Goal: Task Accomplishment & Management: Complete application form

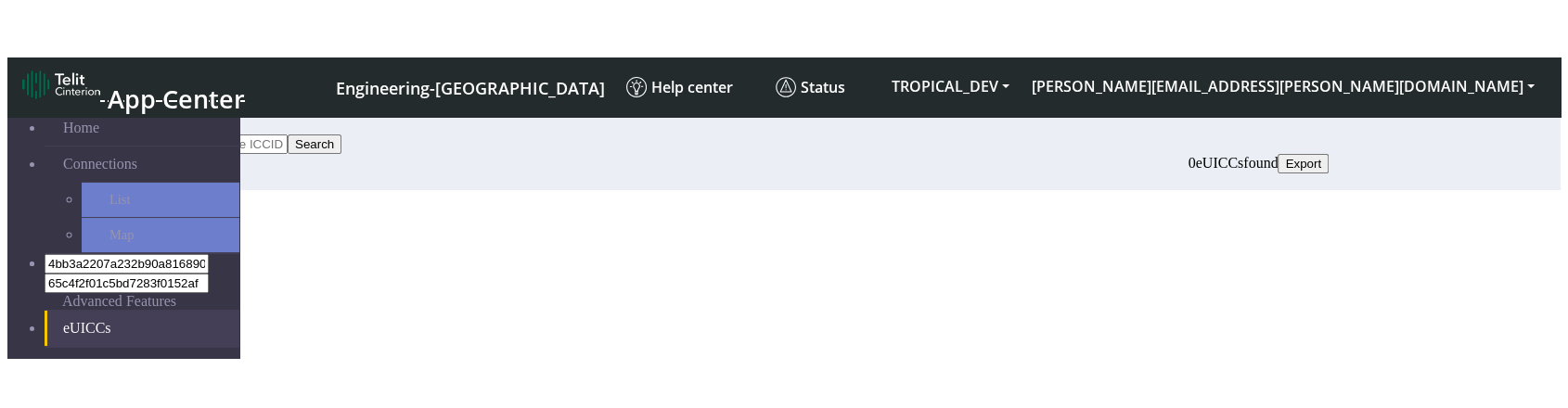
scroll to position [103, 0]
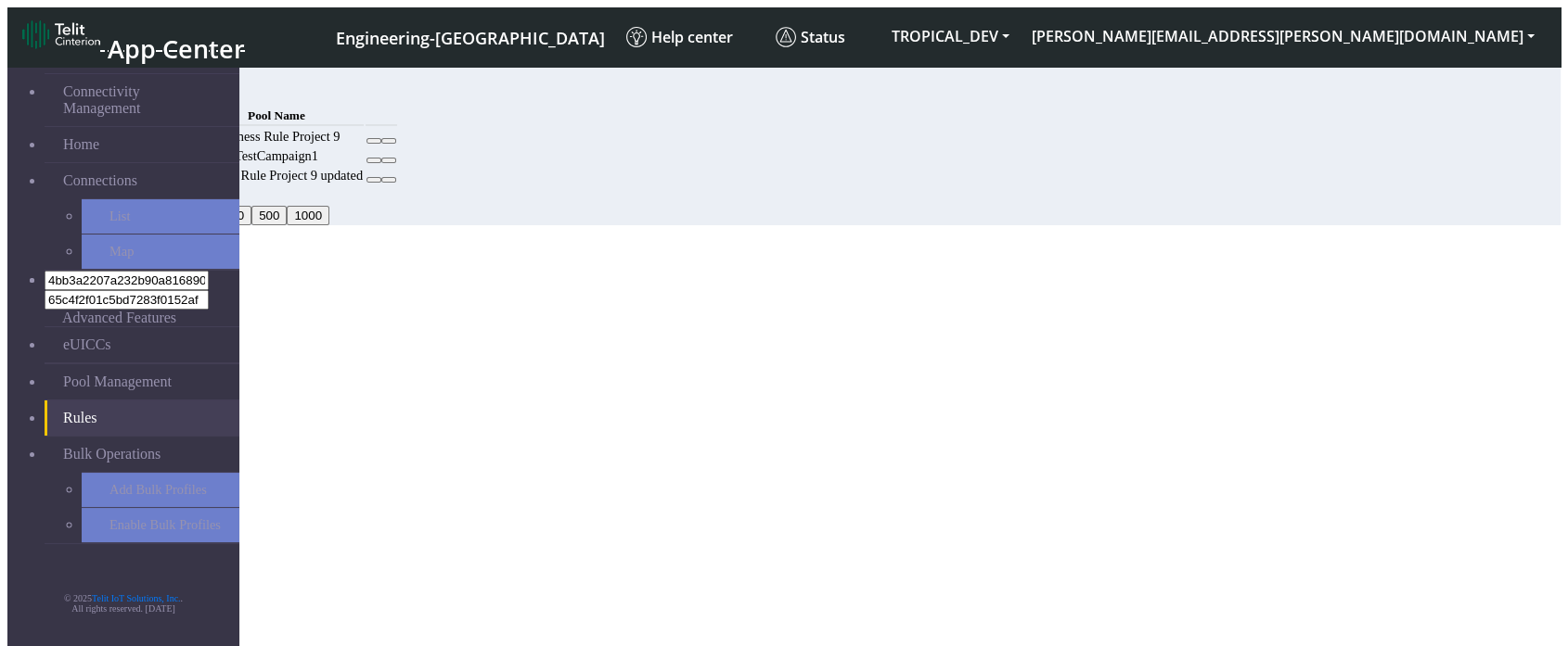
click at [160, 95] on button "Add" at bounding box center [142, 94] width 37 height 19
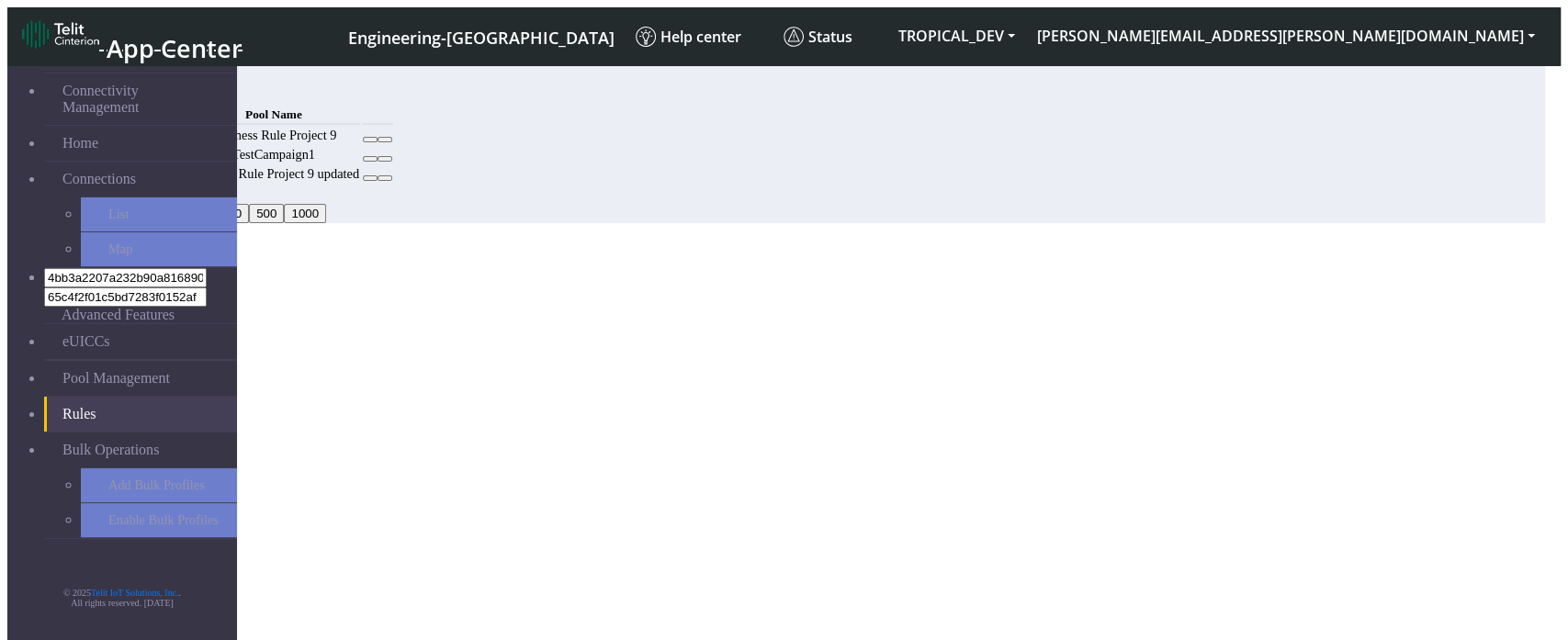
click at [89, 295] on button "Choose one" at bounding box center [48, 305] width 81 height 19
click at [93, 305] on select "Pool Name" at bounding box center [83, 323] width 20 height 17
click at [634, 305] on div "Add Cancel" at bounding box center [777, 343] width 1538 height 20
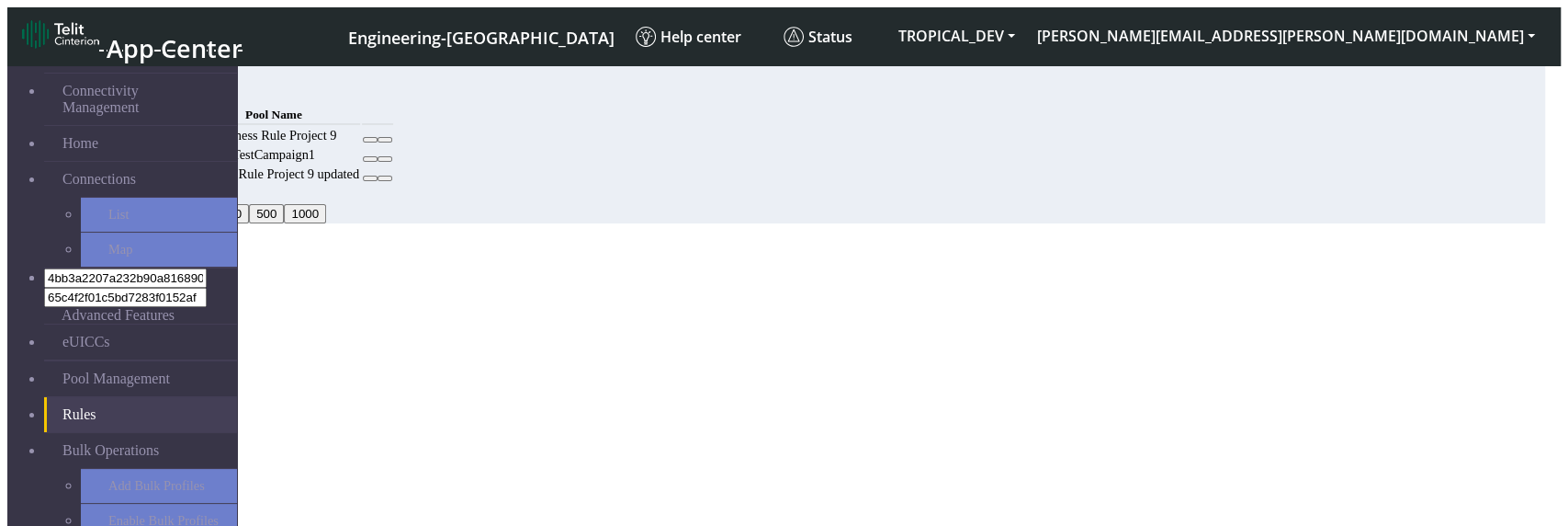
click at [97, 305] on button "Cancel" at bounding box center [70, 343] width 53 height 19
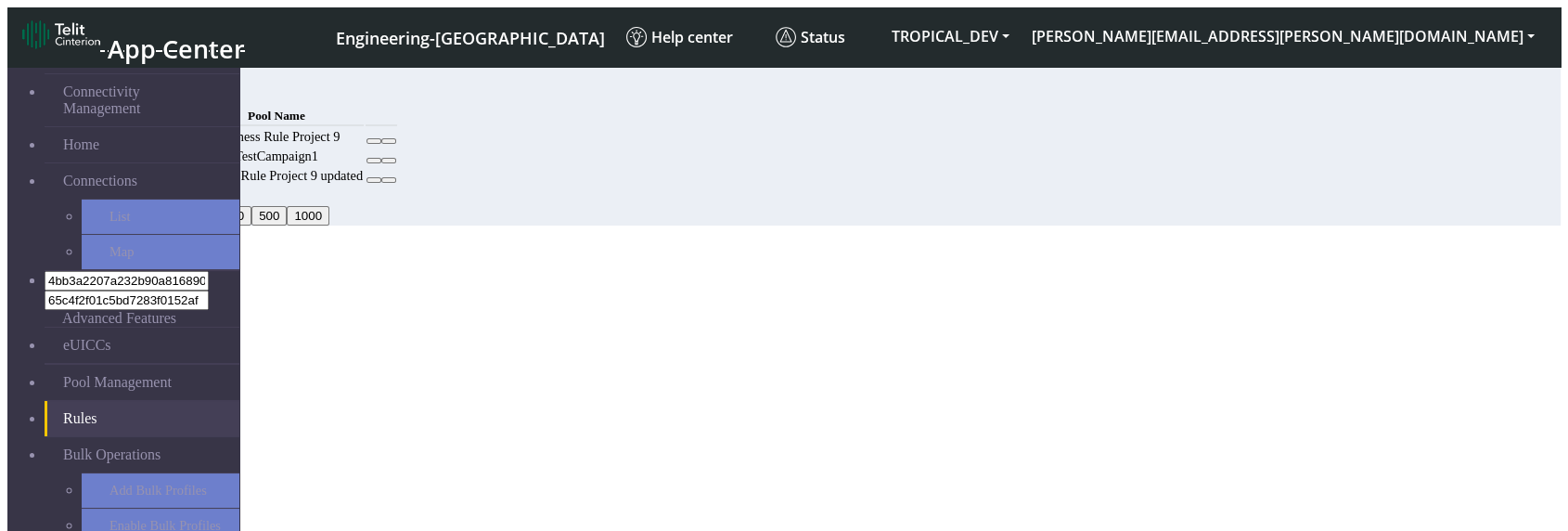
click at [160, 97] on button "Add" at bounding box center [142, 94] width 37 height 19
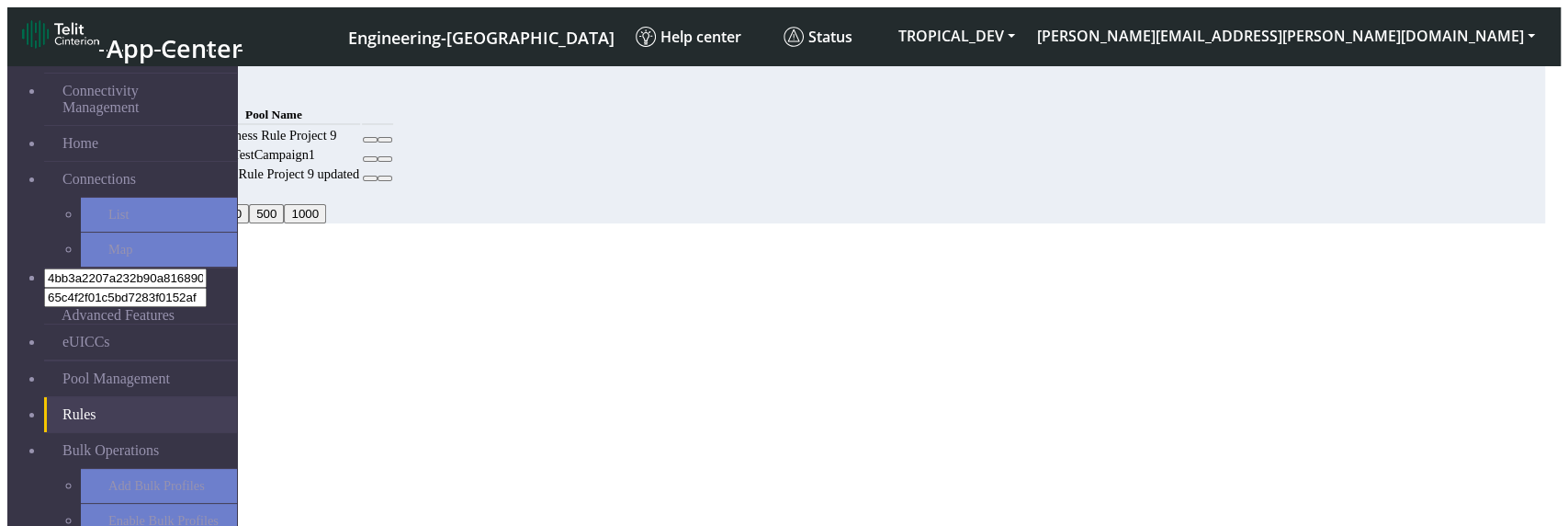
click at [93, 315] on select "Pool Name" at bounding box center [83, 324] width 20 height 17
click at [679, 340] on div "Add Cancel" at bounding box center [777, 343] width 1538 height 20
click at [93, 315] on select "Pool Name" at bounding box center [83, 324] width 20 height 17
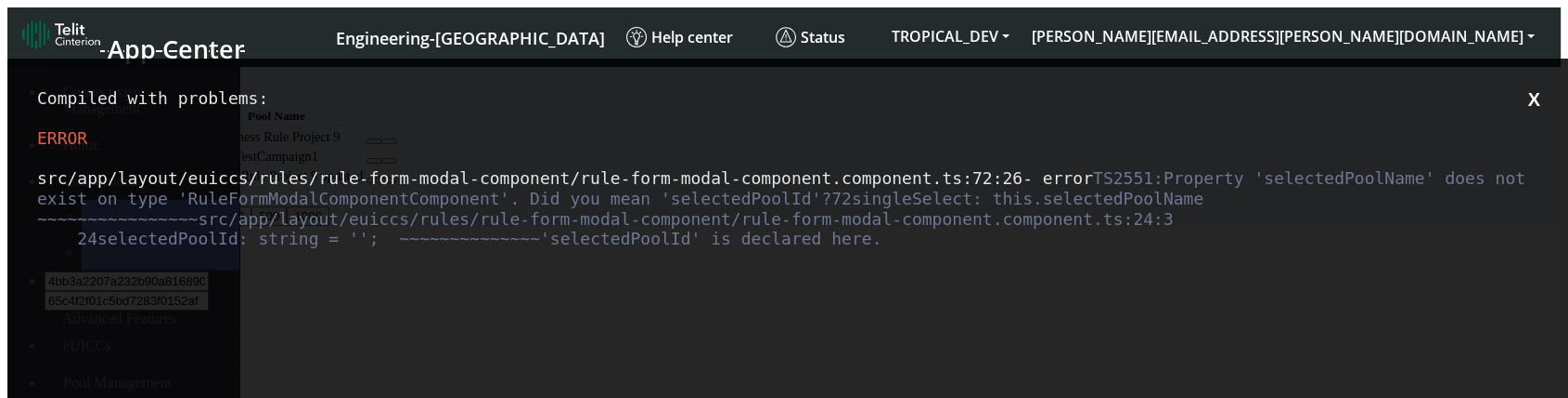
click at [419, 228] on span "Property 'selectedPoolName' does not exist on type 'RuleFormModalComponentCompo…" at bounding box center [786, 198] width 1499 height 59
copy span "selectedPoolName"
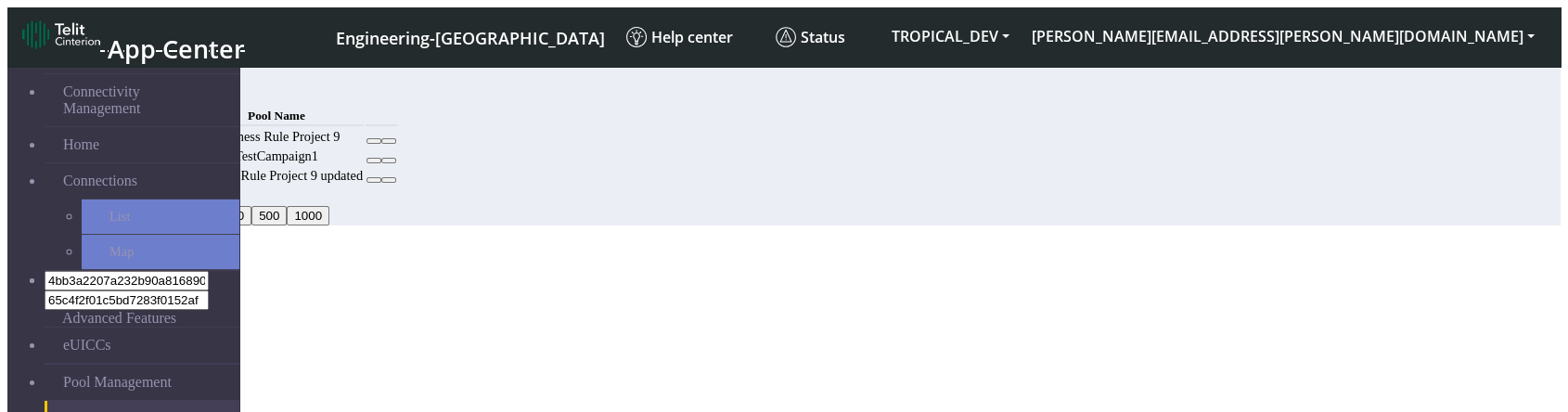
click at [364, 146] on td "Business Rule Project 9" at bounding box center [276, 137] width 174 height 17
click at [160, 85] on button "Add" at bounding box center [142, 94] width 37 height 19
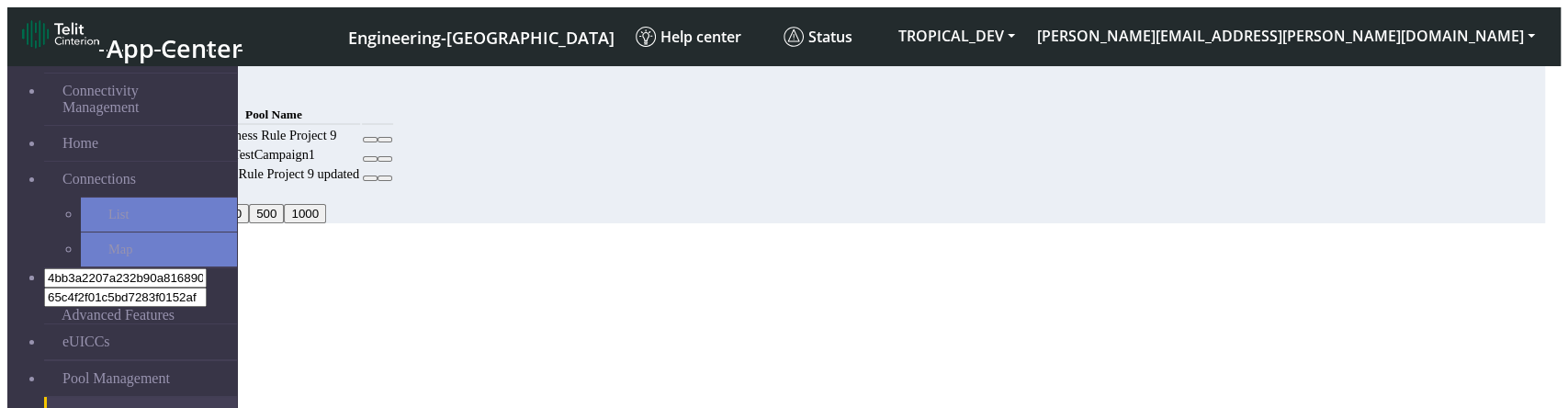
click at [93, 315] on select "Pool Name" at bounding box center [83, 323] width 20 height 17
click at [337, 315] on select "DNLD_MVNO-flolive.net-testPoolApril11 DNLD_TPP-test-test-1 DNLD_TPP-testing-Mar…" at bounding box center [205, 323] width 264 height 17
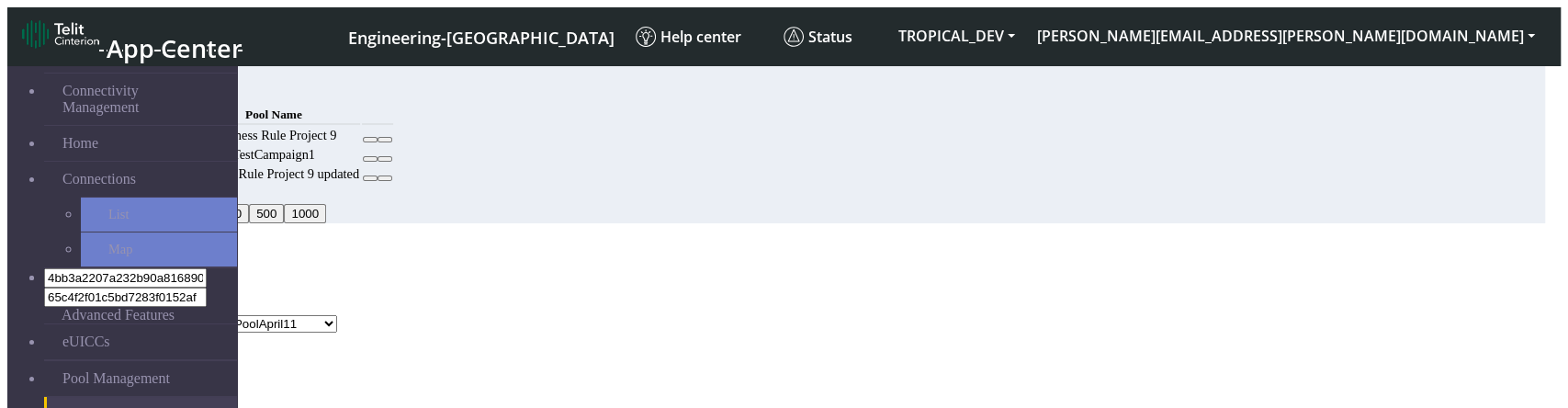
click at [337, 315] on select "DNLD_MVNO-flolive.net-testPoolApril11 DNLD_TPP-test-test-1 DNLD_TPP-testing-Mar…" at bounding box center [205, 323] width 264 height 17
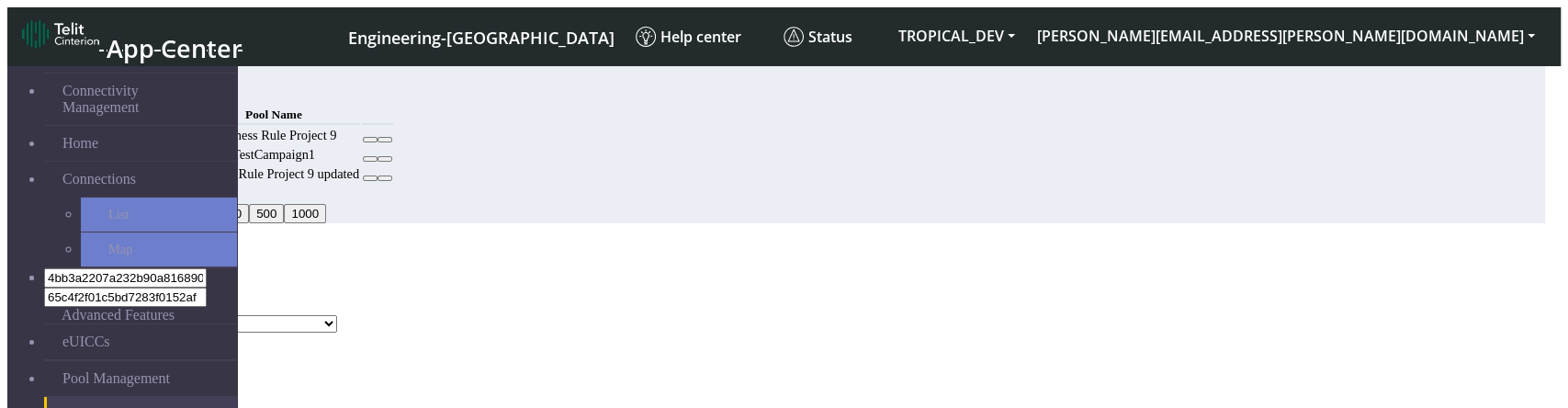
click at [742, 315] on div "Pool Name DNLD_MVNO-flolive.net-testPoolApril11 DNLD_TPP-test-test-1 DNLD_TPP-t…" at bounding box center [777, 323] width 1538 height 17
click at [337, 315] on select "DNLD_MVNO-flolive.net-testPoolApril11 DNLD_TPP-test-test-1 DNLD_TPP-testing-Mar…" at bounding box center [205, 323] width 264 height 17
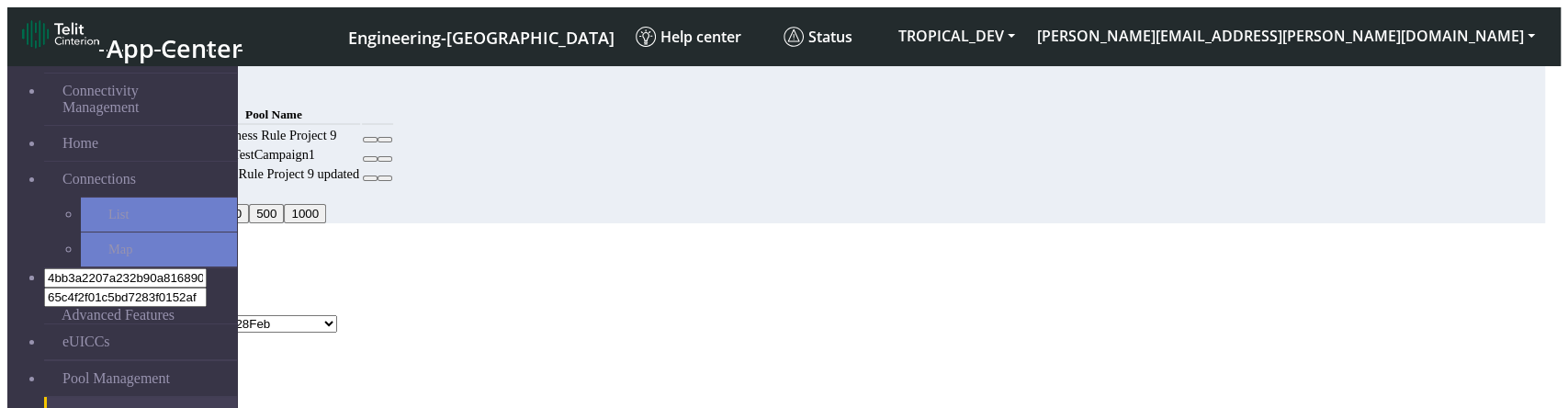
click at [337, 315] on select "DNLD_MVNO-flolive.net-testPoolApril11 DNLD_TPP-test-test-1 DNLD_TPP-testing-Mar…" at bounding box center [205, 323] width 264 height 17
select select "0d1230bc-1970-4d35-9e5b-a3092314a228"
click at [337, 315] on select "DNLD_MVNO-flolive.net-testPoolApril11 DNLD_TPP-test-test-1 DNLD_TPP-testing-Mar…" at bounding box center [205, 323] width 264 height 17
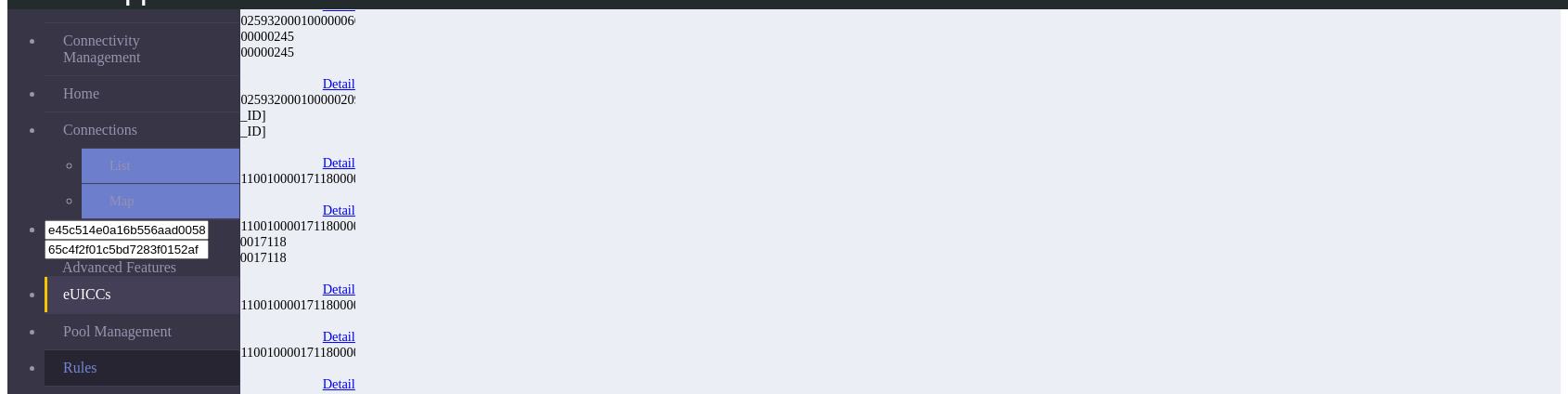
click at [74, 154] on link "Rules" at bounding box center [142, 368] width 194 height 35
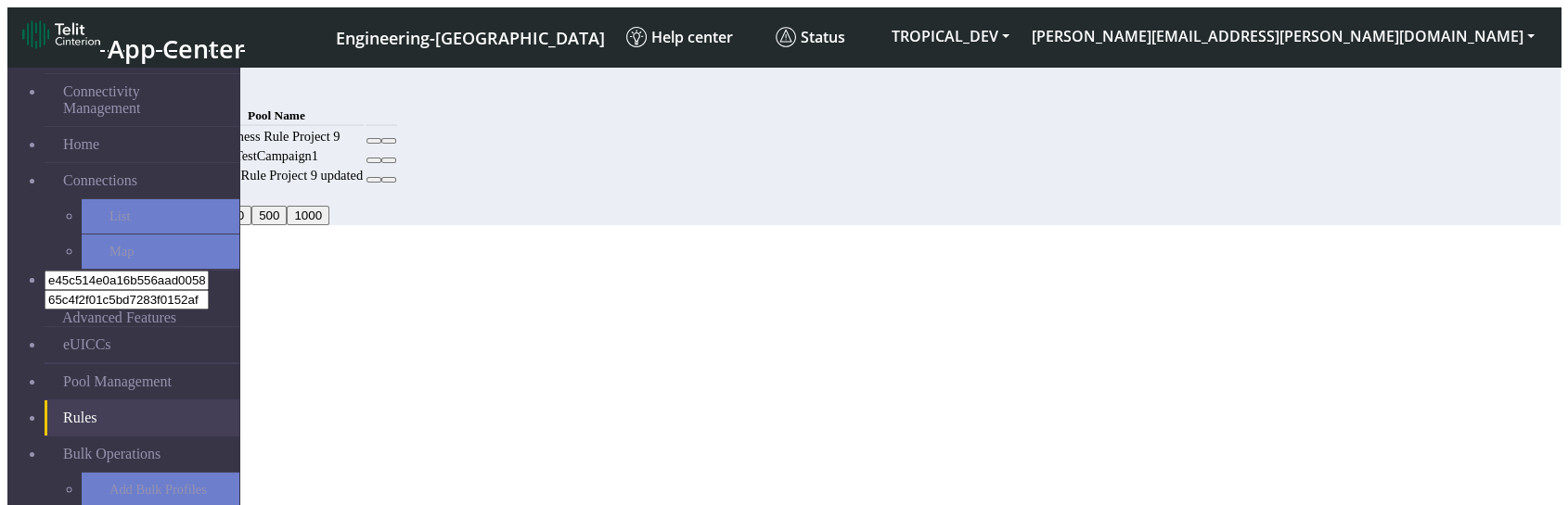
click at [160, 99] on button "Add" at bounding box center [142, 94] width 37 height 19
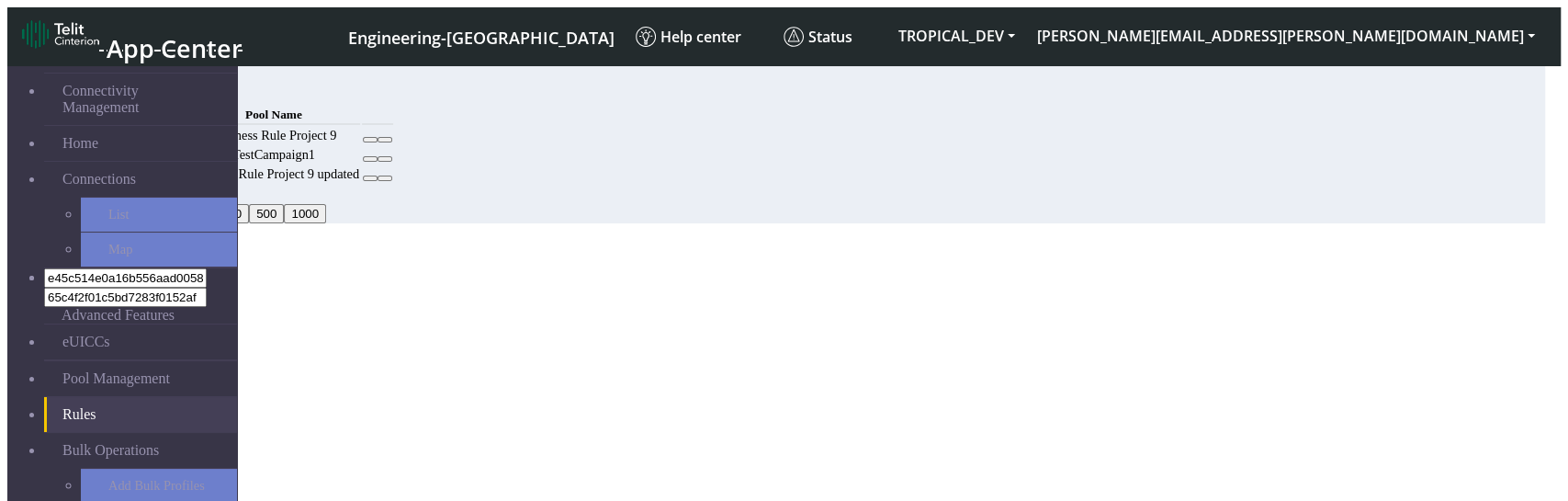
click at [93, 152] on select "Pool Name" at bounding box center [83, 324] width 20 height 17
drag, startPoint x: 735, startPoint y: 355, endPoint x: 726, endPoint y: 311, distance: 44.9
click at [737, 152] on div "Add Cancel" at bounding box center [777, 343] width 1538 height 20
click at [726, 152] on div "Pool Name" at bounding box center [777, 324] width 1538 height 17
click at [93, 152] on select "Pool Name" at bounding box center [83, 324] width 20 height 17
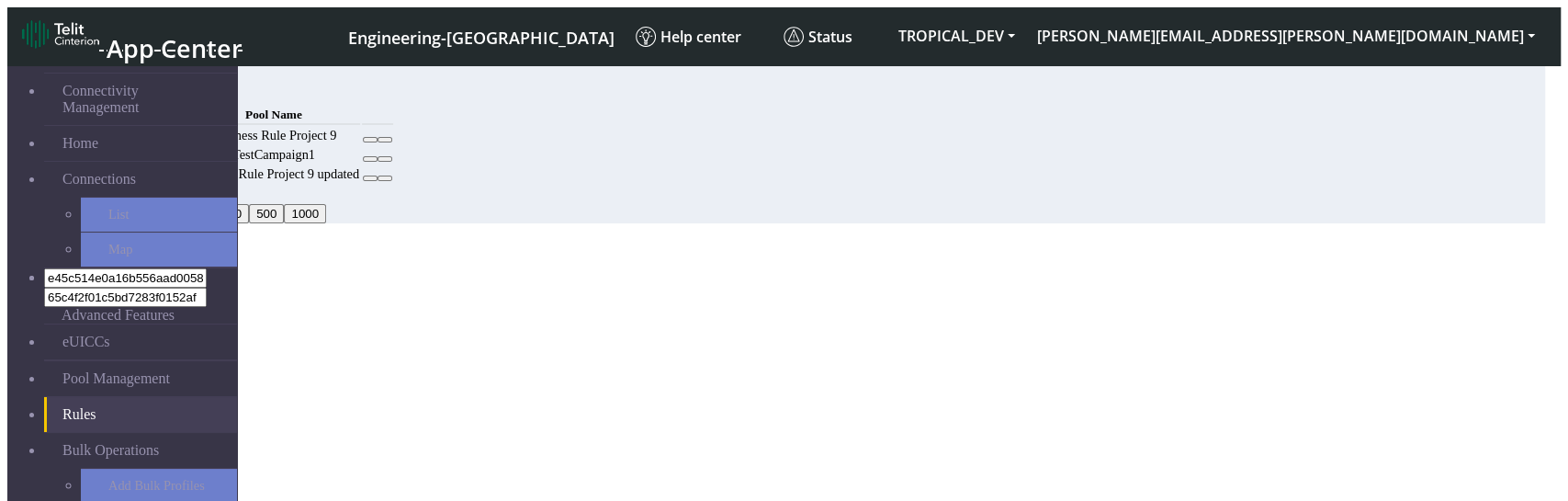
click at [735, 152] on div "Add Cancel" at bounding box center [777, 343] width 1538 height 20
click at [690, 152] on div "MCC Code Choose one Pool Name" at bounding box center [777, 305] width 1538 height 53
click at [93, 152] on select "Pool Name" at bounding box center [83, 324] width 20 height 17
click at [742, 152] on div "Add Cancel" at bounding box center [777, 343] width 1538 height 20
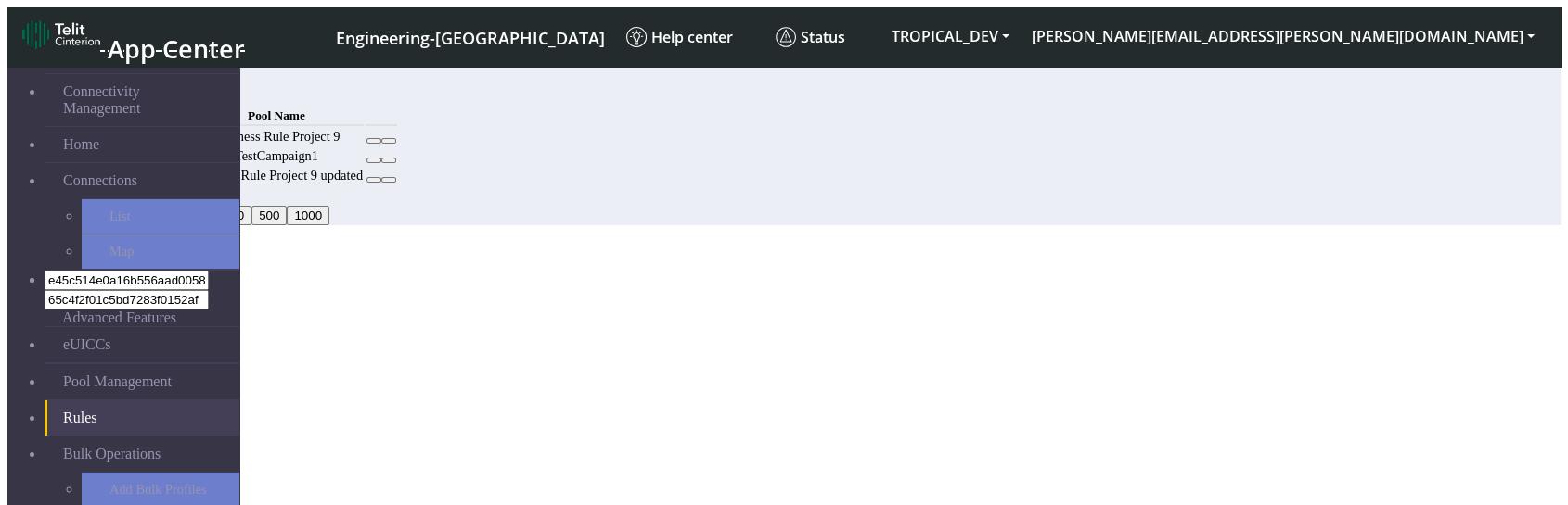
click at [160, 91] on button "Add" at bounding box center [142, 94] width 37 height 19
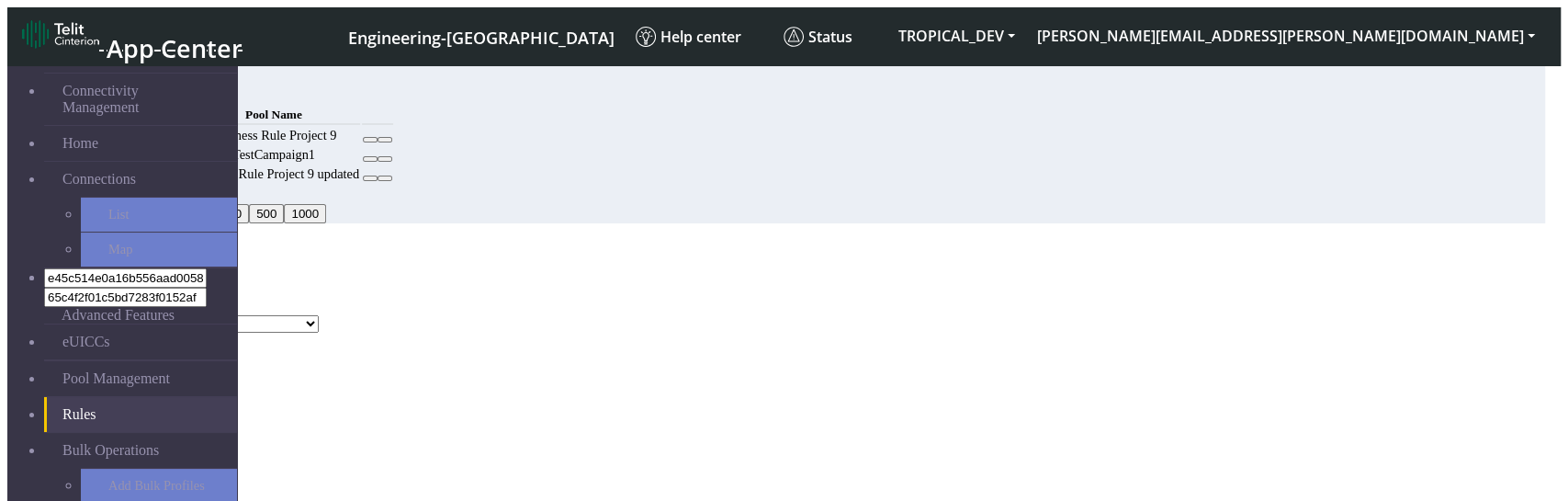
click at [319, 315] on select "DNLD_TPP-test-test-1 DNLD_TPP-testing-Mar05 DNLD_TPP-test-apn-test-20250218 DNL…" at bounding box center [195, 324] width 245 height 17
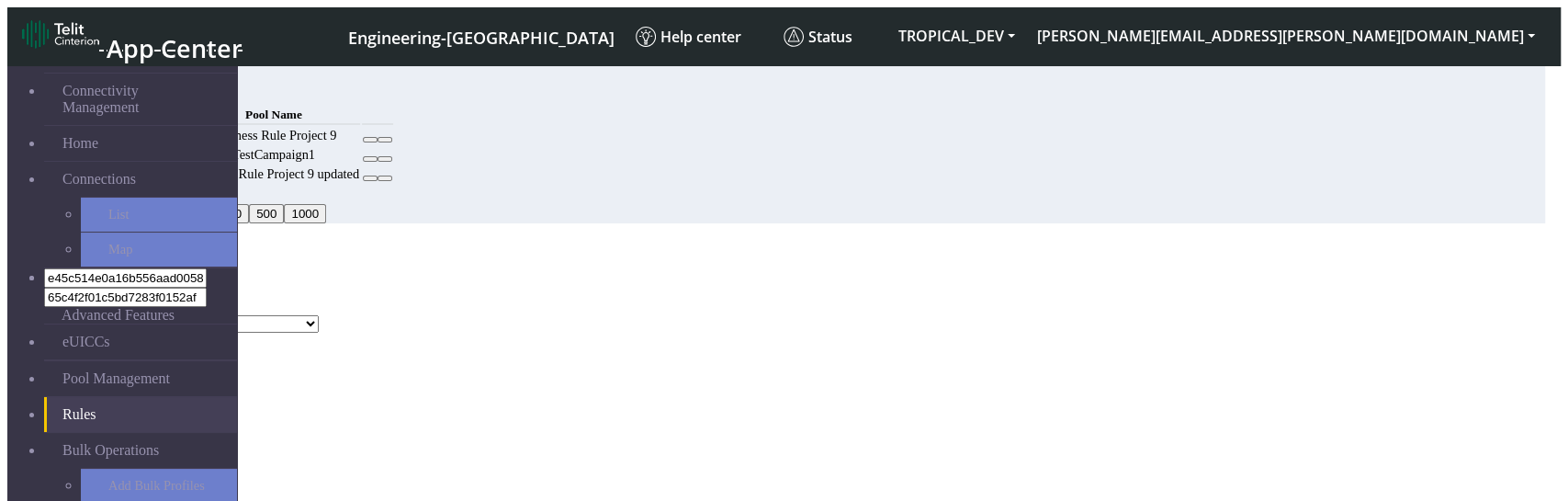
click at [319, 315] on select "DNLD_TPP-test-test-1 DNLD_TPP-testing-[DATE] DNLD_TPP-test-apn-test-20250218 DN…" at bounding box center [195, 324] width 245 height 17
click at [622, 315] on div "Pool Name DNLD_TPP-test-test-1 DNLD_TPP-testing-Mar05 DNLD_TPP-test-apn-test-20…" at bounding box center [777, 324] width 1538 height 17
click at [578, 315] on div "Pool Name DNLD_TPP-test-test-1 DNLD_TPP-testing-Mar05 DNLD_TPP-test-apn-test-20…" at bounding box center [777, 324] width 1538 height 17
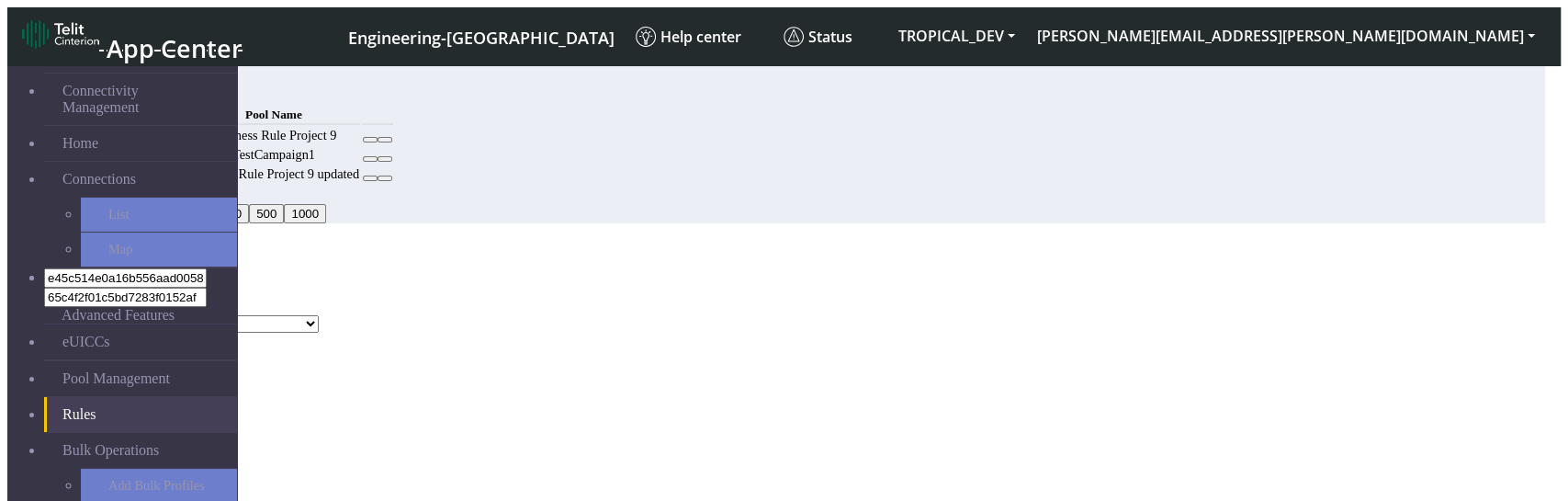
click at [319, 315] on select "DNLD_TPP-test-test-1 DNLD_TPP-testing-Mar05 DNLD_TPP-test-apn-test-20250218 DNL…" at bounding box center [195, 324] width 245 height 17
click at [656, 308] on div "MCC Code Choose one Pool Name DNLD_TPP-test-test-1 DNLD_TPP-testing-Mar05 DNLD_…" at bounding box center [777, 305] width 1538 height 53
click at [319, 315] on select "DNLD_TPP-test-test-1 DNLD_TPP-testing-Mar05 DNLD_TPP-test-apn-test-20250218 DNL…" at bounding box center [195, 324] width 245 height 17
select select "30ee70eb-a5b0-48b8-9bd3-a95729a05b29"
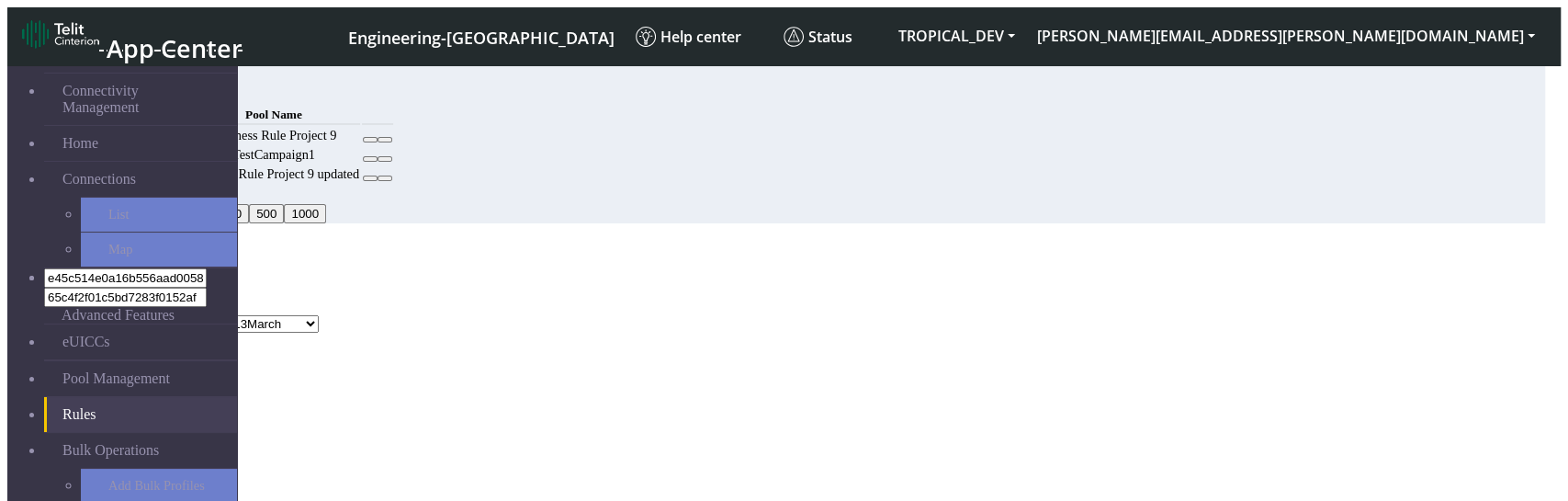
click at [319, 315] on select "DNLD_TPP-test-test-1 DNLD_TPP-testing-Mar05 DNLD_TPP-test-apn-test-20250218 DNL…" at bounding box center [195, 324] width 245 height 17
click at [721, 315] on div "Pool Name DNLD_TPP-test-test-1 DNLD_TPP-testing-Mar05 DNLD_TPP-test-apn-test-20…" at bounding box center [777, 324] width 1538 height 17
click at [89, 296] on button "Choose one" at bounding box center [48, 305] width 81 height 19
click at [747, 353] on div "Add Rule MCC Code Choose one Pool Name DNLD_TPP-test-test-1 DNLD_TPP-testing-Ma…" at bounding box center [777, 298] width 1538 height 110
click at [660, 279] on div "MCC Code Choose one Pool Name DNLD_TPP-test-test-1 DNLD_TPP-testing-Mar05 DNLD_…" at bounding box center [777, 305] width 1538 height 53
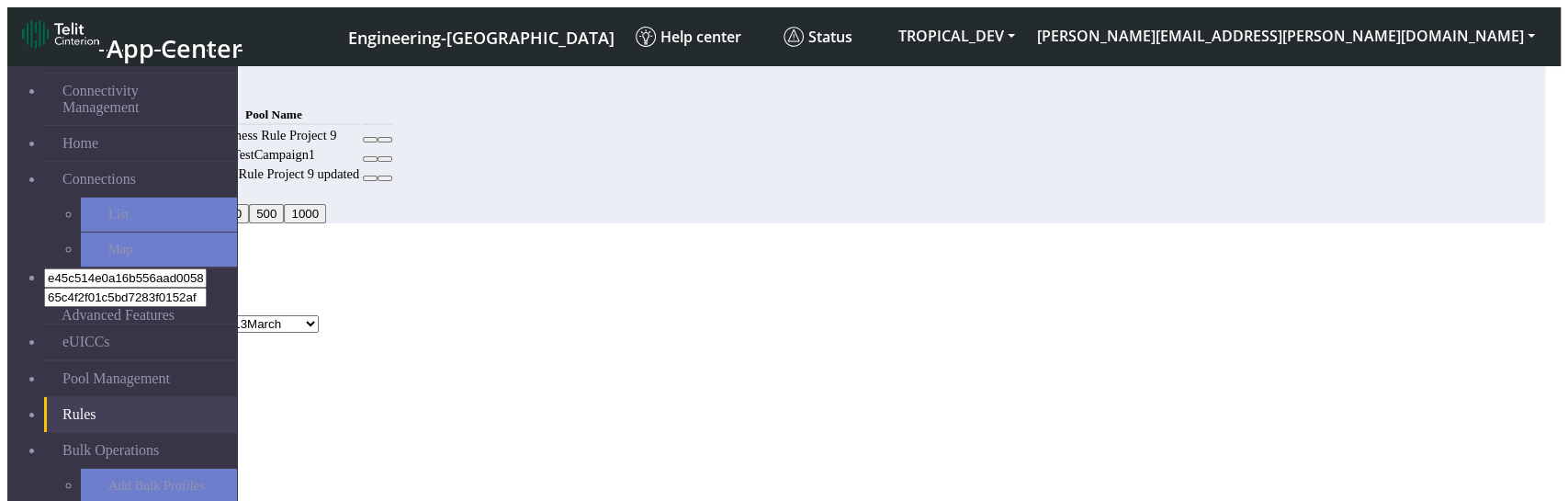
click at [660, 279] on div "MCC Code Choose one Pool Name DNLD_TPP-test-test-1 DNLD_TPP-testing-Mar05 DNLD_…" at bounding box center [777, 305] width 1538 height 53
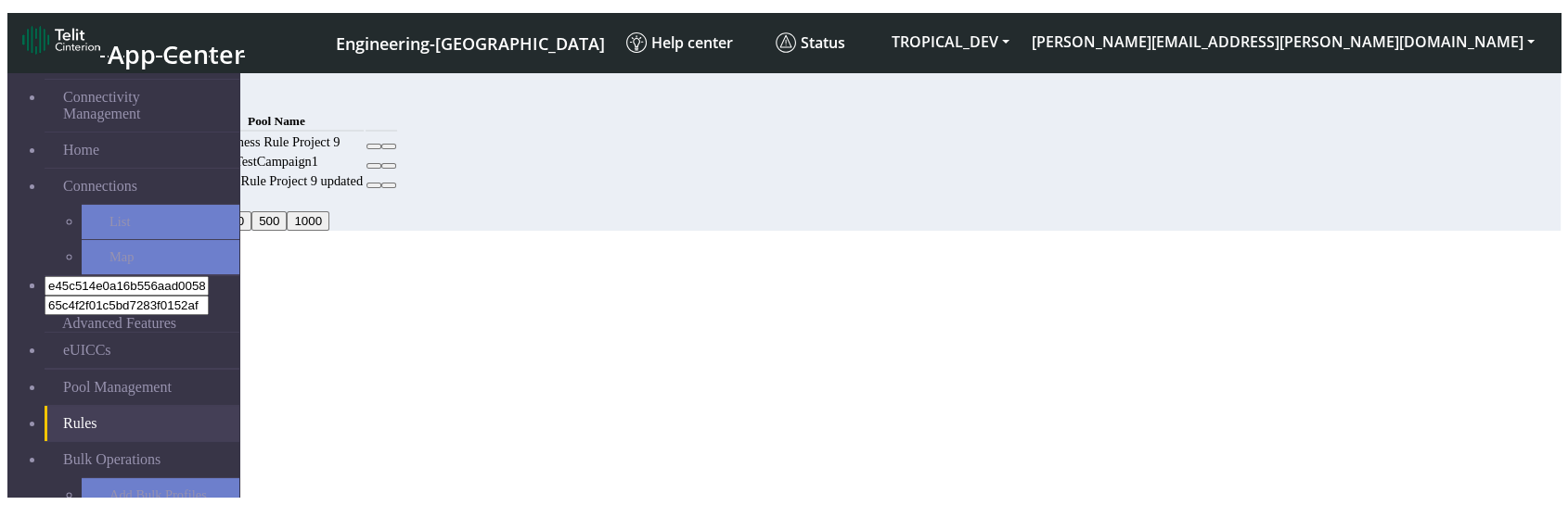
scroll to position [7, 0]
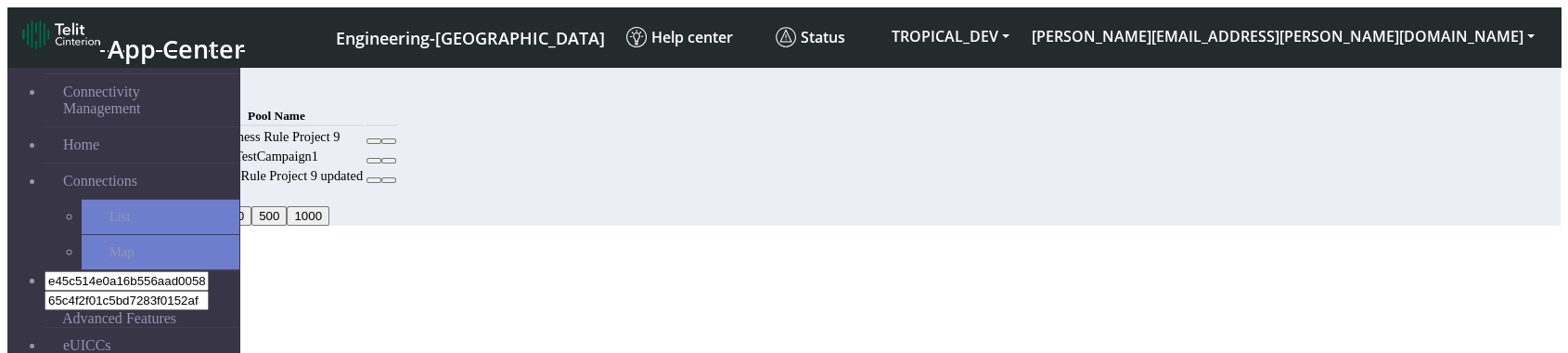
click at [160, 92] on button "Add" at bounding box center [142, 94] width 37 height 19
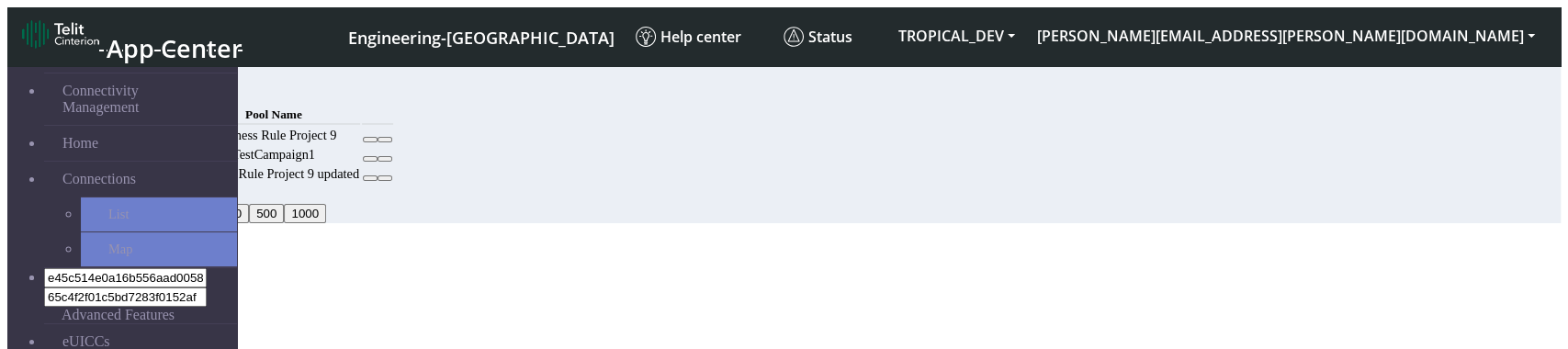
select select
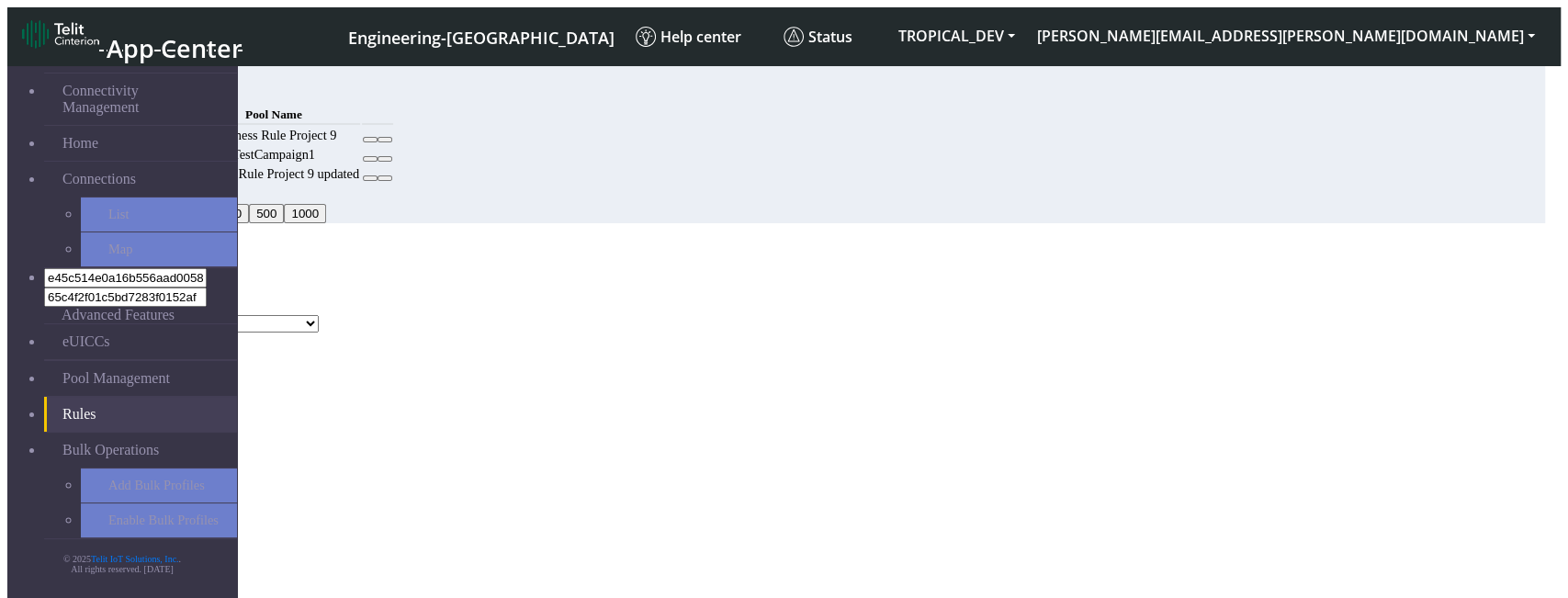
click at [89, 296] on button "Choose one" at bounding box center [48, 305] width 81 height 19
click at [97, 353] on button "Cancel" at bounding box center [70, 343] width 53 height 19
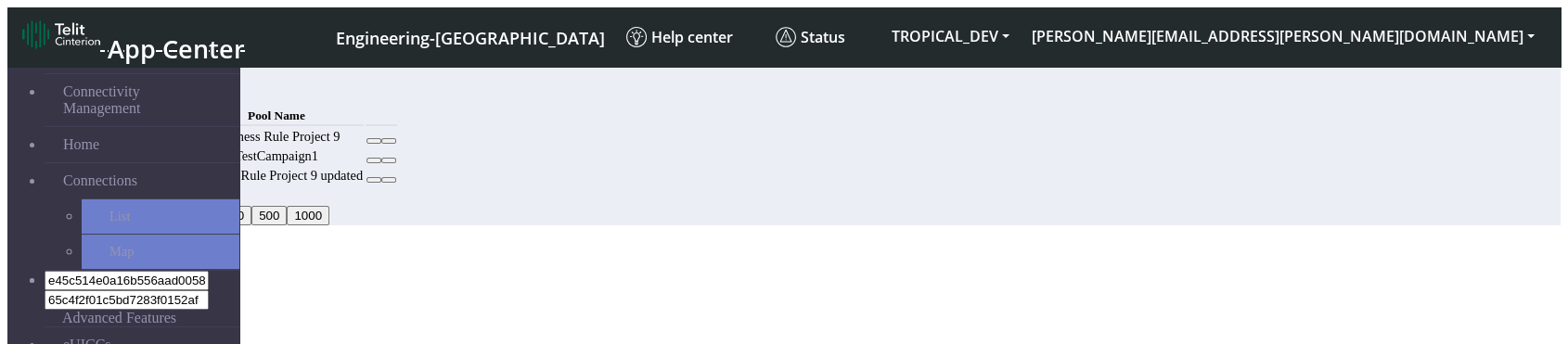
click at [160, 93] on button "Add" at bounding box center [142, 94] width 37 height 19
select select
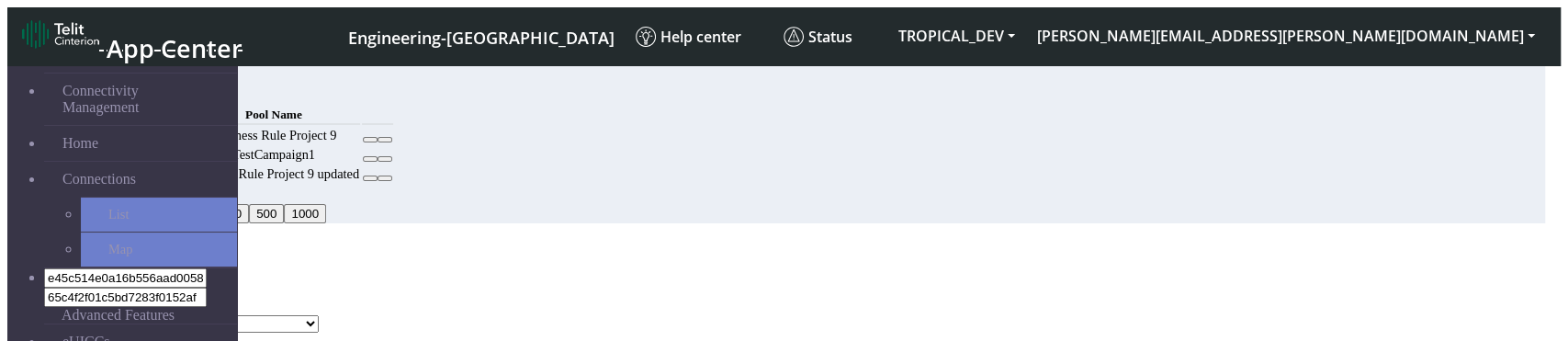
scroll to position [79, 0]
click at [319, 315] on select "DNLD_TPP-test-test-1 DNLD_TPP-testing-Mar05 DNLD_TPP-test-apn-test-20250218 DNL…" at bounding box center [195, 324] width 245 height 17
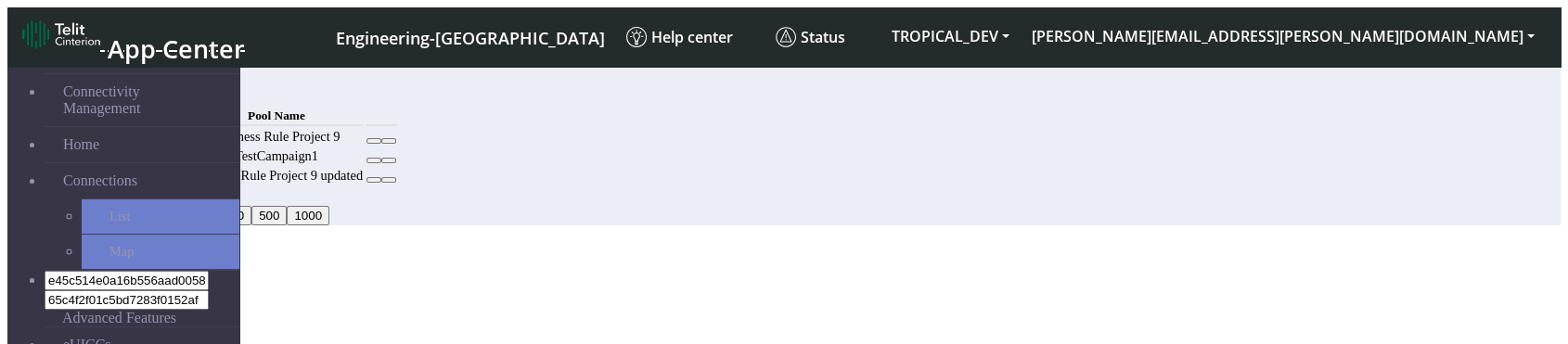
click at [160, 100] on button "Add" at bounding box center [142, 94] width 37 height 19
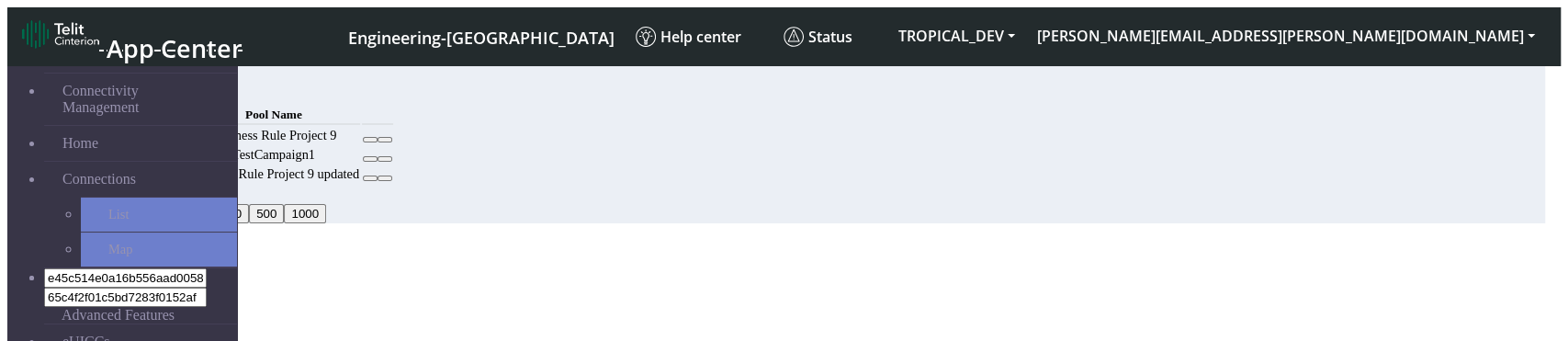
click at [89, 296] on button "Choose one" at bounding box center [48, 305] width 81 height 19
click at [648, 243] on div "Add Rule" at bounding box center [777, 250] width 1538 height 16
click at [93, 315] on select "Pool Name" at bounding box center [83, 324] width 20 height 17
click at [736, 279] on div "MCC Code Choose one Pool Name" at bounding box center [777, 305] width 1538 height 53
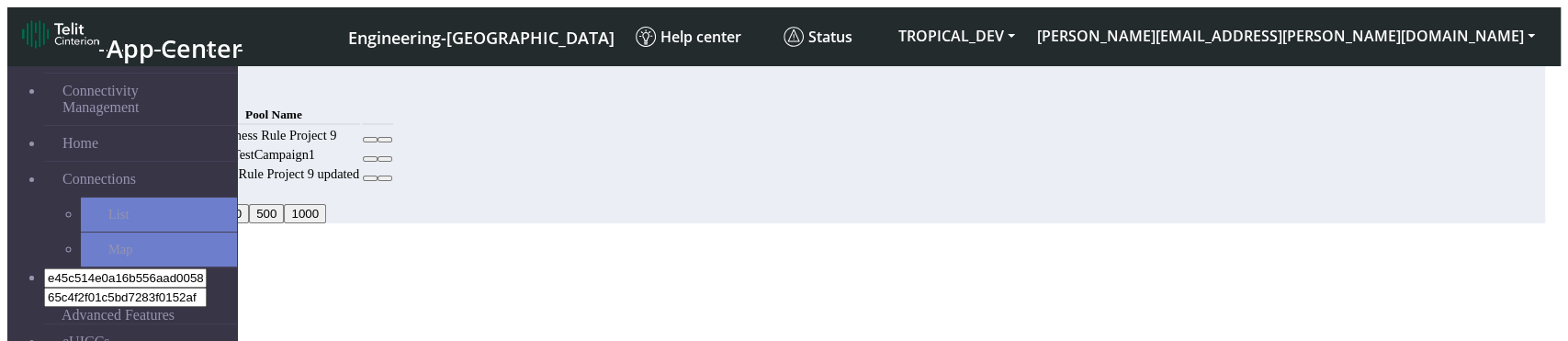
click at [97, 333] on button "Cancel" at bounding box center [70, 343] width 53 height 19
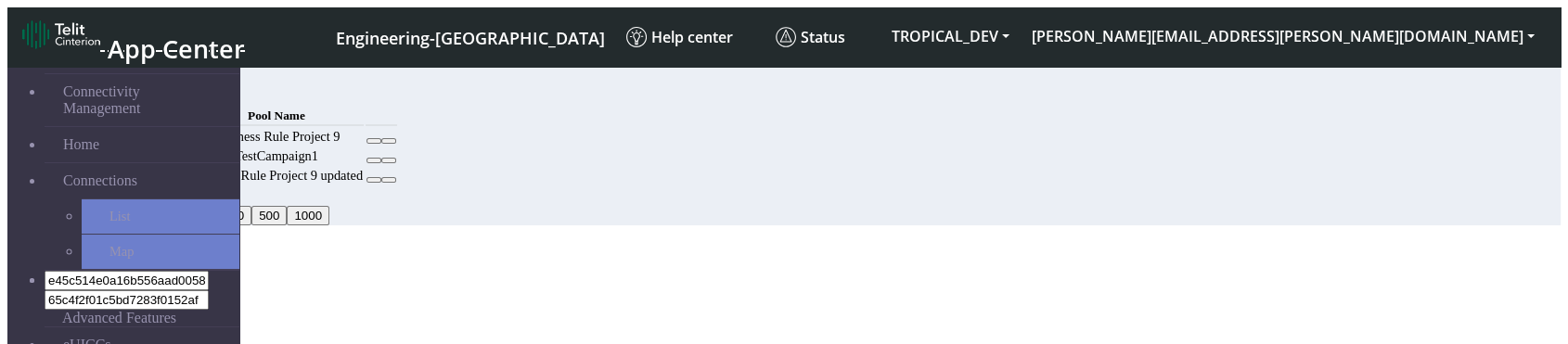
click at [160, 85] on button "Add" at bounding box center [142, 94] width 37 height 19
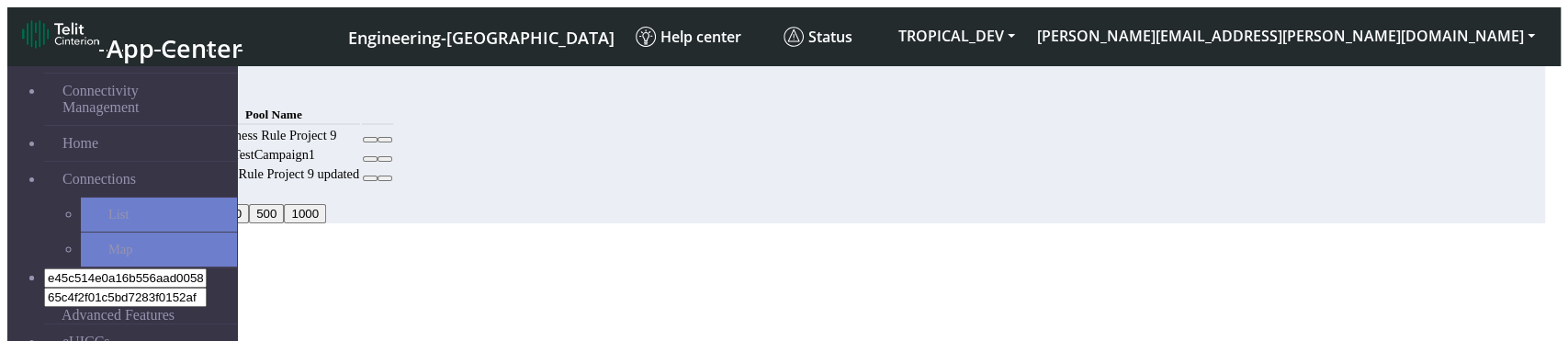
click at [89, 296] on button "Choose one" at bounding box center [48, 305] width 81 height 19
click at [583, 315] on div "Pool Name" at bounding box center [777, 324] width 1538 height 17
click at [600, 314] on div "MCC Code Choose one Pool Name" at bounding box center [777, 305] width 1538 height 53
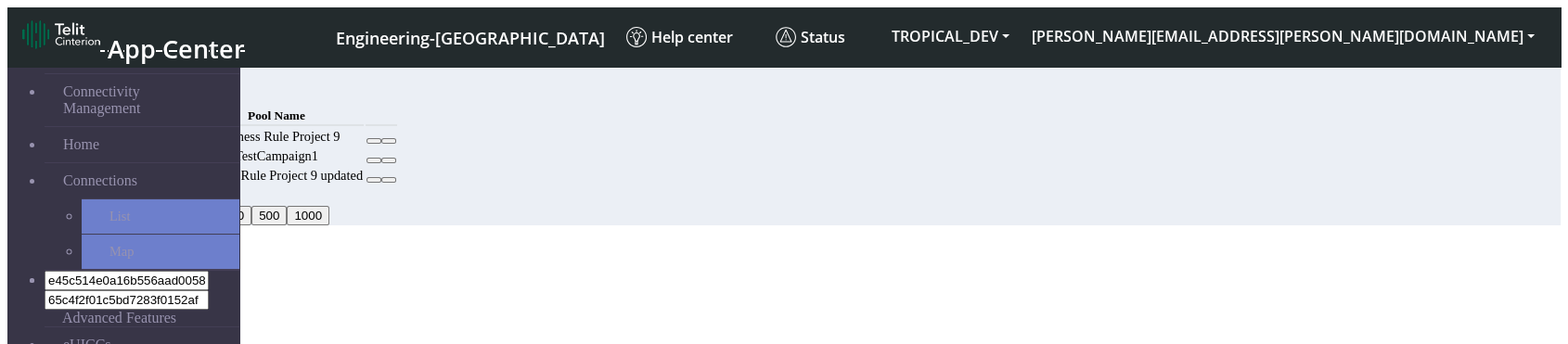
click at [160, 91] on button "Add" at bounding box center [142, 94] width 37 height 19
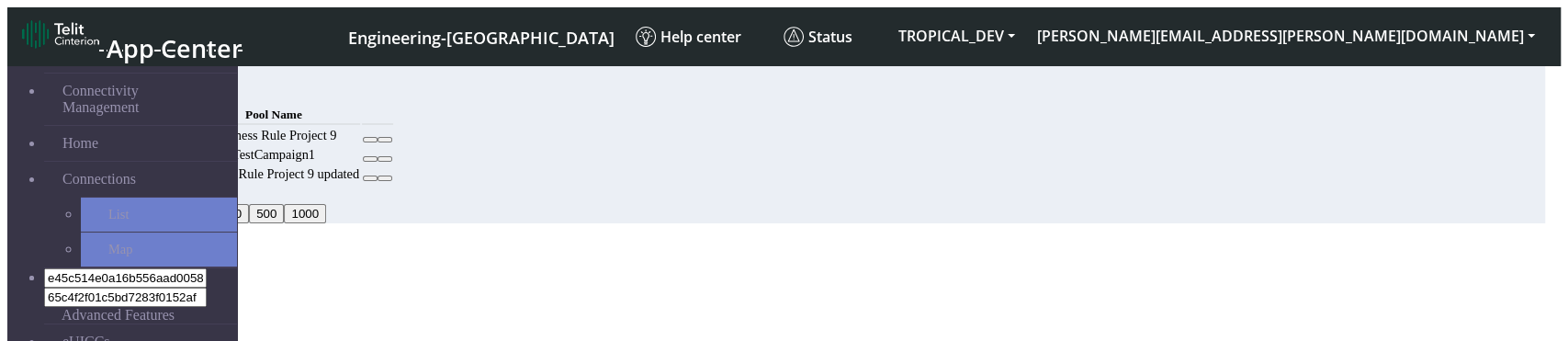
click at [89, 296] on button "Choose one" at bounding box center [48, 305] width 81 height 19
click at [93, 315] on select "Pool Name" at bounding box center [83, 324] width 20 height 17
click at [591, 279] on div "MCC Code Choose one Pool Name" at bounding box center [777, 305] width 1538 height 53
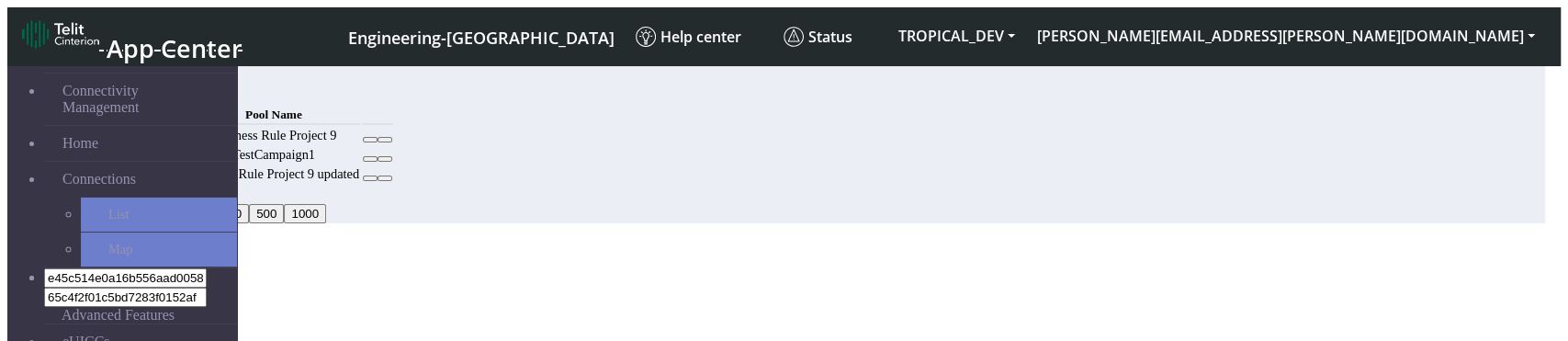
click at [93, 315] on select "Pool Name" at bounding box center [83, 324] width 20 height 17
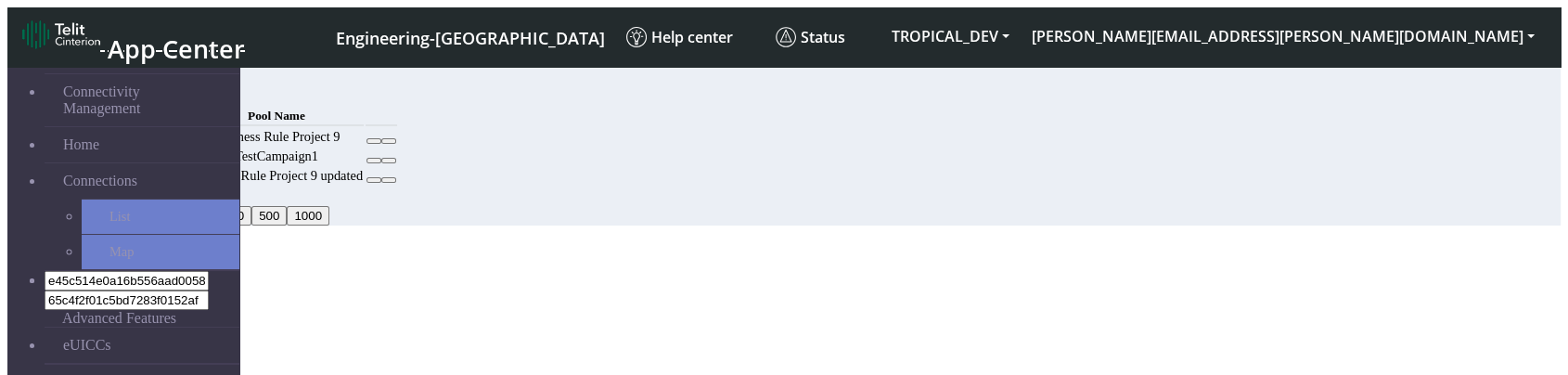
click at [160, 93] on button "Add" at bounding box center [142, 94] width 37 height 19
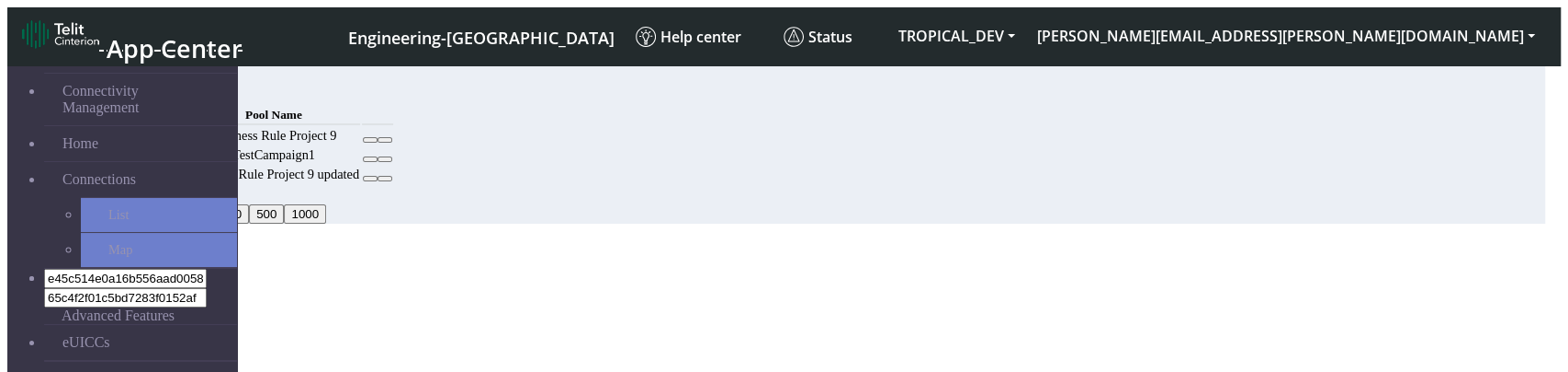
click at [89, 296] on button "Choose one" at bounding box center [48, 306] width 81 height 19
click at [93, 315] on select "Pool Name" at bounding box center [83, 324] width 20 height 17
click at [603, 319] on div "MCC Code Choose one Pool Name" at bounding box center [777, 306] width 1538 height 53
click at [93, 315] on select "Pool Name" at bounding box center [83, 324] width 20 height 17
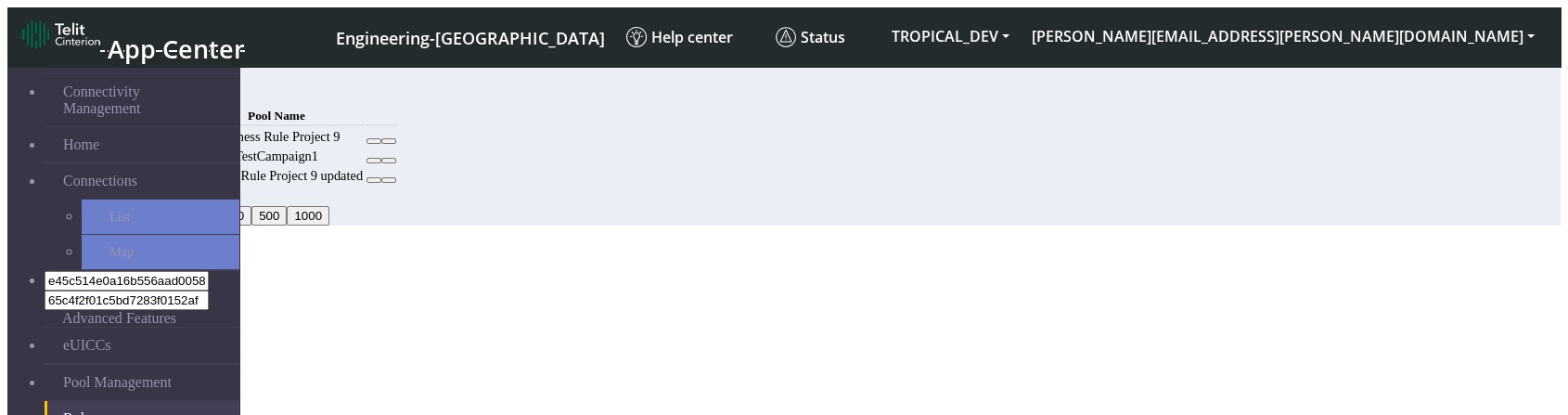
click at [160, 85] on button "Add" at bounding box center [142, 94] width 37 height 19
select select
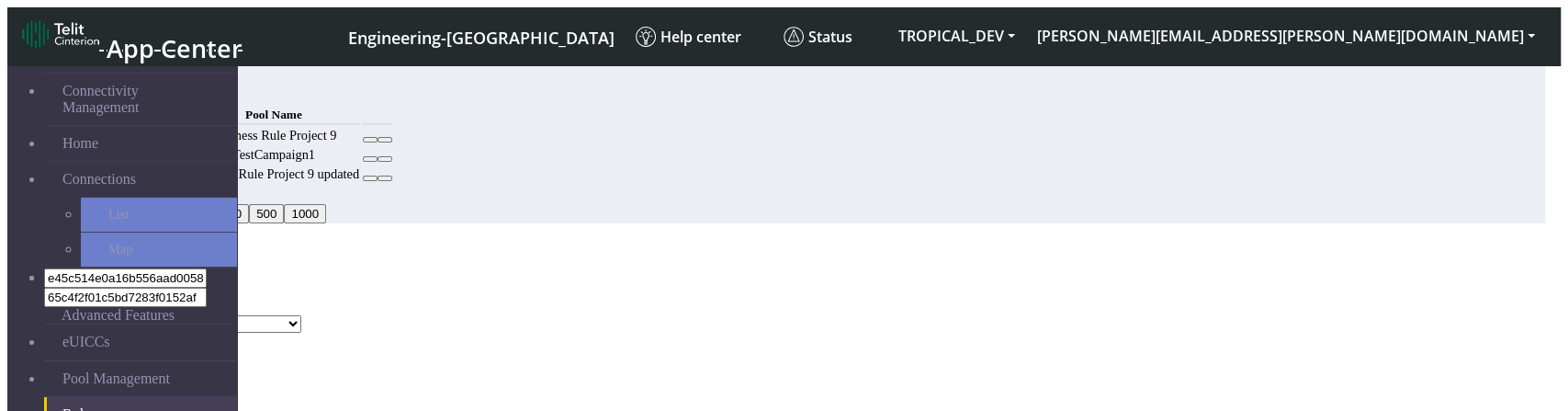
click at [89, 295] on button "Choose one" at bounding box center [48, 305] width 81 height 19
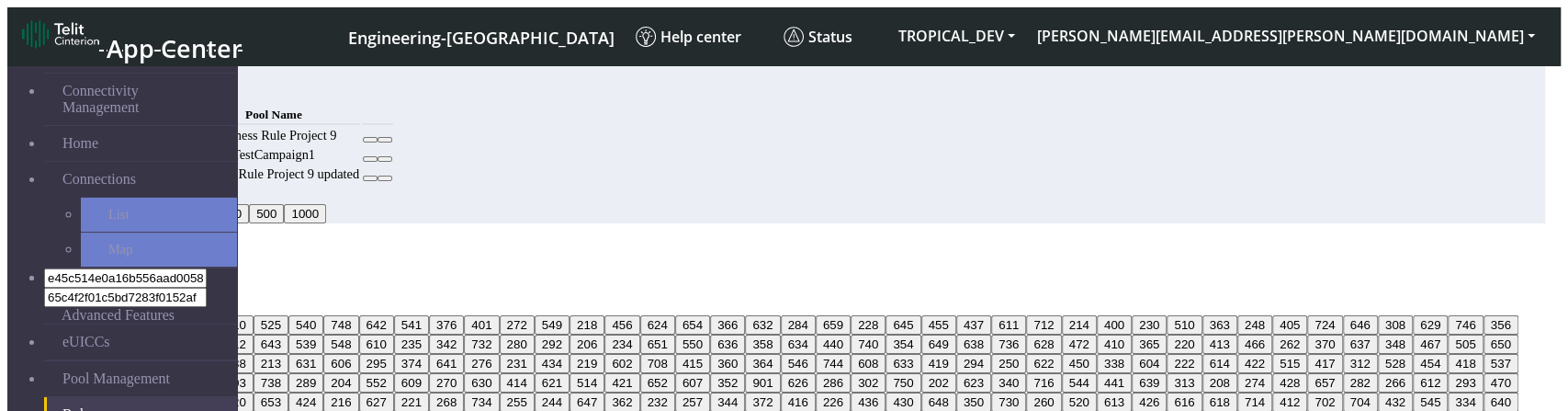
click at [77, 315] on button "615" at bounding box center [60, 324] width 35 height 19
click at [148, 334] on button "625" at bounding box center [130, 324] width 35 height 19
click at [218, 334] on button "238" at bounding box center [200, 324] width 35 height 19
click at [851, 287] on button "228" at bounding box center [868, 296] width 35 height 19
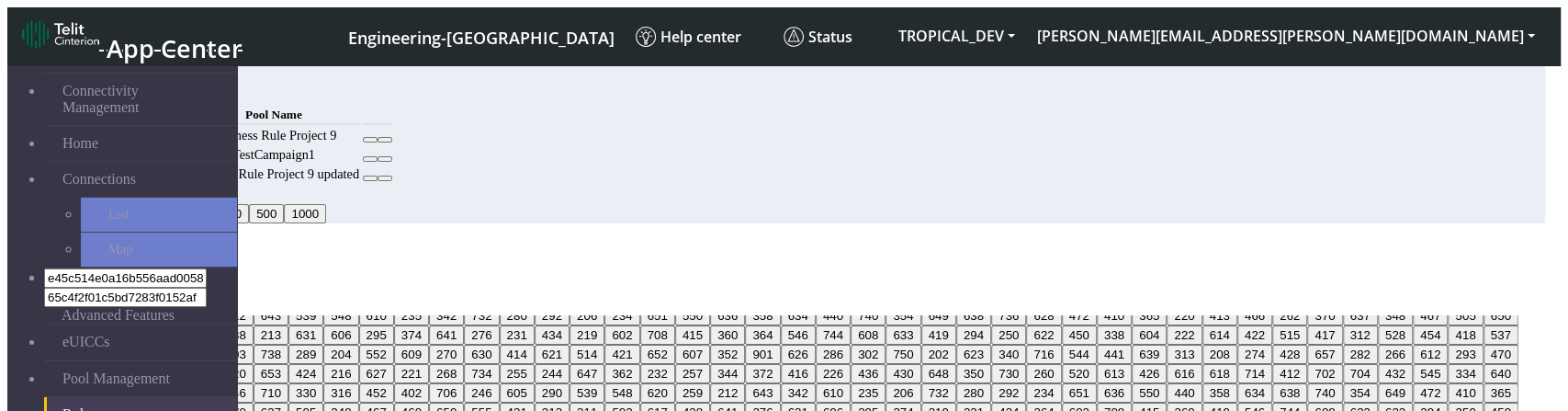
click at [957, 306] on button "437" at bounding box center [974, 296] width 35 height 19
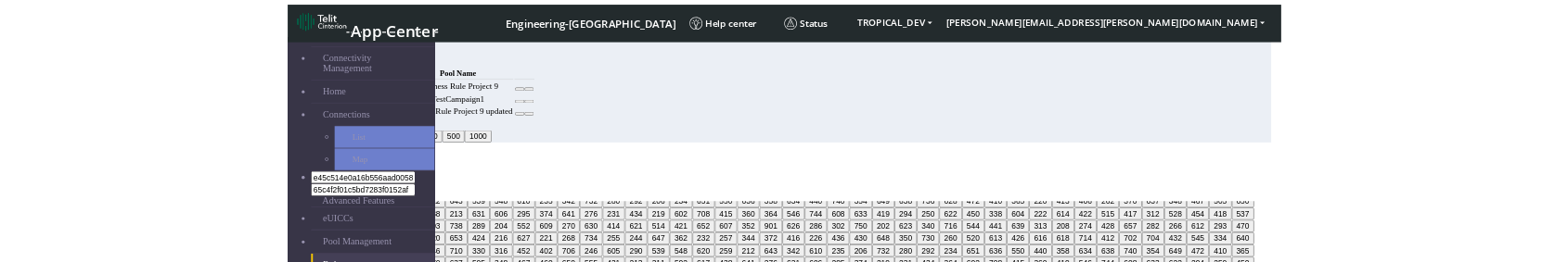
scroll to position [1029, 0]
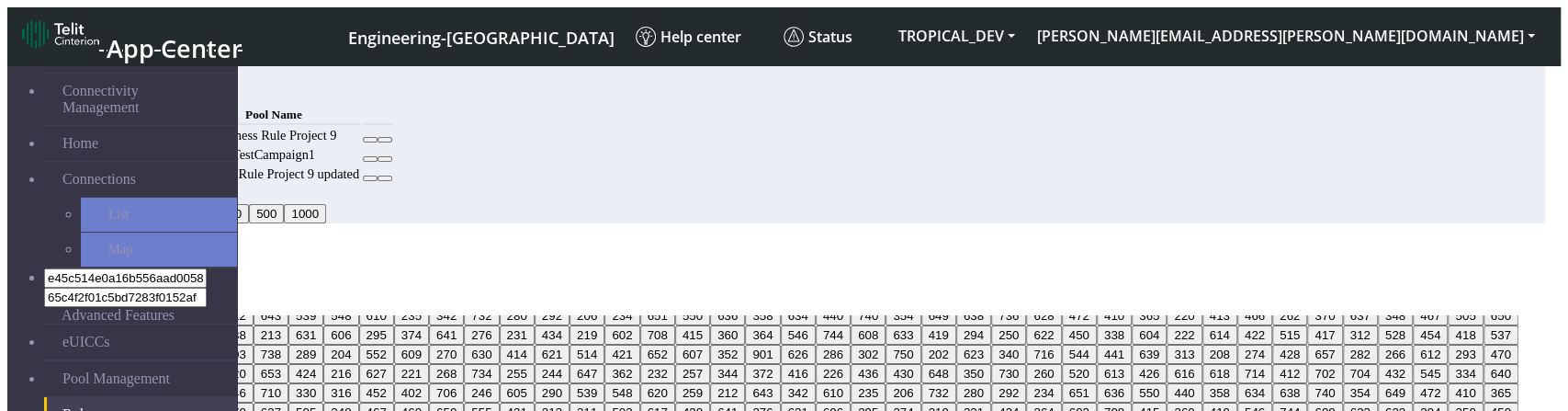
click at [1413, 306] on button "629" at bounding box center [1430, 296] width 35 height 19
click at [630, 243] on div "Add Rule" at bounding box center [777, 250] width 1538 height 16
click at [430, 279] on div "MCC Code 615, 625, 238, 228, 437, 629 242 615 283 625 368 238 310 525 540 748 6…" at bounding box center [777, 398] width 1538 height 237
click at [1253, 314] on ngb-modal-window "Add Rule MCC Code 615, 625, 238, 228, 437, 629 242 615 283 625 368 238 310 525 …" at bounding box center [777, 389] width 1538 height 293
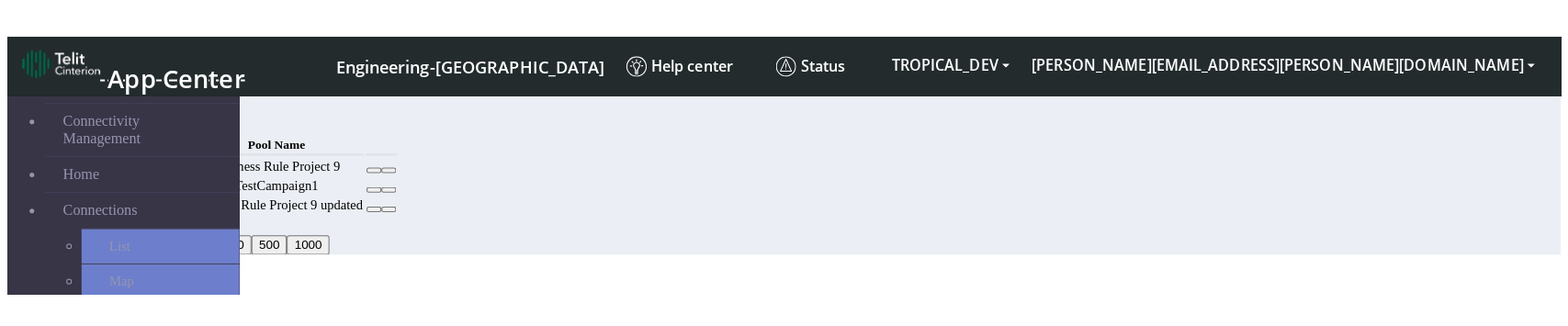
scroll to position [0, 0]
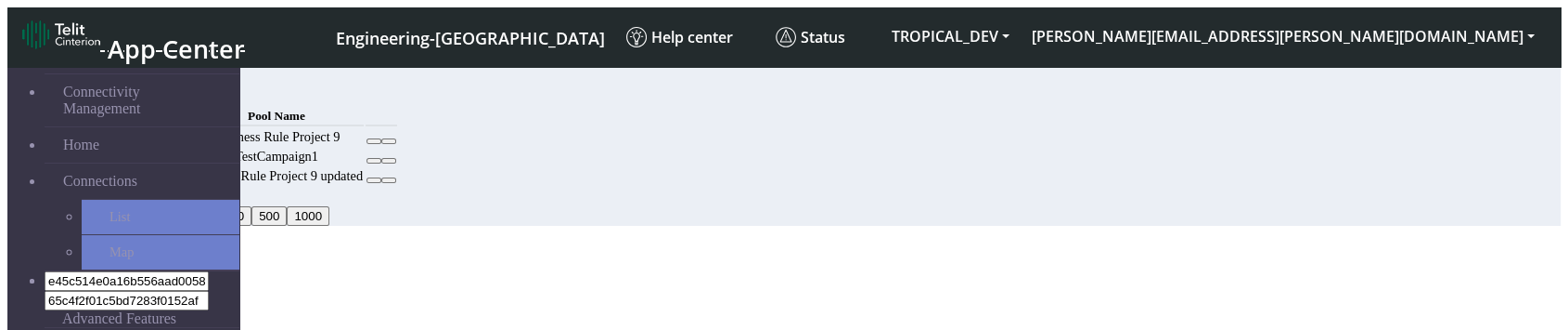
click at [160, 94] on button "Add" at bounding box center [142, 94] width 37 height 19
select select
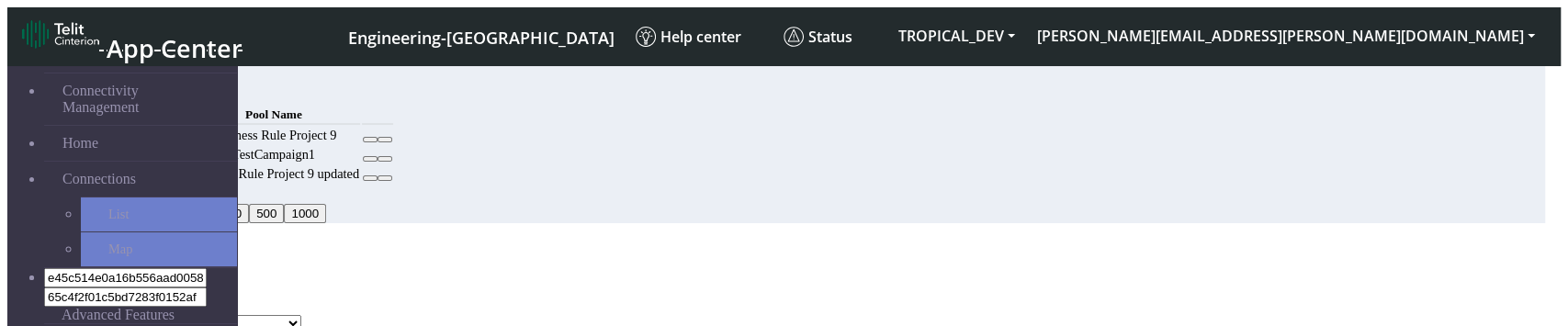
click at [1021, 279] on div "MCC Code Choose one Pool Name DNLD_TPP-test-test-1 DNLD_TPP-testing-Mar05 DNLD_…" at bounding box center [777, 305] width 1538 height 53
click at [89, 295] on button "Choose one" at bounding box center [48, 305] width 81 height 19
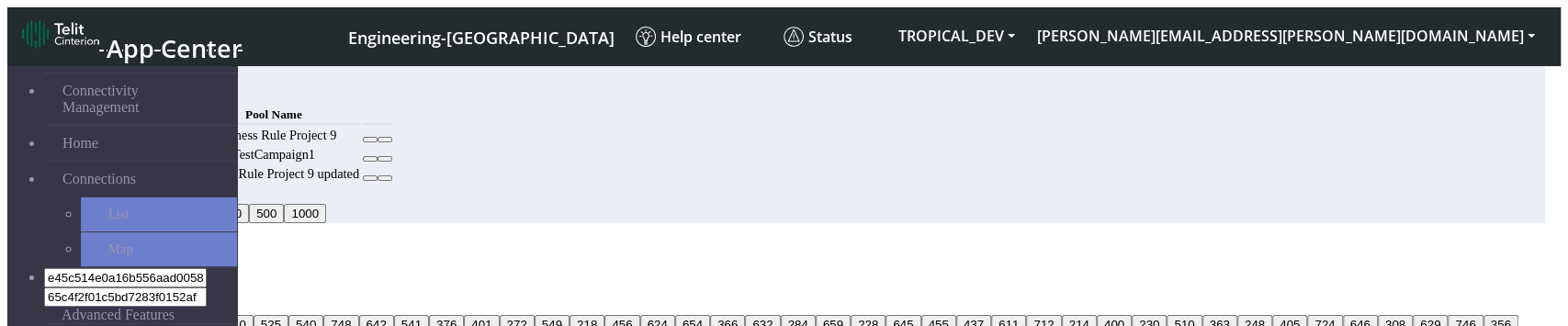
click at [77, 314] on button "615" at bounding box center [60, 324] width 35 height 19
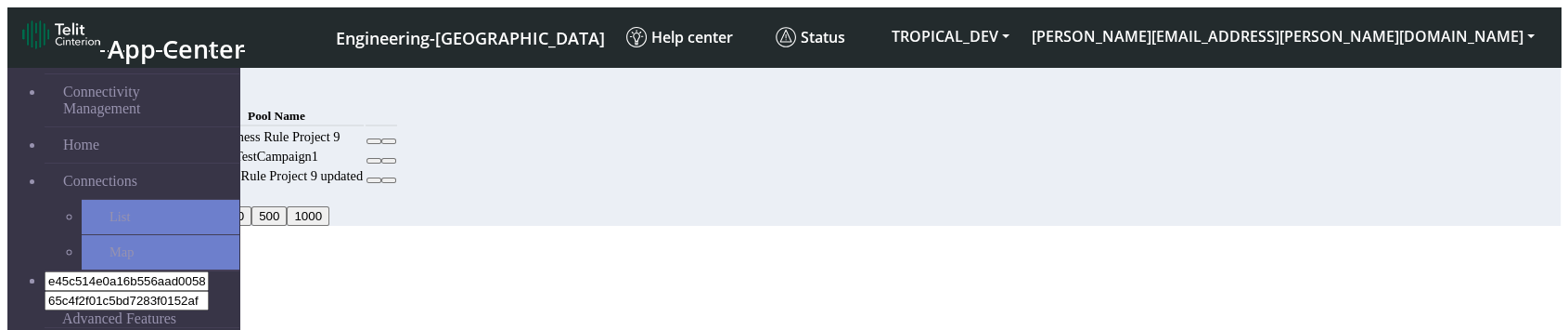
click at [160, 92] on button "Add" at bounding box center [142, 94] width 37 height 19
select select
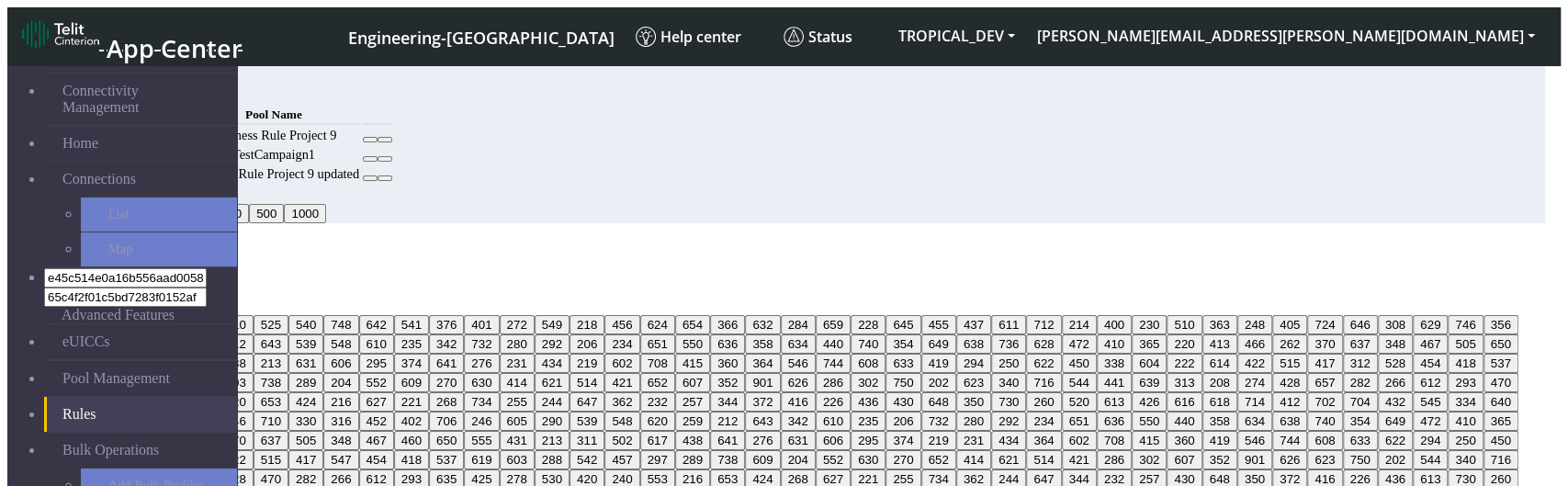
click at [77, 315] on button "615" at bounding box center [60, 324] width 35 height 19
click at [148, 325] on button "625" at bounding box center [130, 324] width 35 height 19
click at [183, 325] on button "368" at bounding box center [166, 324] width 35 height 19
click at [218, 325] on button "238" at bounding box center [200, 324] width 35 height 19
click at [77, 315] on button "615" at bounding box center [60, 324] width 35 height 19
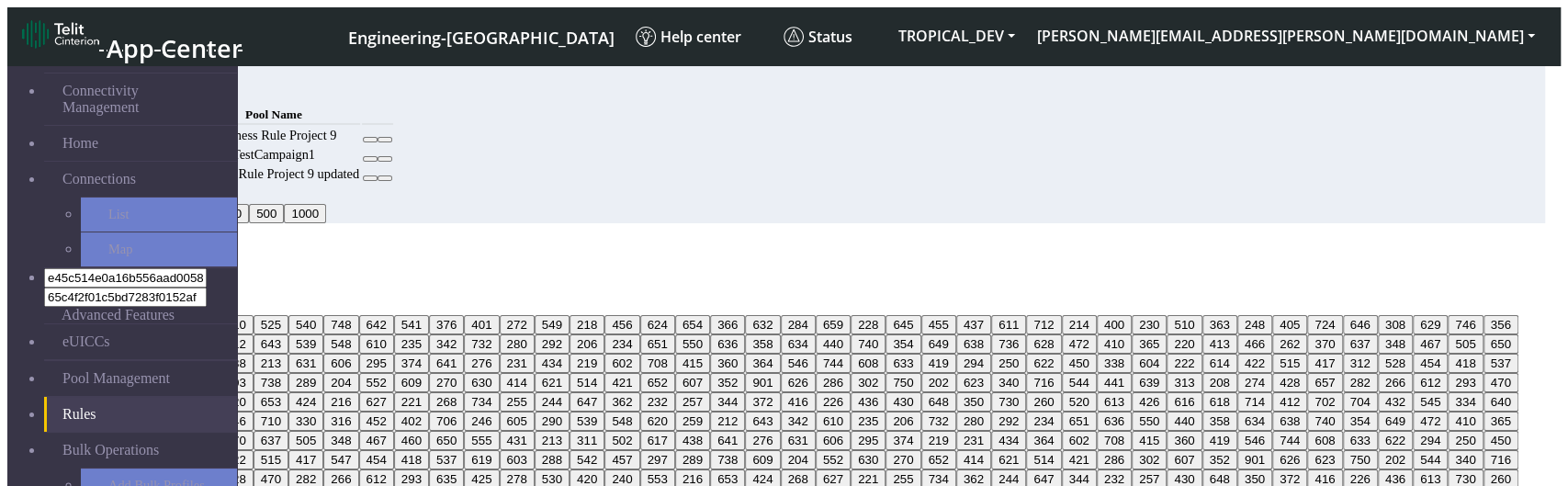
click at [42, 315] on button "242" at bounding box center [25, 324] width 35 height 19
click at [148, 325] on button "625" at bounding box center [130, 324] width 35 height 19
click at [183, 325] on button "368" at bounding box center [166, 324] width 35 height 19
click at [77, 315] on button "615" at bounding box center [60, 324] width 35 height 19
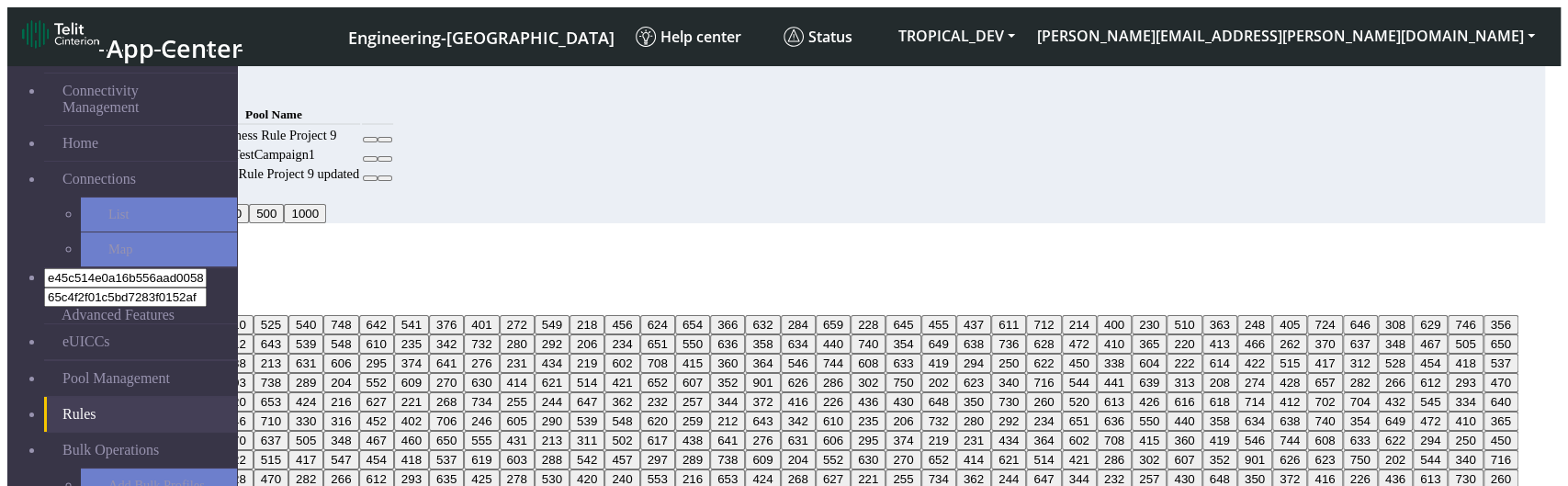
click at [113, 315] on button "283" at bounding box center [95, 324] width 35 height 19
click at [148, 325] on button "625" at bounding box center [130, 324] width 35 height 19
click at [113, 315] on button "283" at bounding box center [95, 324] width 35 height 19
click at [42, 315] on button "242" at bounding box center [25, 324] width 35 height 19
click at [77, 315] on button "615" at bounding box center [60, 324] width 35 height 19
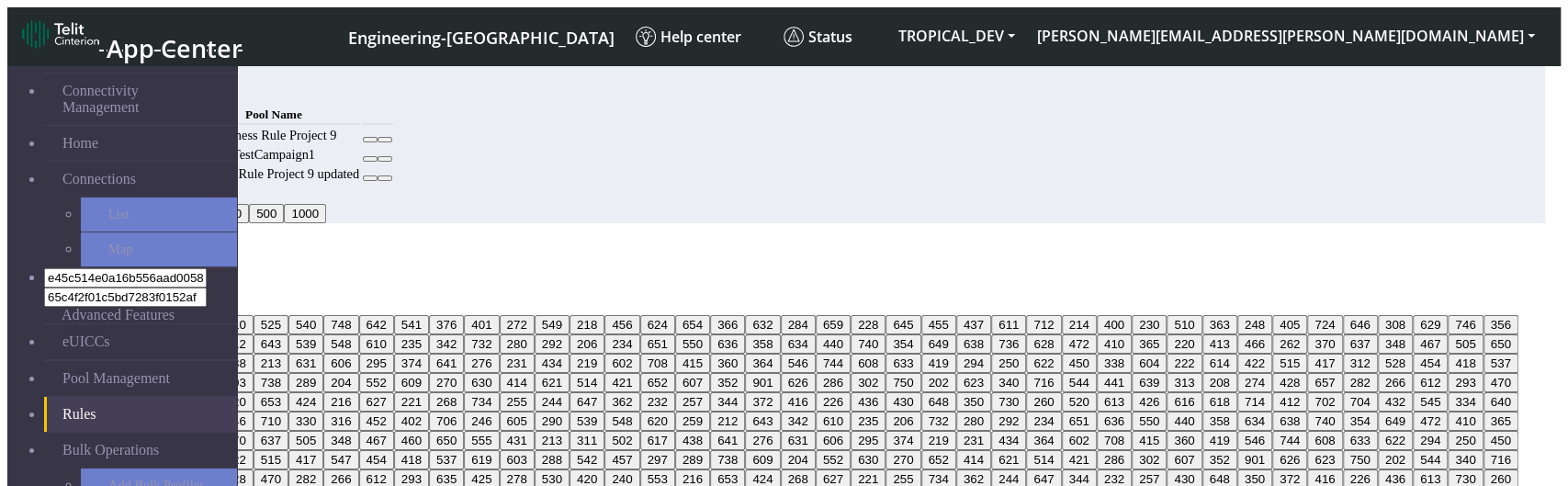
click at [77, 315] on button "615" at bounding box center [60, 324] width 35 height 19
click at [113, 315] on button "283" at bounding box center [95, 324] width 35 height 19
click at [148, 325] on button "625" at bounding box center [130, 324] width 35 height 19
click at [183, 325] on button "368" at bounding box center [166, 324] width 35 height 19
click at [218, 325] on button "238" at bounding box center [200, 324] width 35 height 19
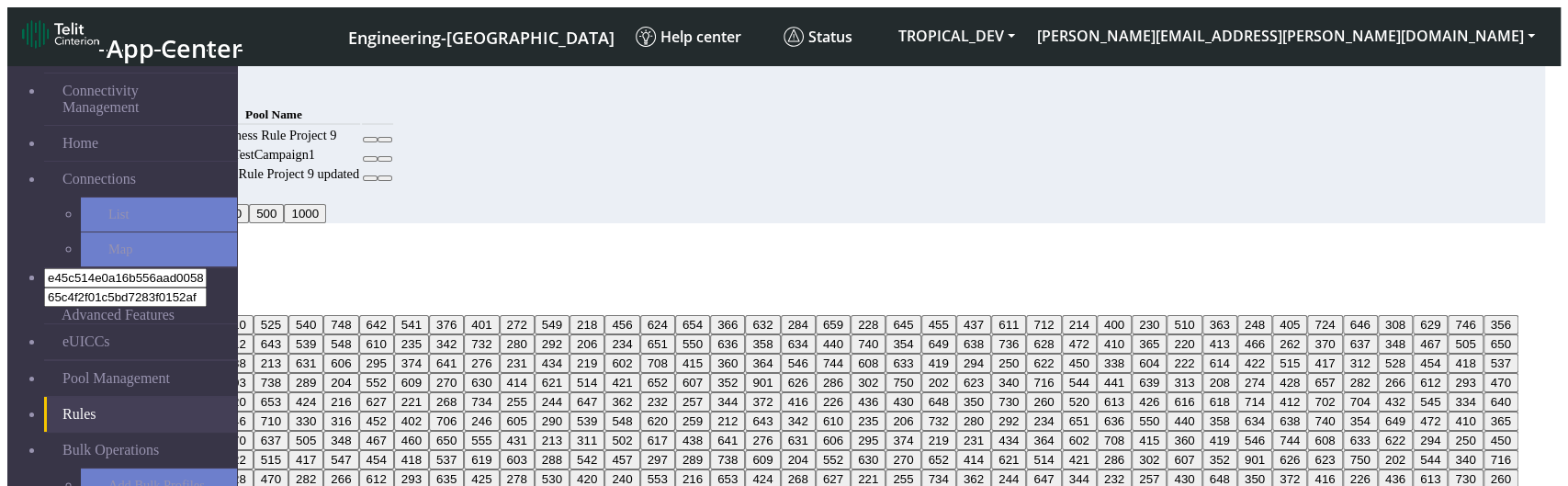
click at [888, 279] on div "MCC Code 615, 625, 368, 238, 242, 283 242 615 283 625 368 238 310 525 540 748 6…" at bounding box center [777, 397] width 1538 height 237
click at [1129, 313] on div "MCC Code 615, 625, 368, 238, 242, 283 242 615 283 625 368 238 310 525 540 748 6…" at bounding box center [777, 397] width 1538 height 237
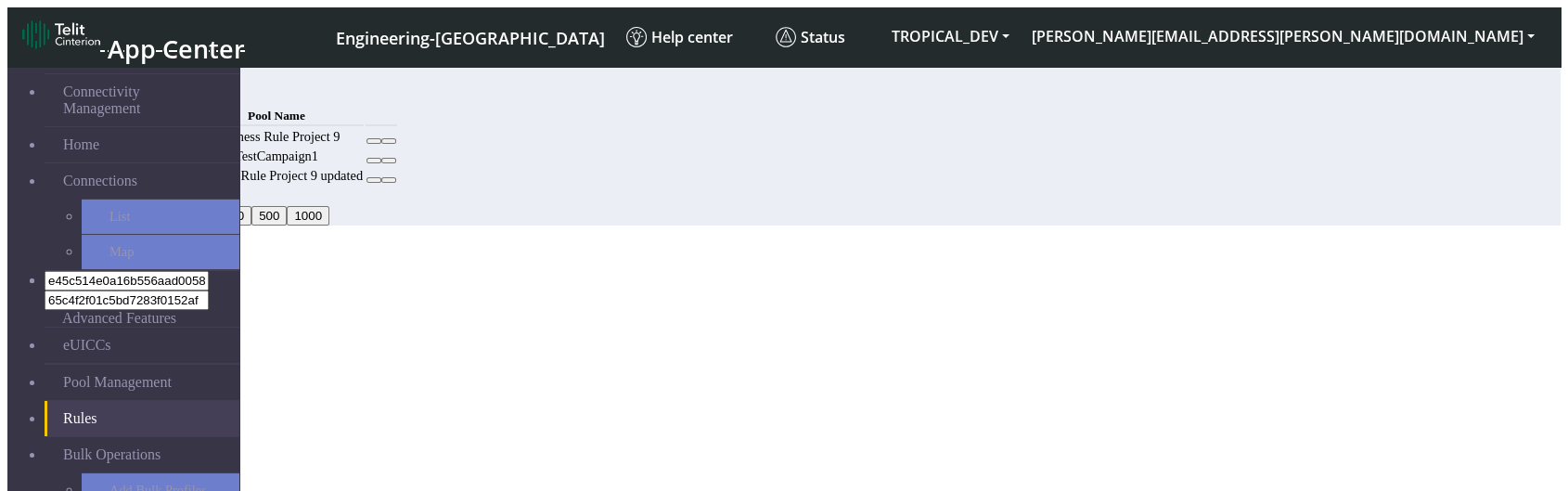
click at [1329, 95] on div "Add" at bounding box center [726, 94] width 1205 height 19
click at [160, 90] on button "Add" at bounding box center [142, 94] width 37 height 19
select select
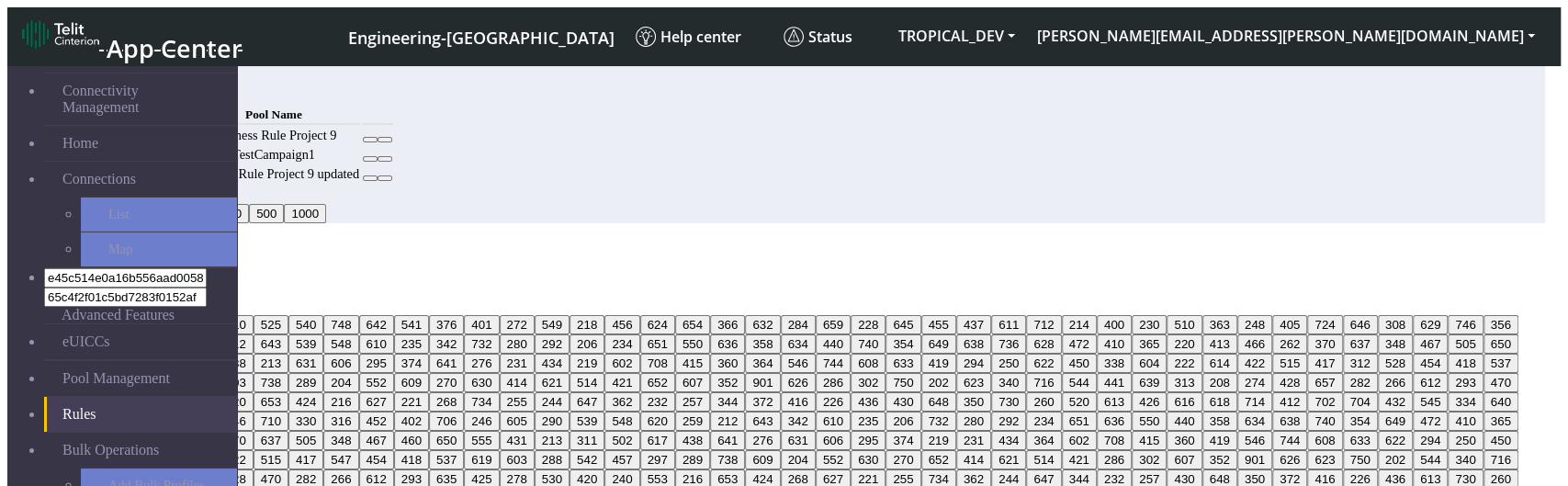
click at [148, 334] on button "625" at bounding box center [130, 324] width 35 height 19
click at [840, 279] on div "MCC Code 625 242 615 283 625 368 238 310 525 540 748 642 541 376 401 272 549 21…" at bounding box center [777, 397] width 1538 height 237
click at [183, 334] on button "368" at bounding box center [166, 324] width 35 height 19
click at [113, 315] on button "283" at bounding box center [95, 324] width 35 height 19
drag, startPoint x: 495, startPoint y: 279, endPoint x: 523, endPoint y: 253, distance: 38.2
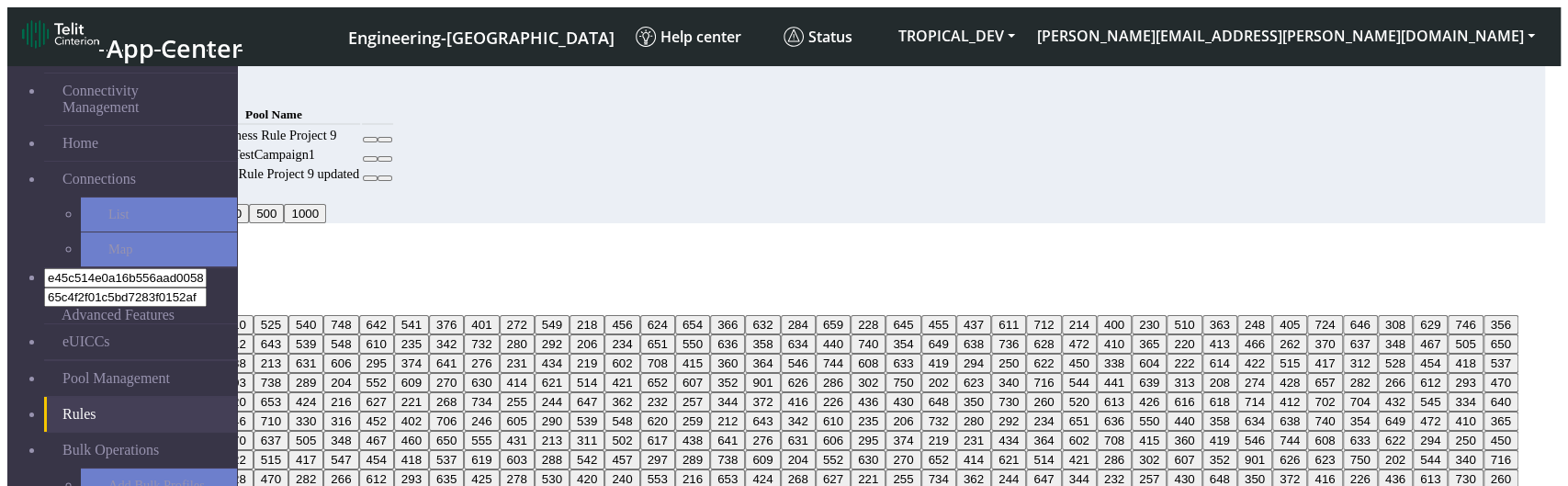
click at [77, 315] on button "615" at bounding box center [60, 324] width 35 height 19
click at [683, 279] on div "MCC Code 625, 368, 283, 615 242 615 283 625 368 238 310 525 540 748 642 541 376…" at bounding box center [777, 397] width 1538 height 237
click at [837, 279] on div "MCC Code 625, 368, 283, 615 242 615 283 625 368 238 310 525 540 748 642 541 376…" at bounding box center [777, 389] width 1538 height 219
click at [632, 243] on div "Add Rule" at bounding box center [777, 250] width 1538 height 16
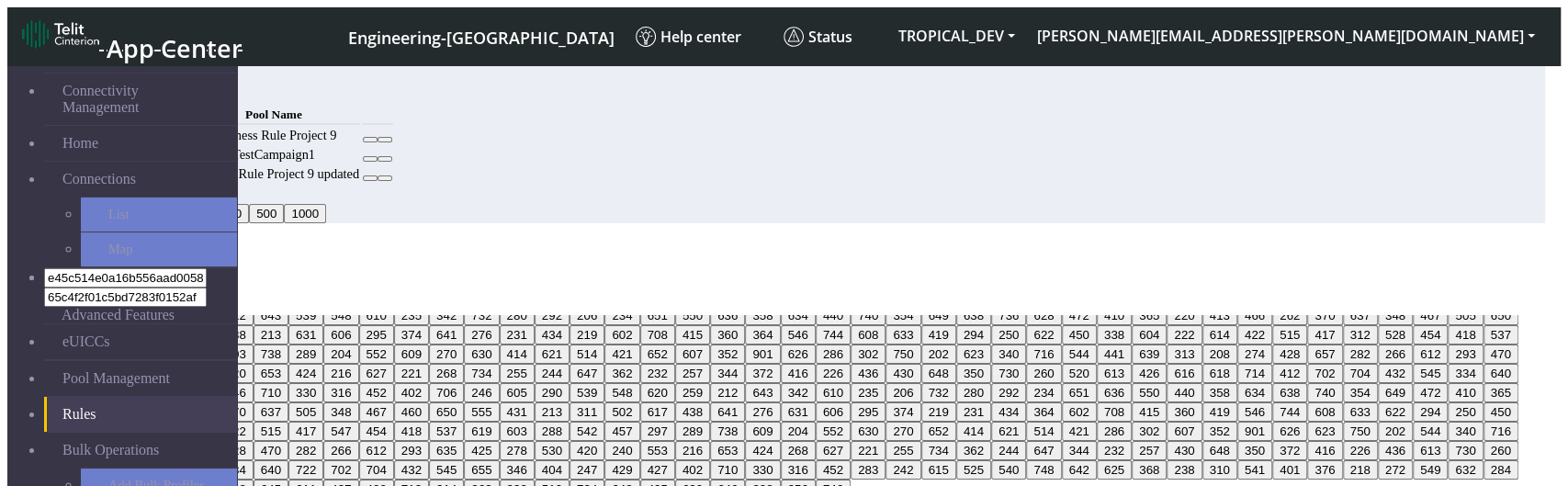
scroll to position [204, 0]
click at [124, 295] on button "625, 368, 283, 615" at bounding box center [65, 305] width 116 height 19
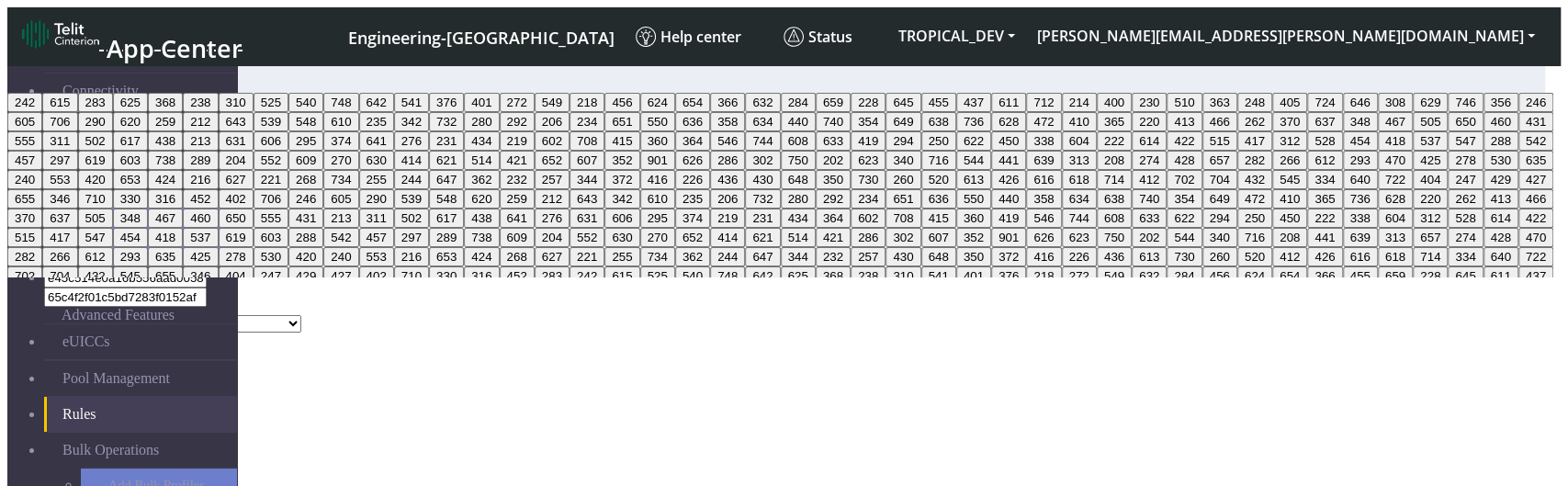
click at [712, 279] on div "MCC Code 625, 368, 283, 615 242 615 283 625 368 238 310 525 540 748 642 541 376…" at bounding box center [777, 305] width 1538 height 53
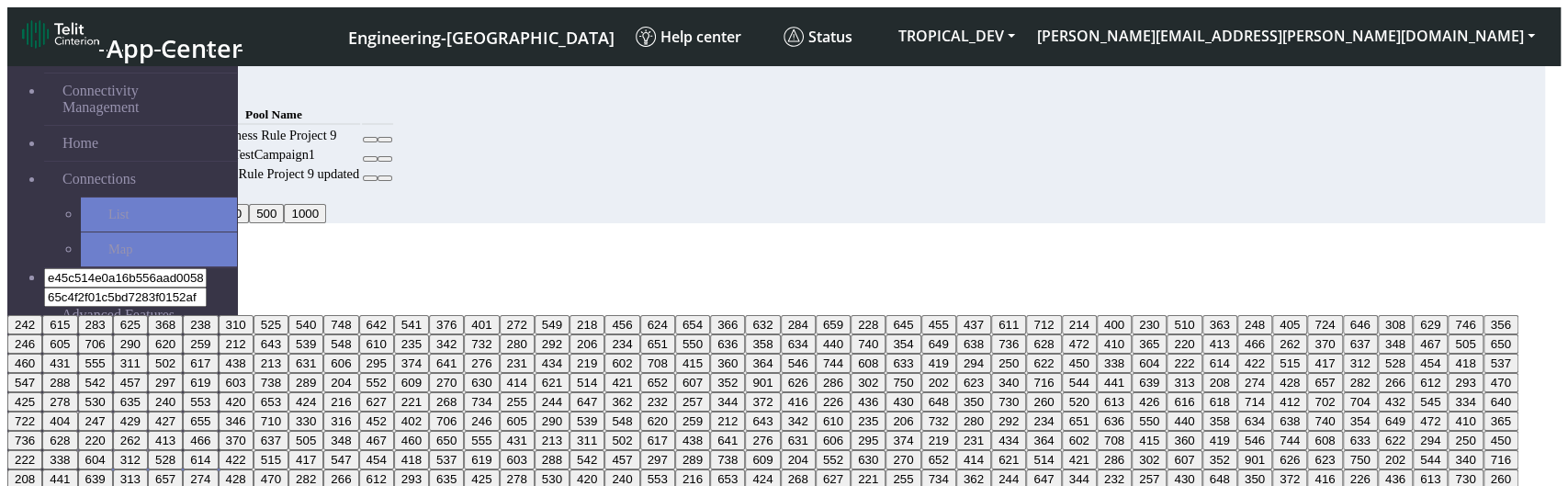
click at [77, 315] on button "615" at bounding box center [60, 324] width 35 height 19
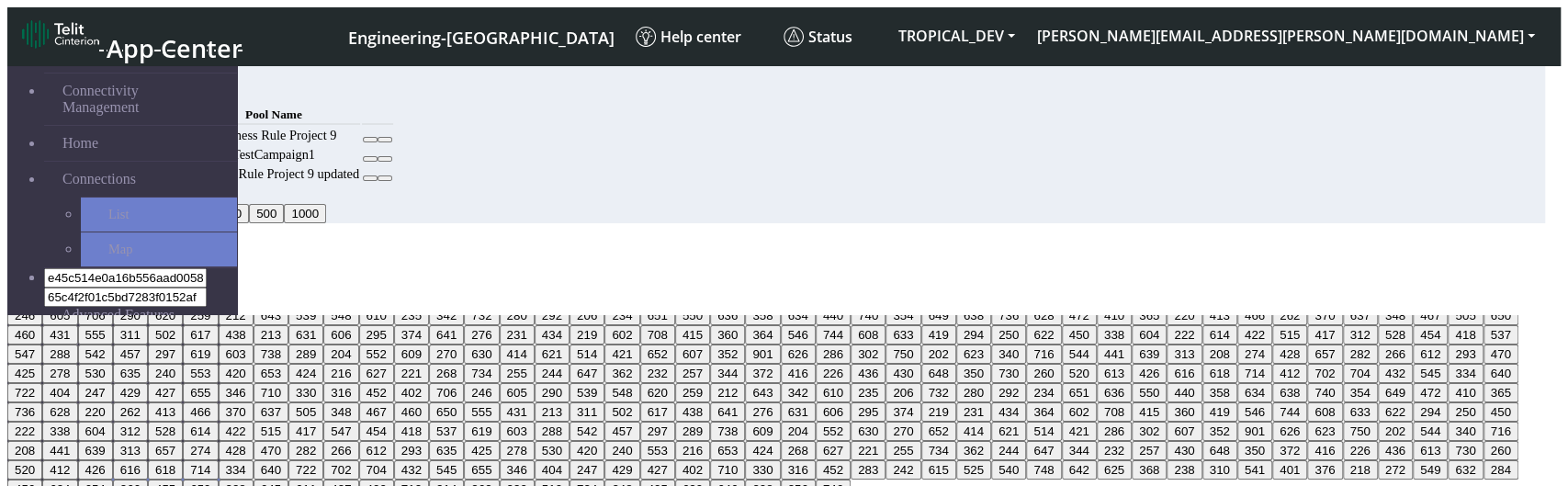
scroll to position [448, 0]
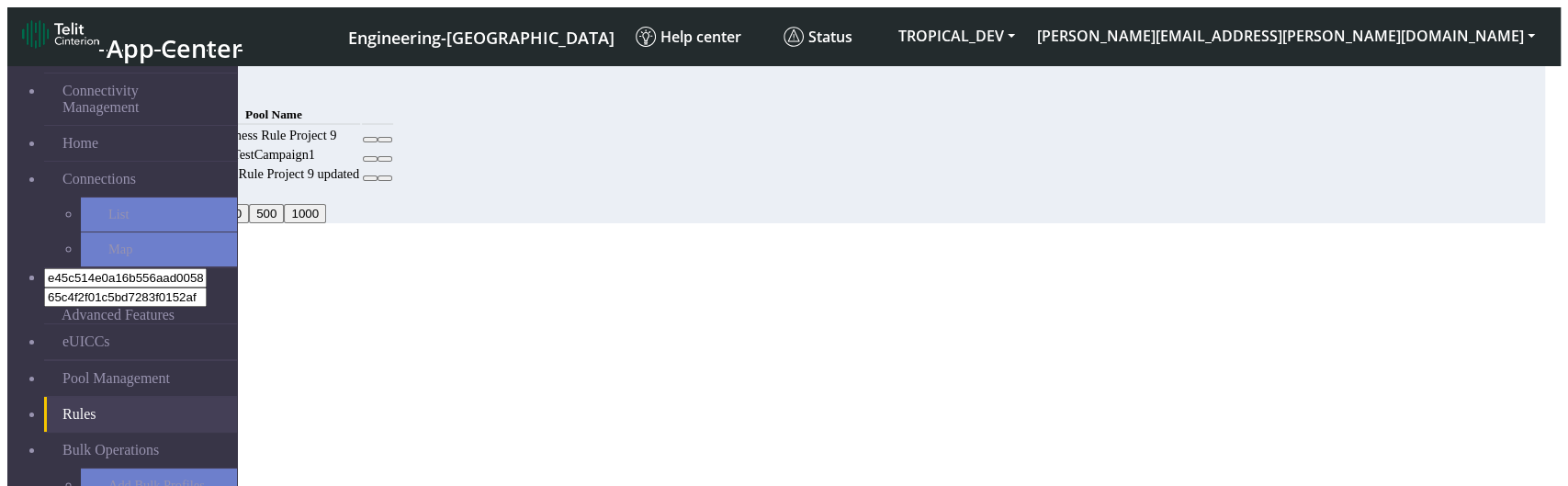
click at [627, 366] on li "615" at bounding box center [795, 373] width 1502 height 16
click at [50, 471] on button "Back" at bounding box center [29, 480] width 42 height 19
select select
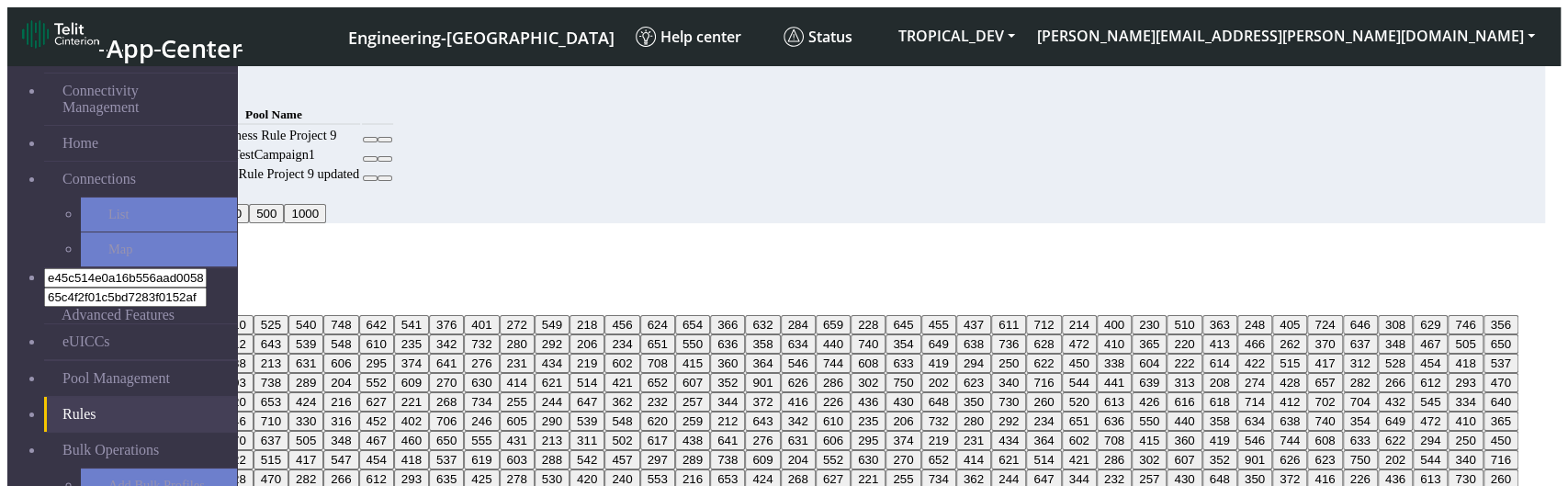
click at [433, 308] on div "MCC Code 625, 368, 283, 615 242 615 283 625 368 238 310 525 540 748 642 541 376…" at bounding box center [777, 397] width 1538 height 237
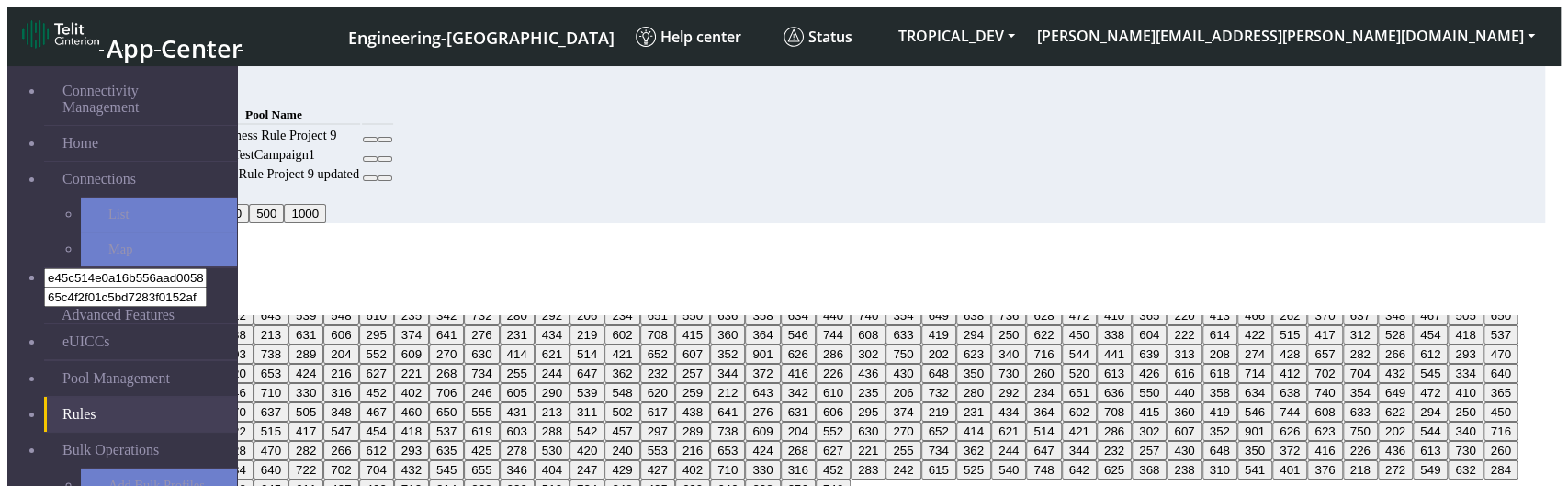
scroll to position [816, 0]
click at [1097, 306] on button "400" at bounding box center [1115, 296] width 35 height 19
click at [1151, 484] on ngb-modal-window "Add Rule MCC Code 625, 368, 283, 615, 400 242 615 283 625 368 238 310 525 540 7…" at bounding box center [777, 389] width 1538 height 293
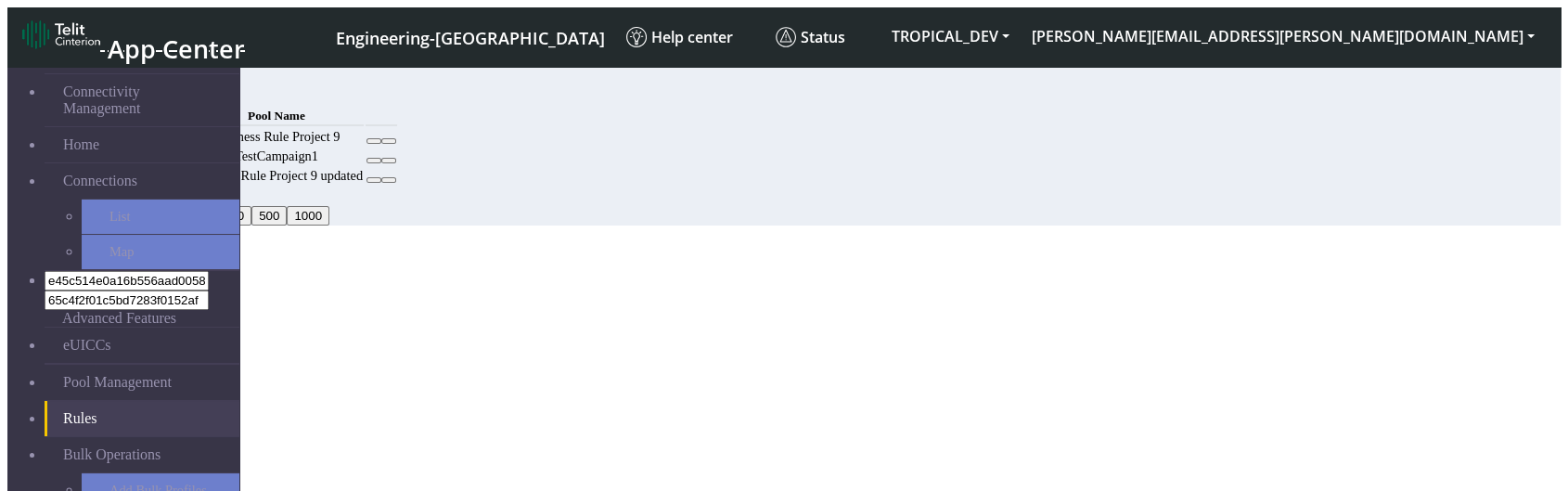
click at [398, 165] on td at bounding box center [381, 157] width 31 height 18
click at [160, 90] on button "Add" at bounding box center [142, 94] width 37 height 19
select select
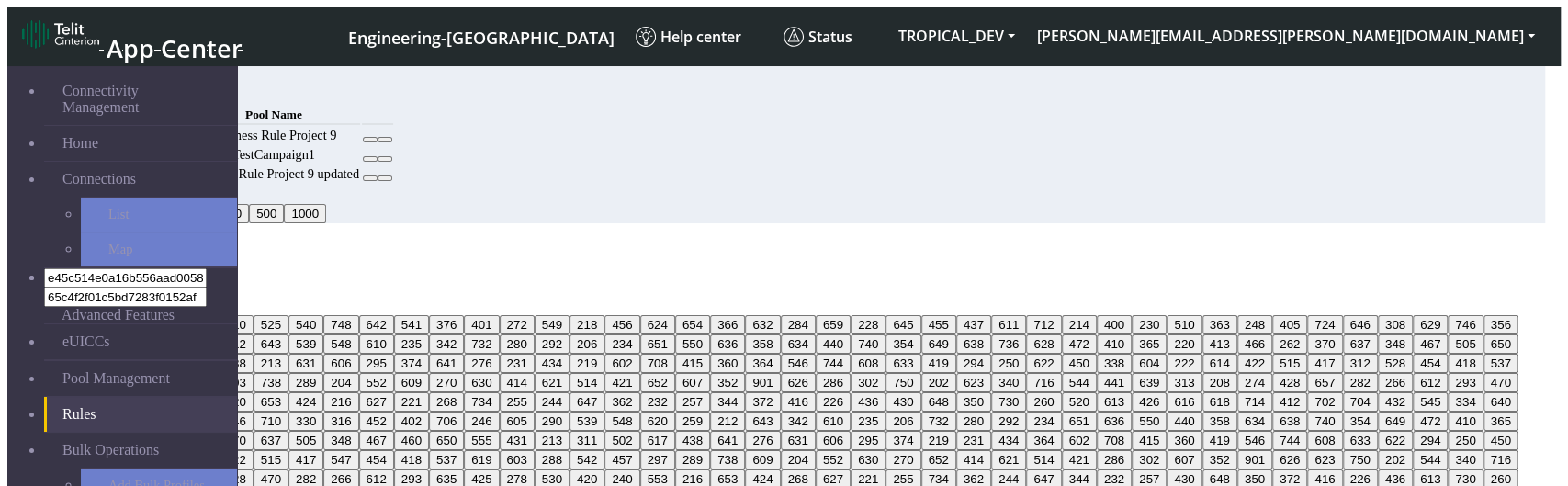
click at [89, 295] on button "Choose one" at bounding box center [48, 305] width 81 height 19
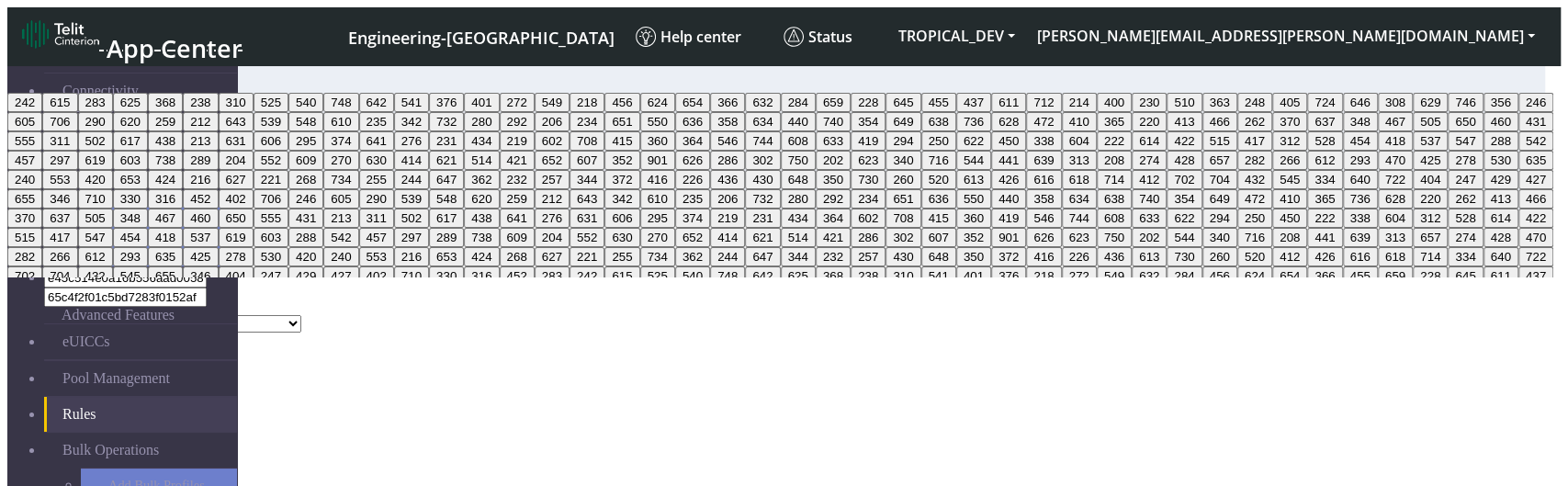
drag, startPoint x: 904, startPoint y: 166, endPoint x: 1143, endPoint y: 97, distance: 248.8
click at [912, 279] on div "MCC Code Choose one 242 615 283 625 368 238 310 525 540 748 642 541 376 401 272…" at bounding box center [777, 296] width 1538 height 36
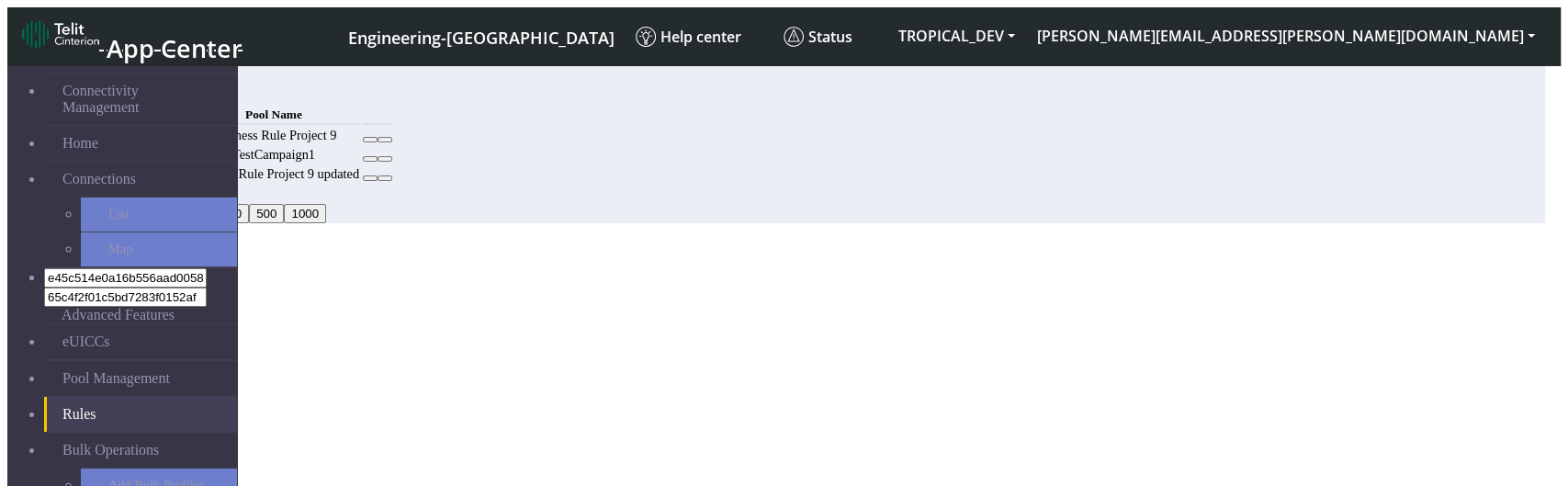
click at [50, 381] on button "Back" at bounding box center [29, 391] width 42 height 19
select select
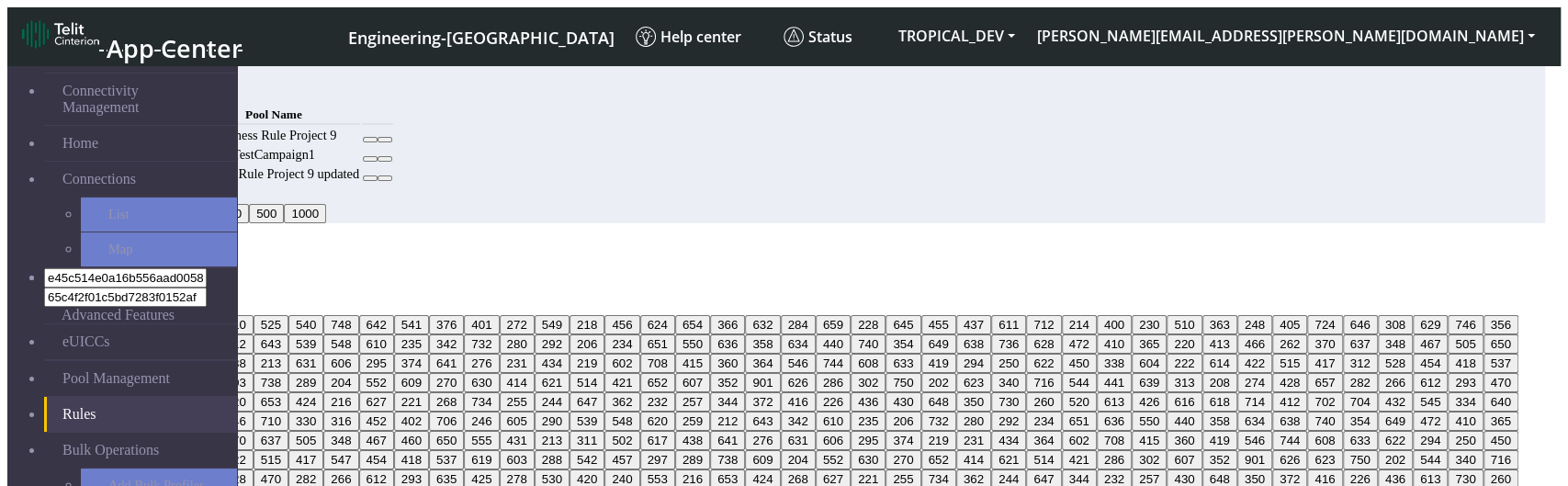
click at [42, 315] on button "242" at bounding box center [25, 324] width 35 height 19
click at [113, 315] on button "283" at bounding box center [95, 324] width 35 height 19
click at [750, 243] on div "Add Rule" at bounding box center [777, 250] width 1538 height 16
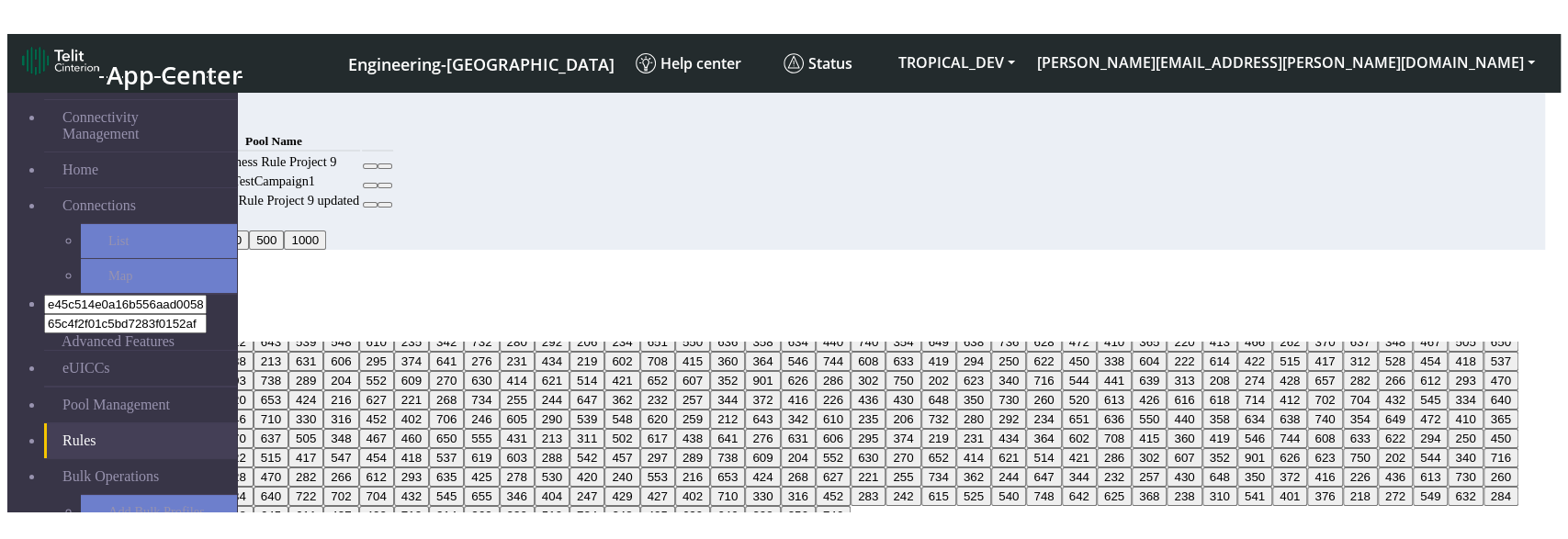
scroll to position [13180, 0]
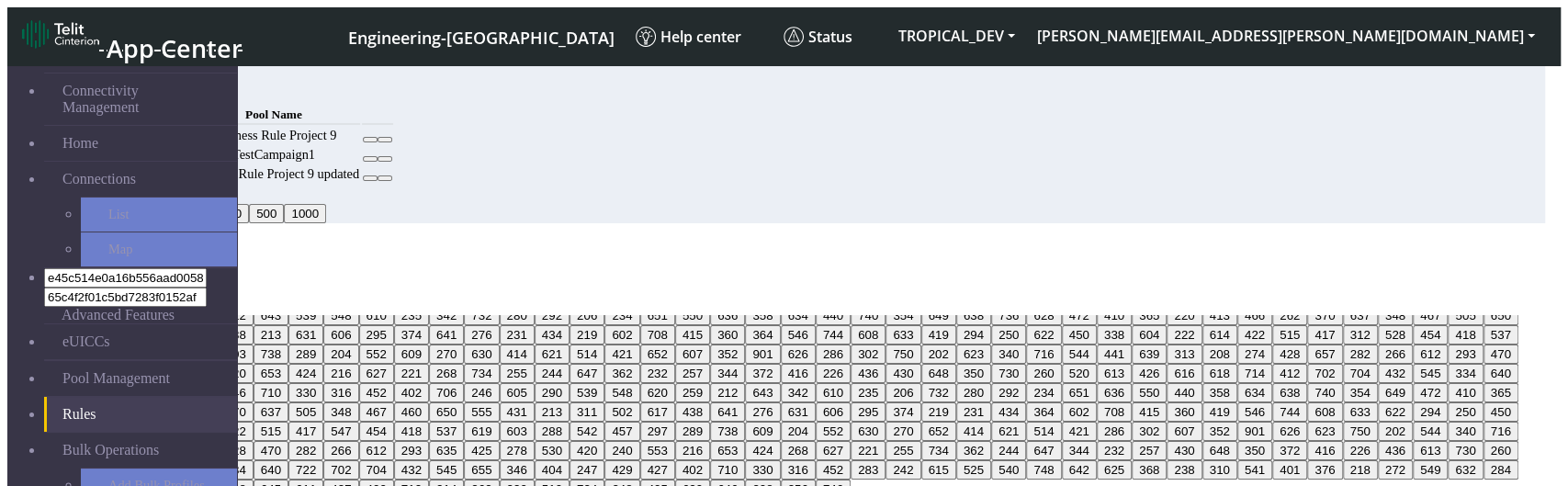
click at [816, 479] on button "356" at bounding box center [798, 489] width 35 height 19
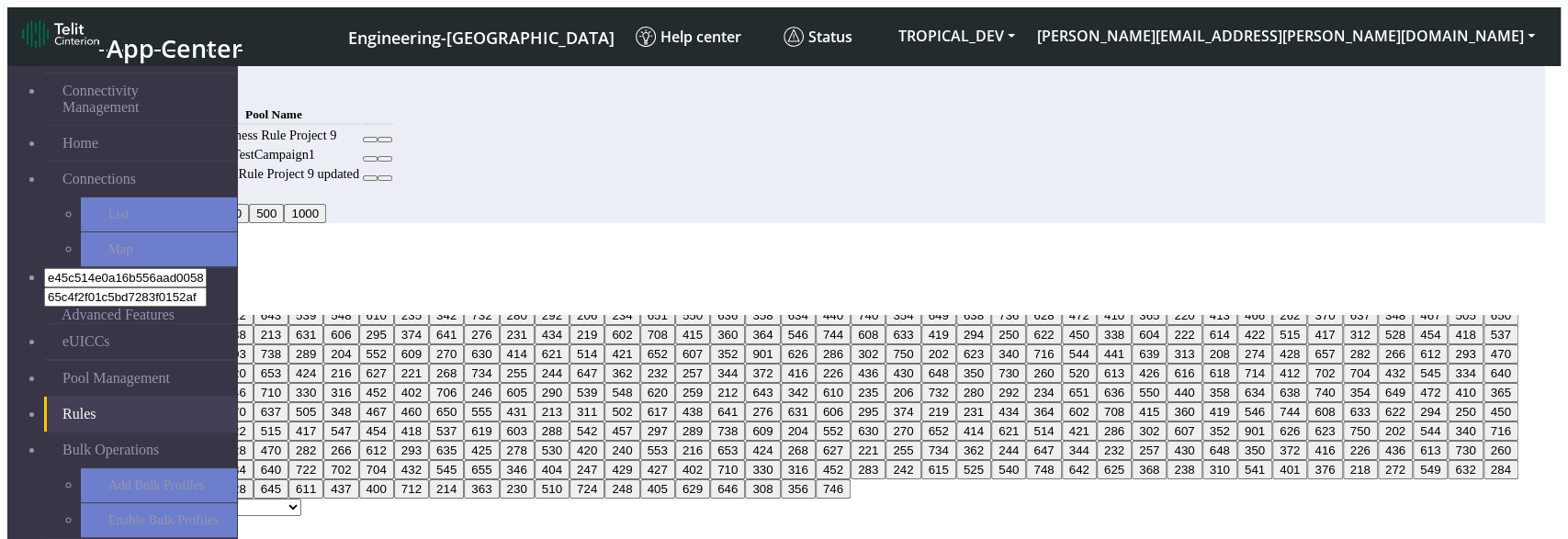
click at [710, 479] on button "629" at bounding box center [693, 489] width 35 height 19
click at [745, 479] on button "308" at bounding box center [762, 489] width 35 height 19
click at [816, 479] on button "356" at bounding box center [798, 489] width 35 height 19
click at [676, 479] on button "629" at bounding box center [693, 489] width 35 height 19
click at [781, 479] on button "356" at bounding box center [798, 489] width 35 height 19
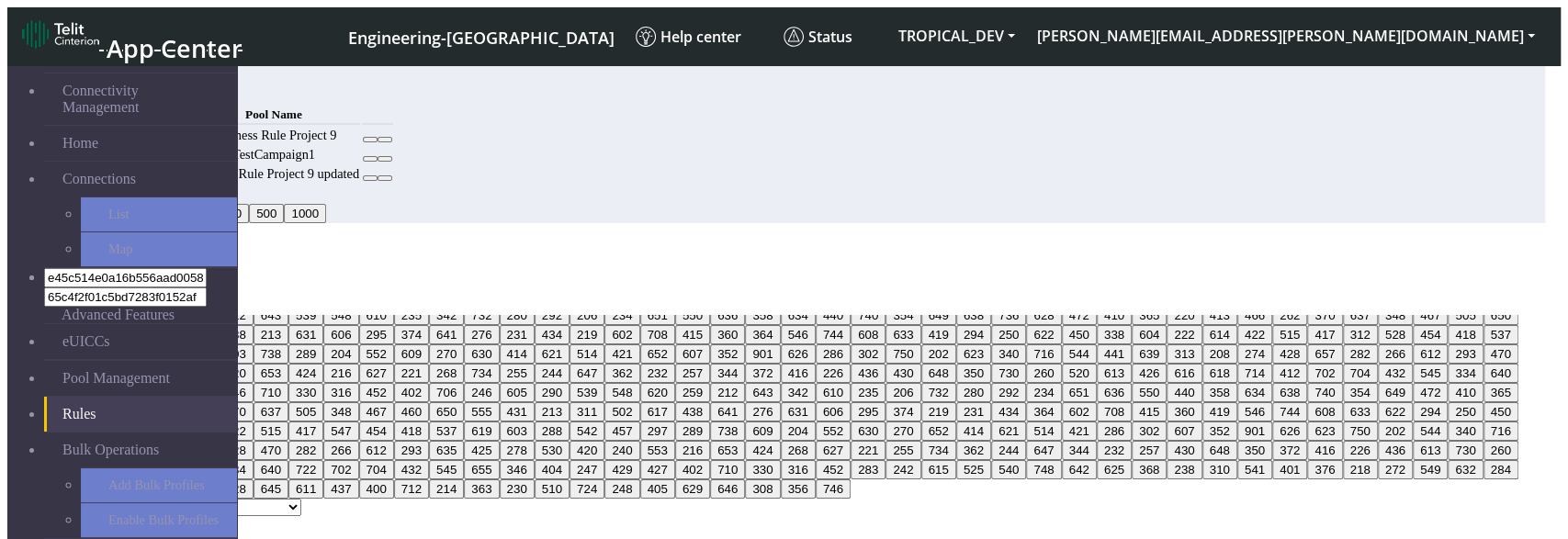
click at [710, 479] on button "646" at bounding box center [728, 489] width 35 height 19
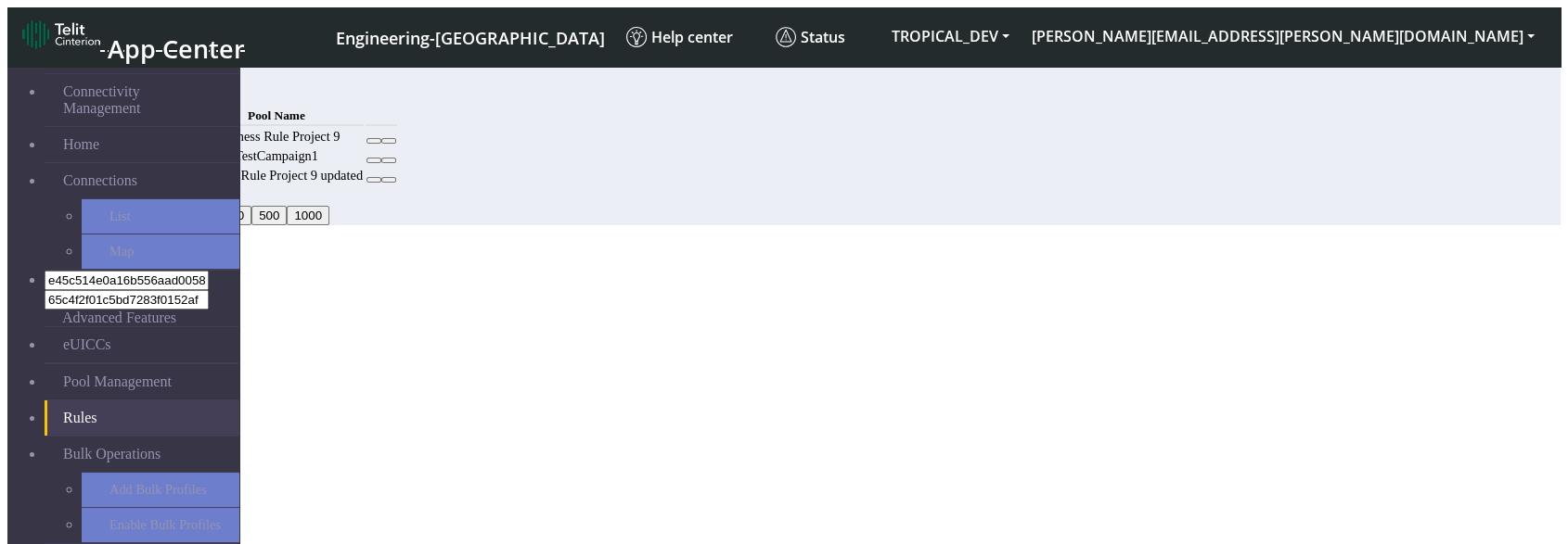
click at [160, 97] on button "Add" at bounding box center [142, 94] width 37 height 19
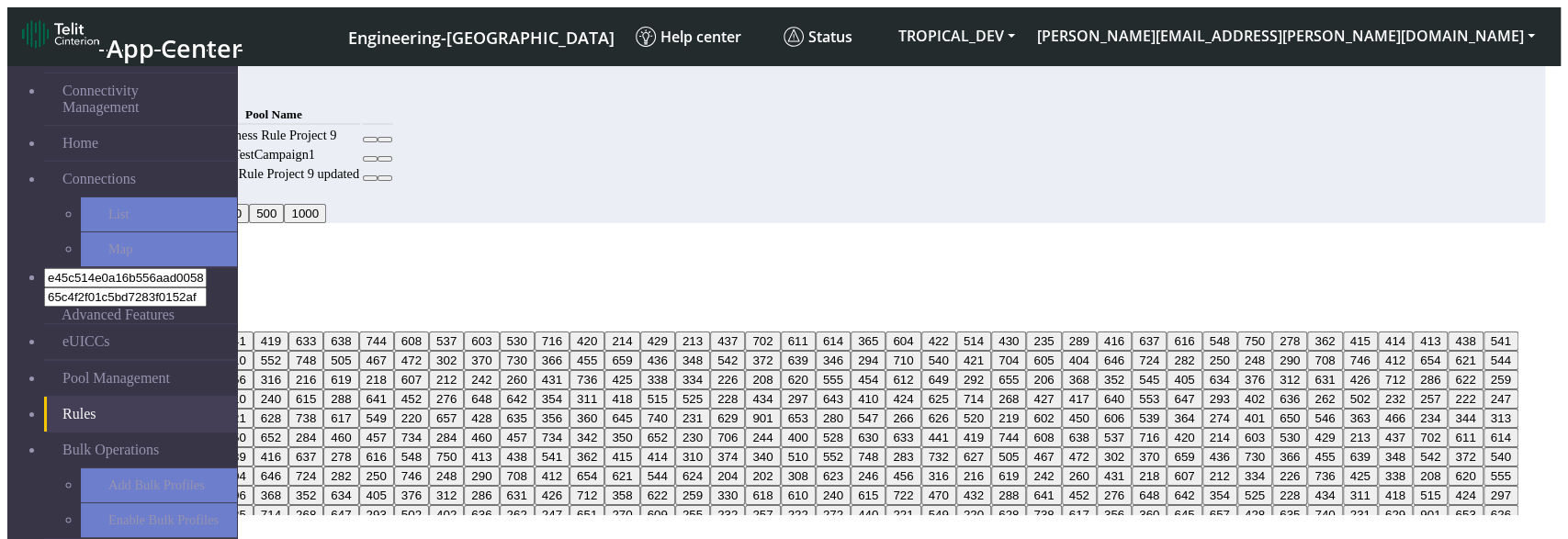
click at [117, 295] on span "Select frameworks" at bounding box center [63, 303] width 111 height 15
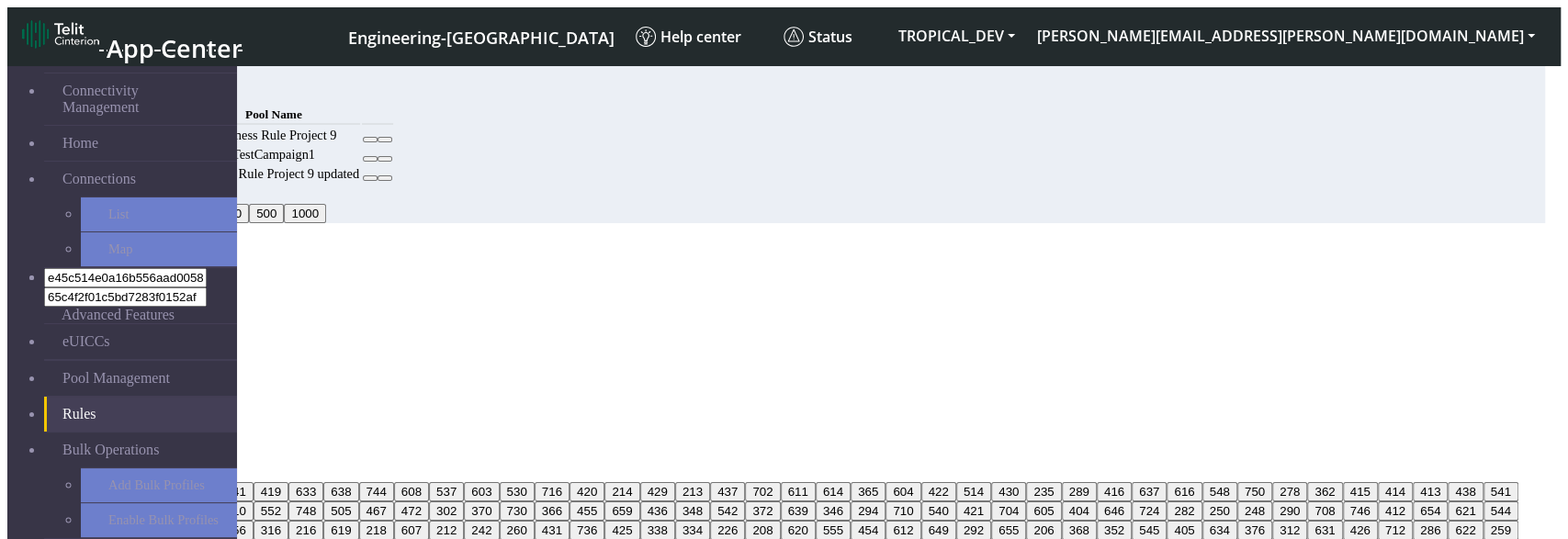
click at [44, 346] on icon at bounding box center [44, 354] width 0 height 15
click at [44, 363] on icon at bounding box center [44, 371] width 0 height 15
click at [44, 379] on icon at bounding box center [44, 387] width 0 height 15
click at [637, 379] on li "Vue" at bounding box center [795, 387] width 1502 height 16
click at [535, 346] on li "Angular" at bounding box center [795, 354] width 1502 height 16
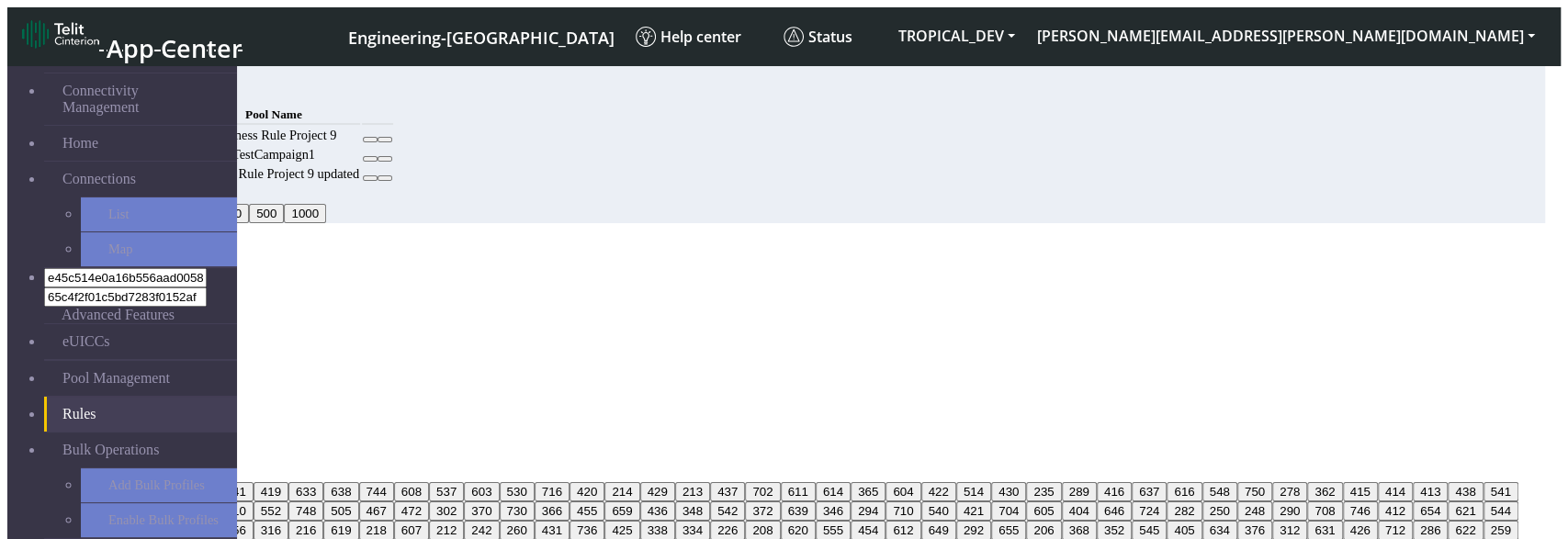
click at [495, 295] on div "React" at bounding box center [777, 303] width 1538 height 16
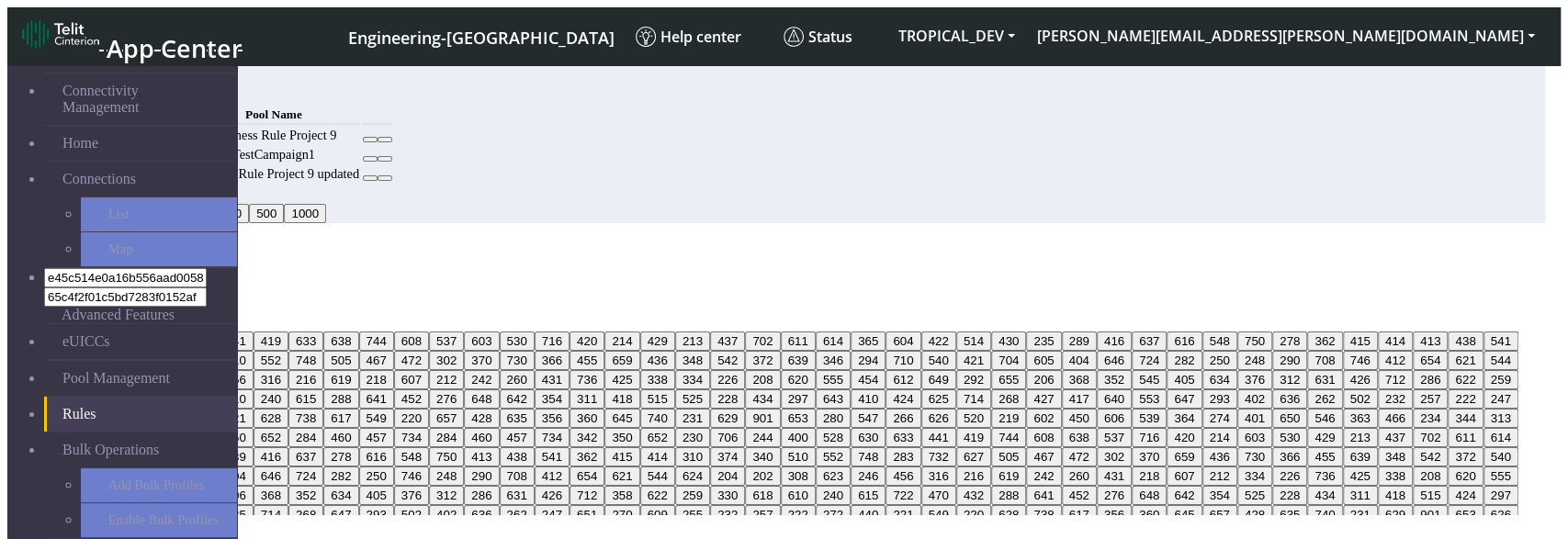
click at [813, 279] on div "MCC Code React Choose one 400 528 630 230 706 244 441 419 633 638 744 608 537 6…" at bounding box center [777, 397] width 1538 height 236
click at [113, 332] on button "630" at bounding box center [95, 342] width 35 height 19
click at [148, 351] on button "230" at bounding box center [130, 342] width 35 height 19
click at [633, 430] on ngb-modal-window "Add Rule MCC Code React 630, 230 400 528 630 230 706 244 441 419 633 638 744 60…" at bounding box center [777, 398] width 1538 height 310
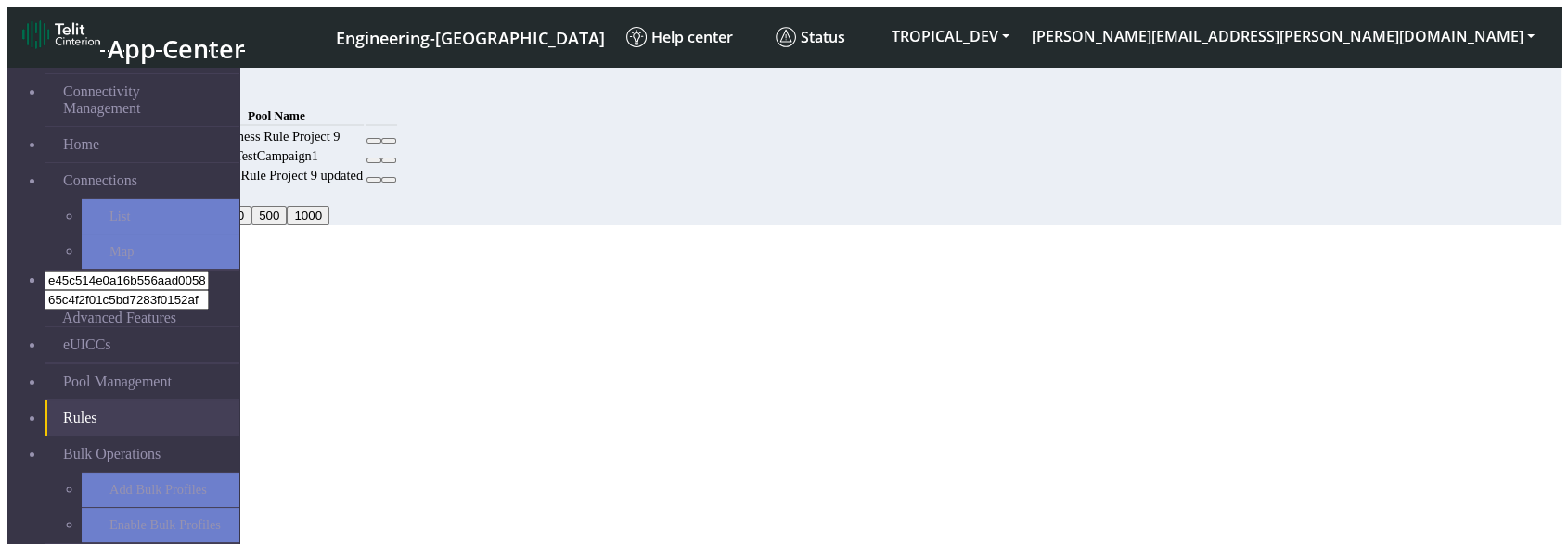
click at [160, 91] on button "Add" at bounding box center [142, 94] width 37 height 19
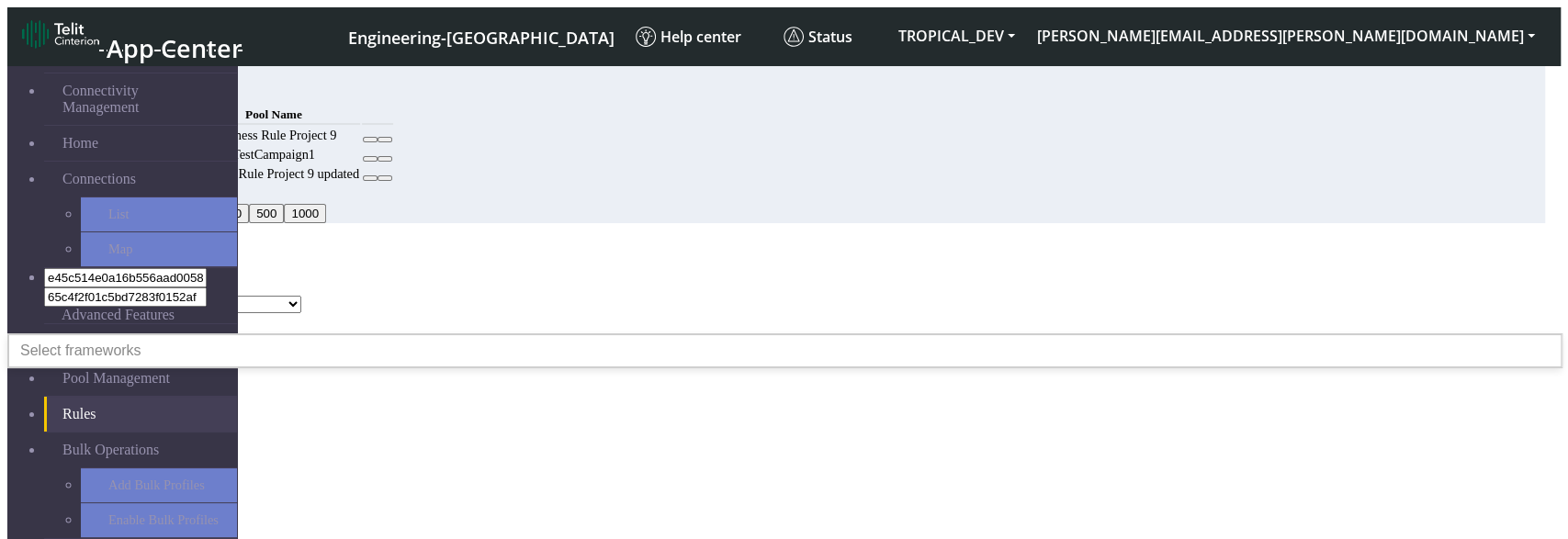
click at [301, 295] on select "DNLD_TPP-test-test-1 DNLD_TPP-testing-[DATE] DNLD_TPP-test-apn-test-20250218 DN…" at bounding box center [187, 304] width 228 height 17
select select "0d1230bc-1970-4d35-9e5b-a3092314a228"
click at [301, 295] on select "DNLD_TPP-test-test-1 DNLD_TPP-testing-[DATE] DNLD_TPP-test-apn-test-20250218 DN…" at bounding box center [187, 304] width 228 height 17
click at [686, 279] on div "MCC Code Select frameworks" at bounding box center [777, 287] width 1538 height 16
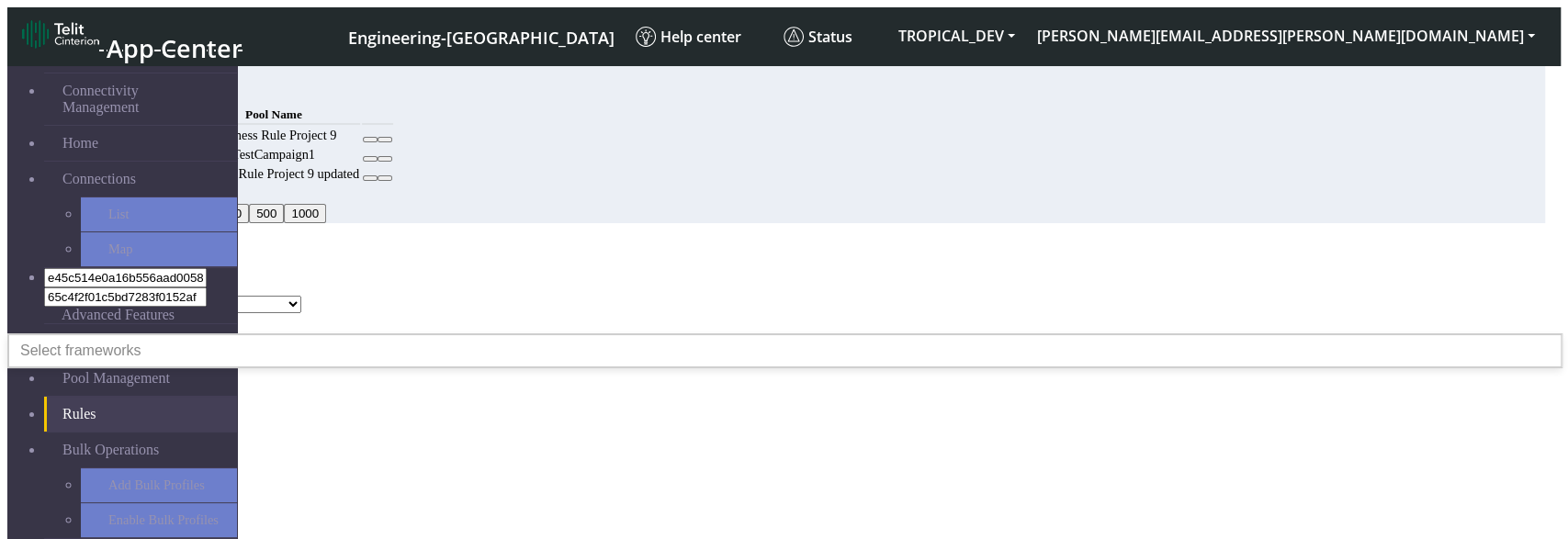
click at [565, 279] on div "MCC Code Select frameworks" at bounding box center [777, 287] width 1538 height 16
click at [737, 334] on div "Select frameworks" at bounding box center [785, 350] width 1554 height 33
click at [604, 334] on div "Select frameworks" at bounding box center [785, 350] width 1554 height 33
click at [1052, 334] on div "Select frameworks" at bounding box center [785, 350] width 1554 height 33
drag, startPoint x: 1118, startPoint y: 330, endPoint x: 1142, endPoint y: 324, distance: 24.7
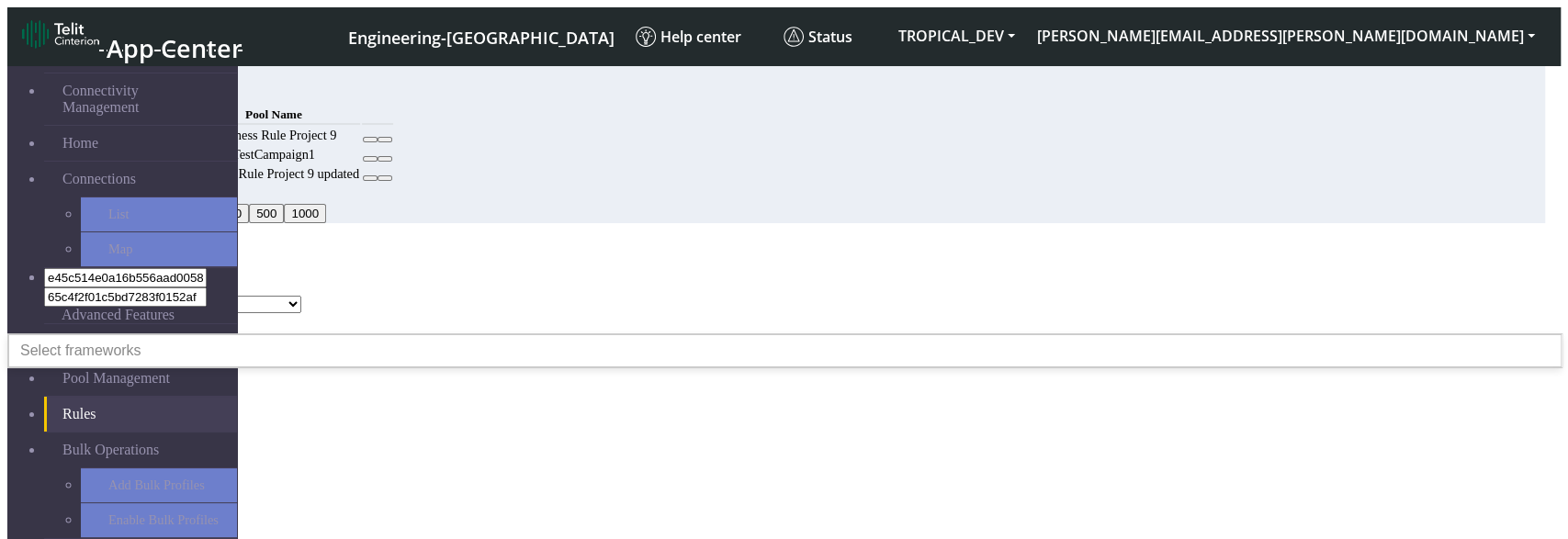
click at [1125, 333] on div "Select frameworks Angular React Vue Svelte Solid Clear" at bounding box center [785, 350] width 1555 height 35
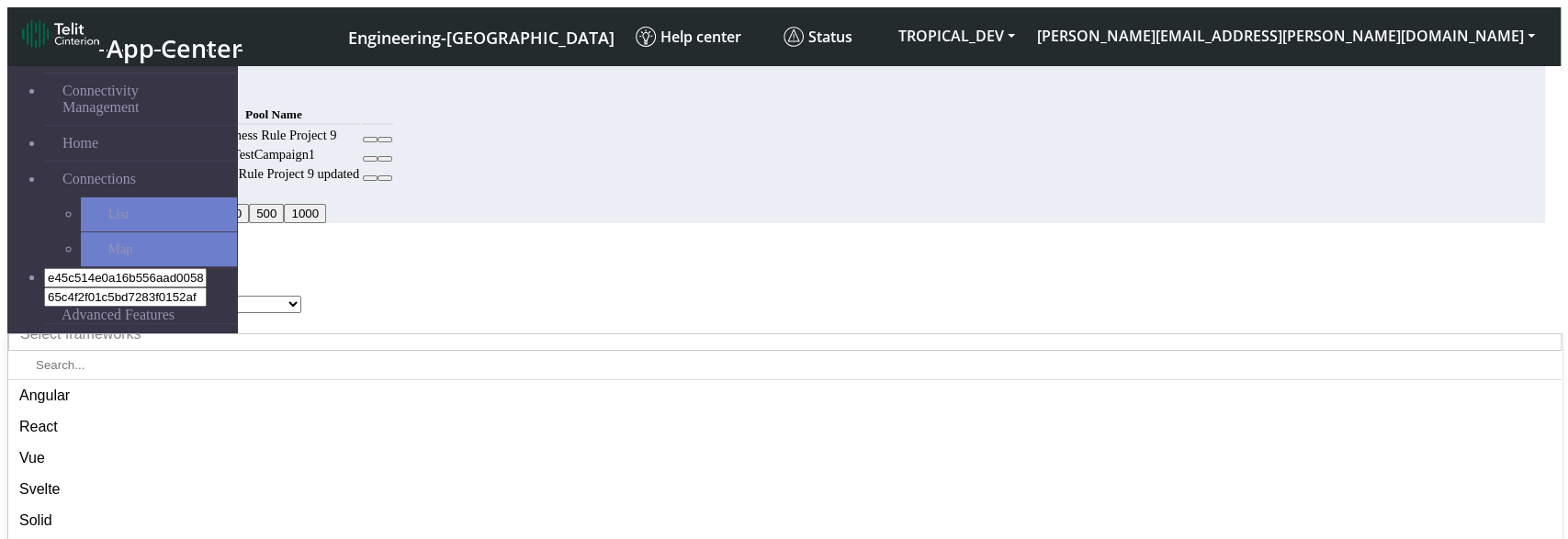
scroll to position [24, 0]
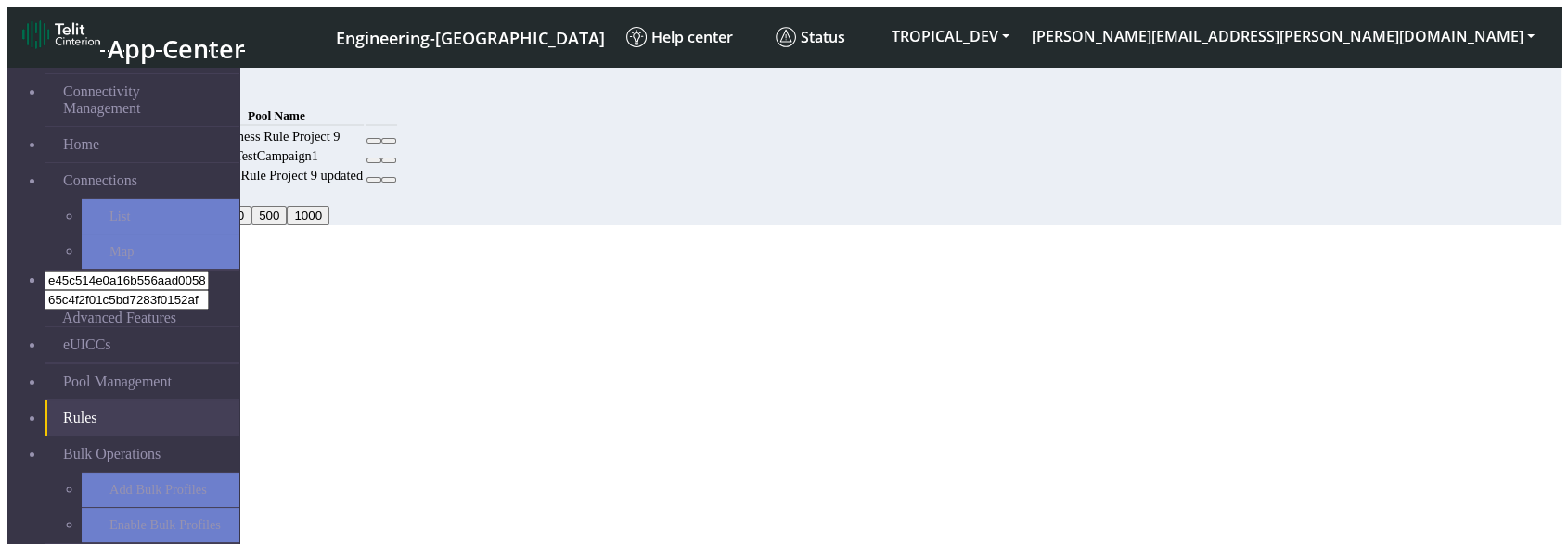
click at [160, 90] on button "Add" at bounding box center [142, 94] width 37 height 19
select select
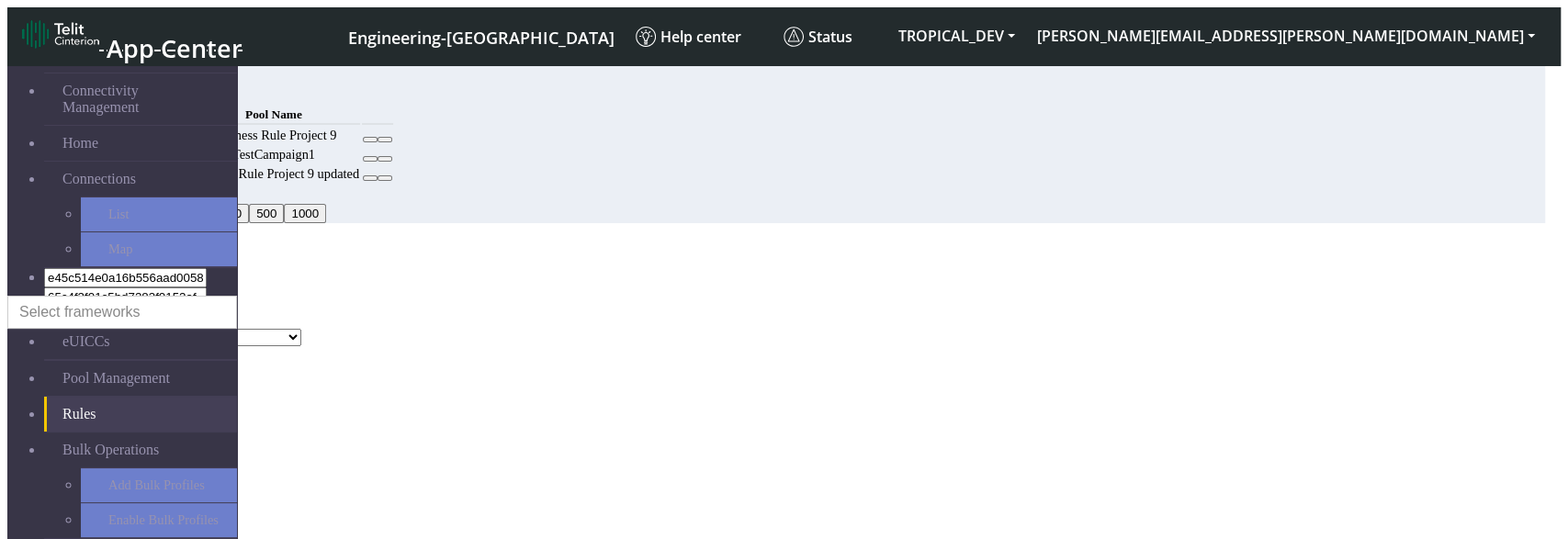
click at [237, 295] on div "Select frameworks" at bounding box center [122, 312] width 230 height 33
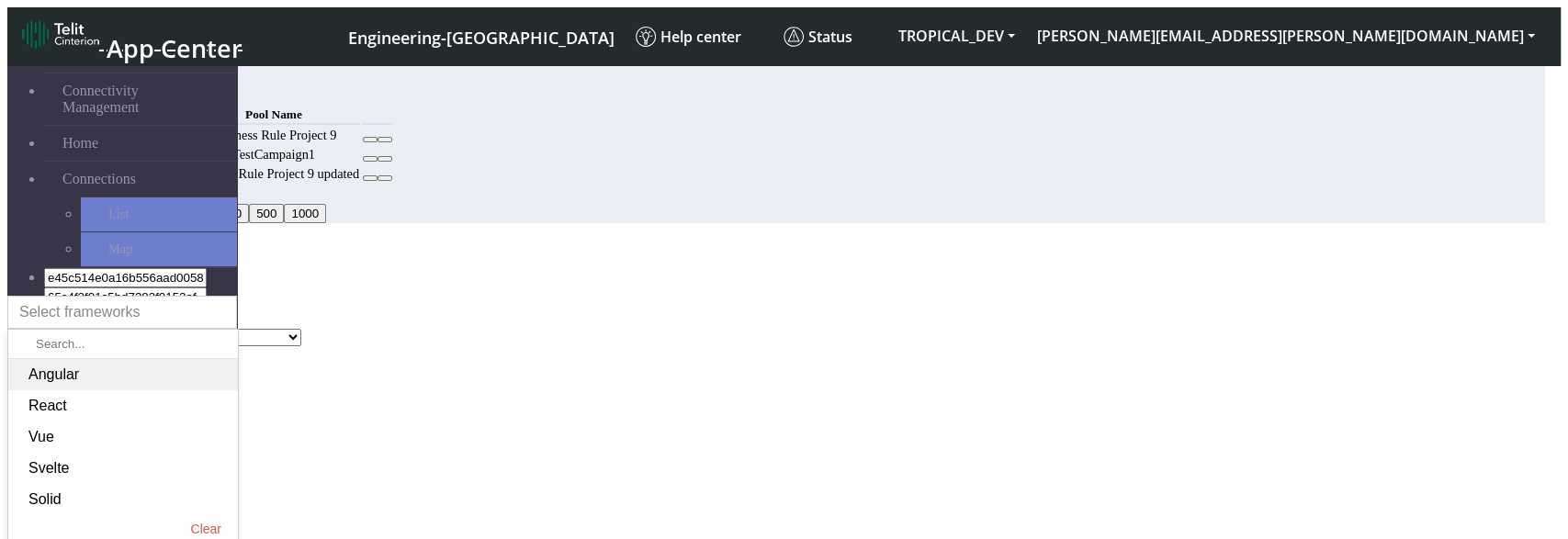
click at [19, 374] on icon at bounding box center [19, 374] width 0 height 0
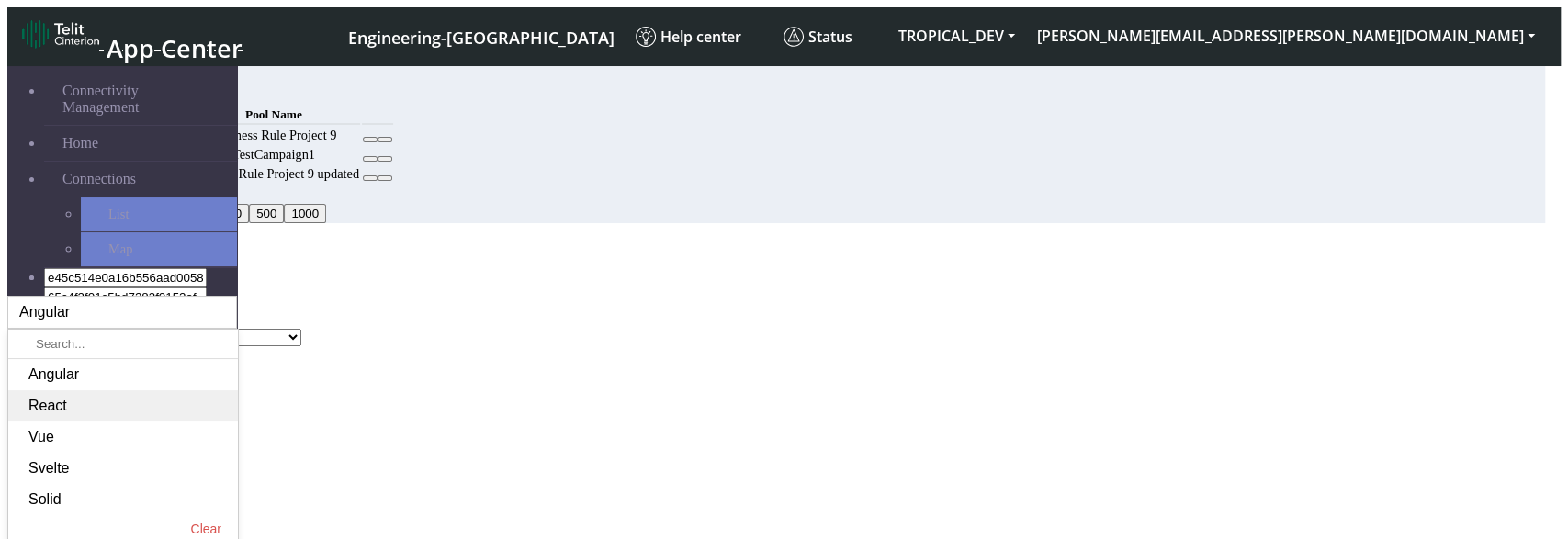
click at [19, 406] on icon at bounding box center [19, 406] width 0 height 0
click at [864, 279] on div "MCC Code Angular, React Angular React Vue Svelte Solid Clear" at bounding box center [777, 304] width 1538 height 50
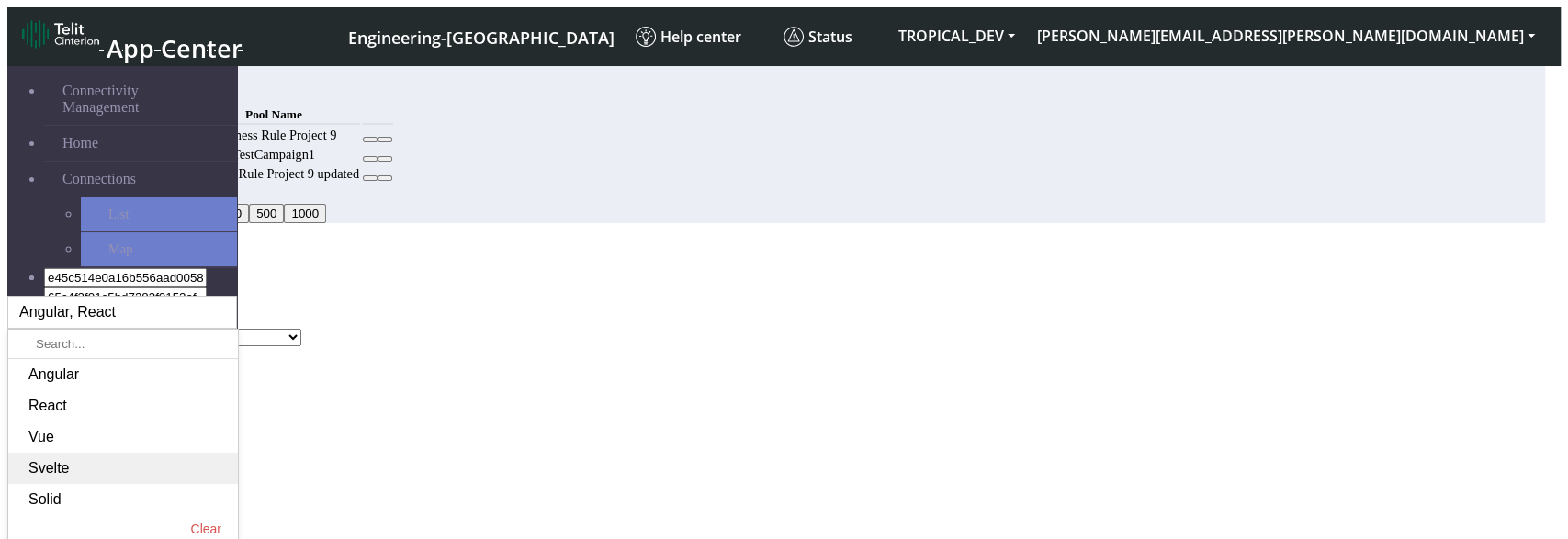
click at [238, 453] on li "Svelte" at bounding box center [123, 469] width 230 height 31
click at [225, 313] on icon at bounding box center [225, 313] width 0 height 0
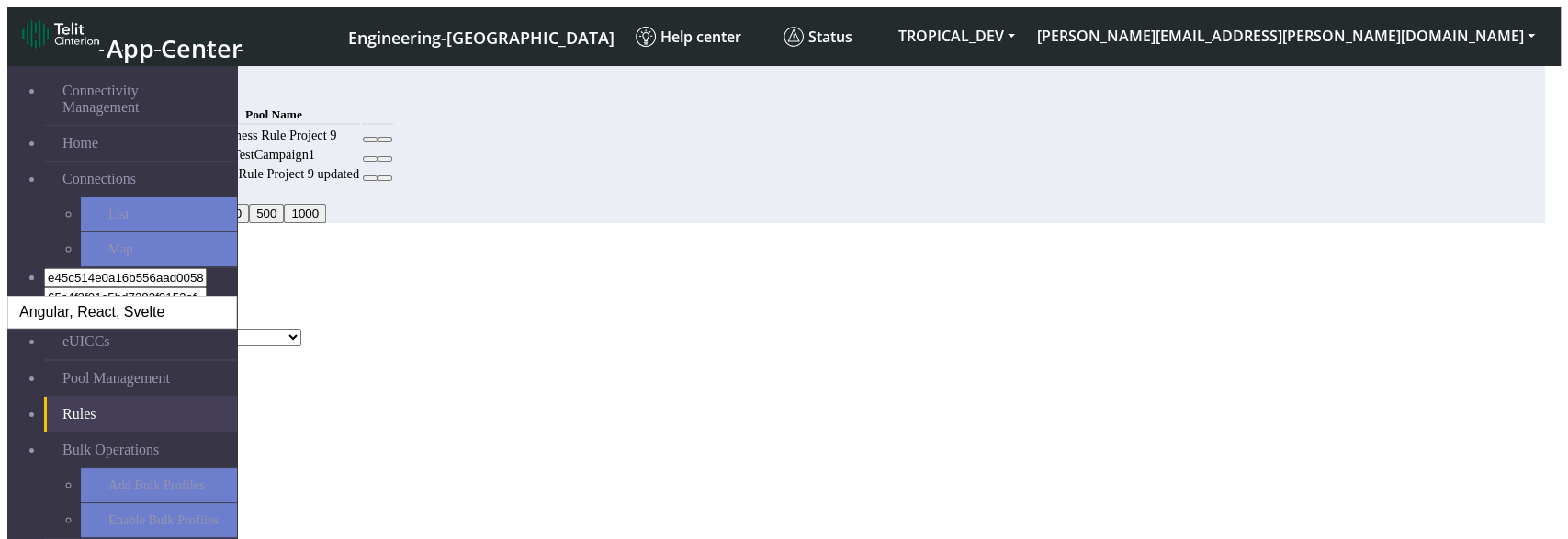
click at [759, 279] on div "MCC Code Angular, React, Svelte" at bounding box center [777, 304] width 1538 height 50
click at [165, 304] on span "Angular, React, Svelte" at bounding box center [91, 312] width 145 height 16
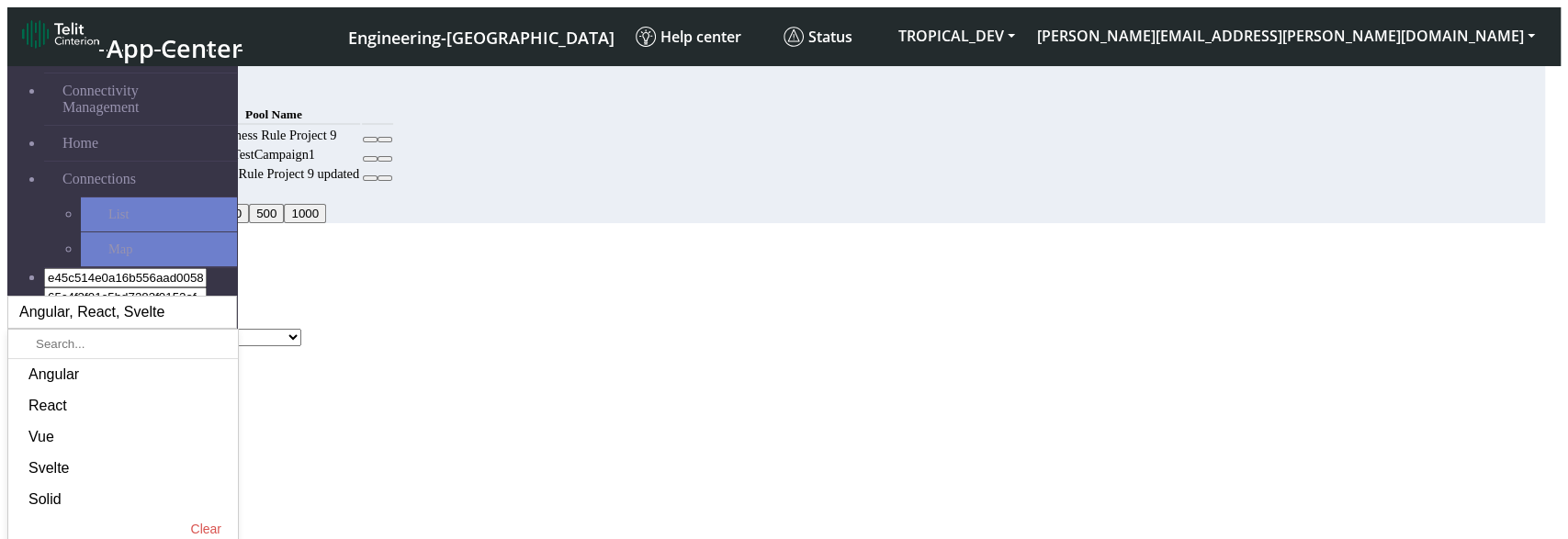
click at [761, 295] on app-multi-select "Angular, React, Svelte Angular React Vue Svelte Solid Clear" at bounding box center [777, 312] width 1538 height 33
click at [237, 295] on div "Angular, React, Svelte" at bounding box center [122, 312] width 230 height 33
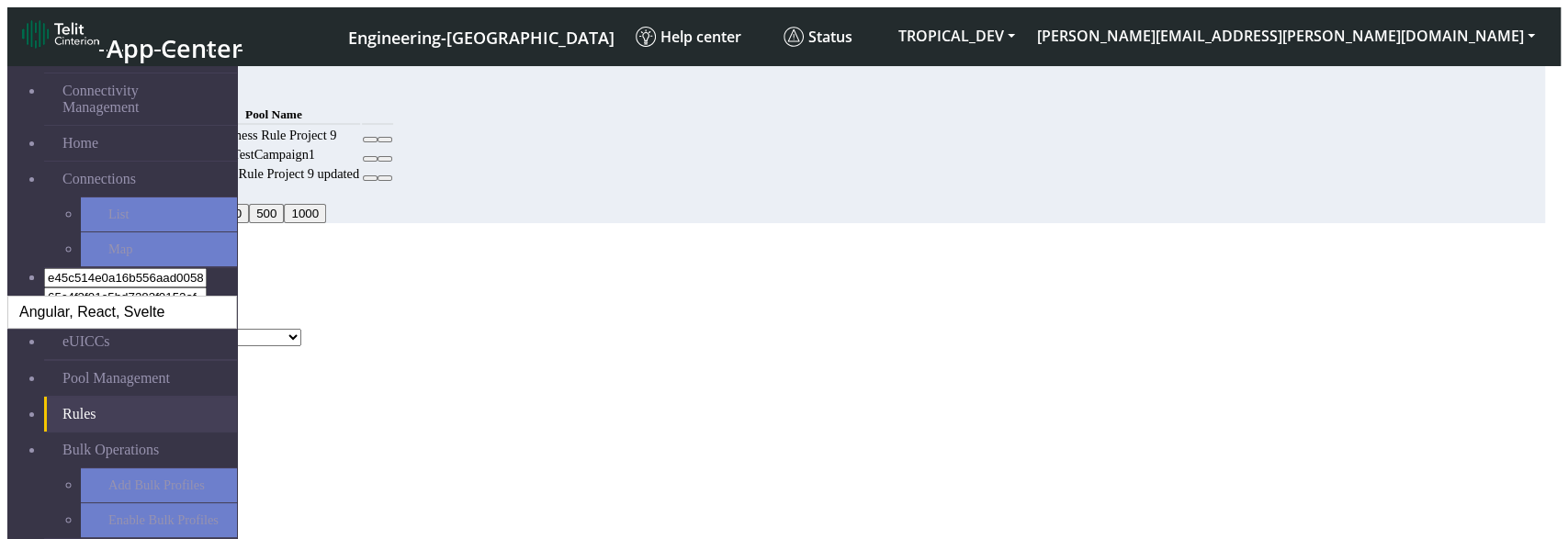
click at [773, 295] on app-multi-select "Angular, React, Svelte" at bounding box center [777, 312] width 1538 height 33
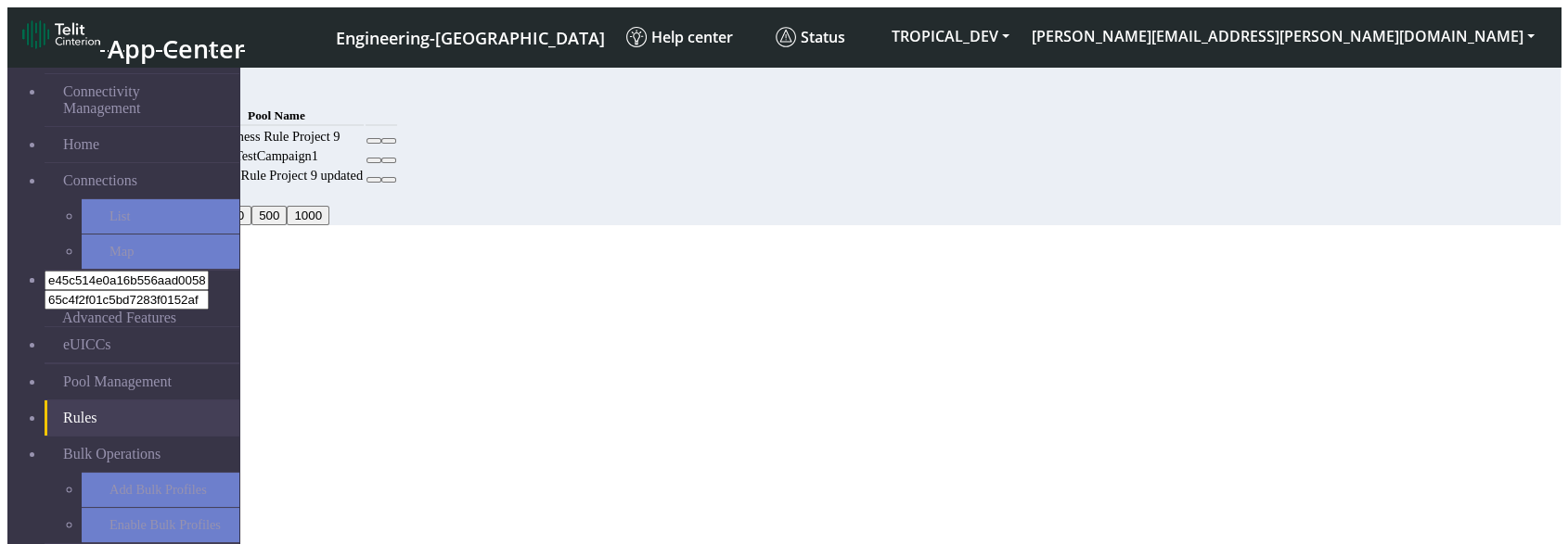
click at [160, 85] on button "Add" at bounding box center [142, 94] width 37 height 19
select select
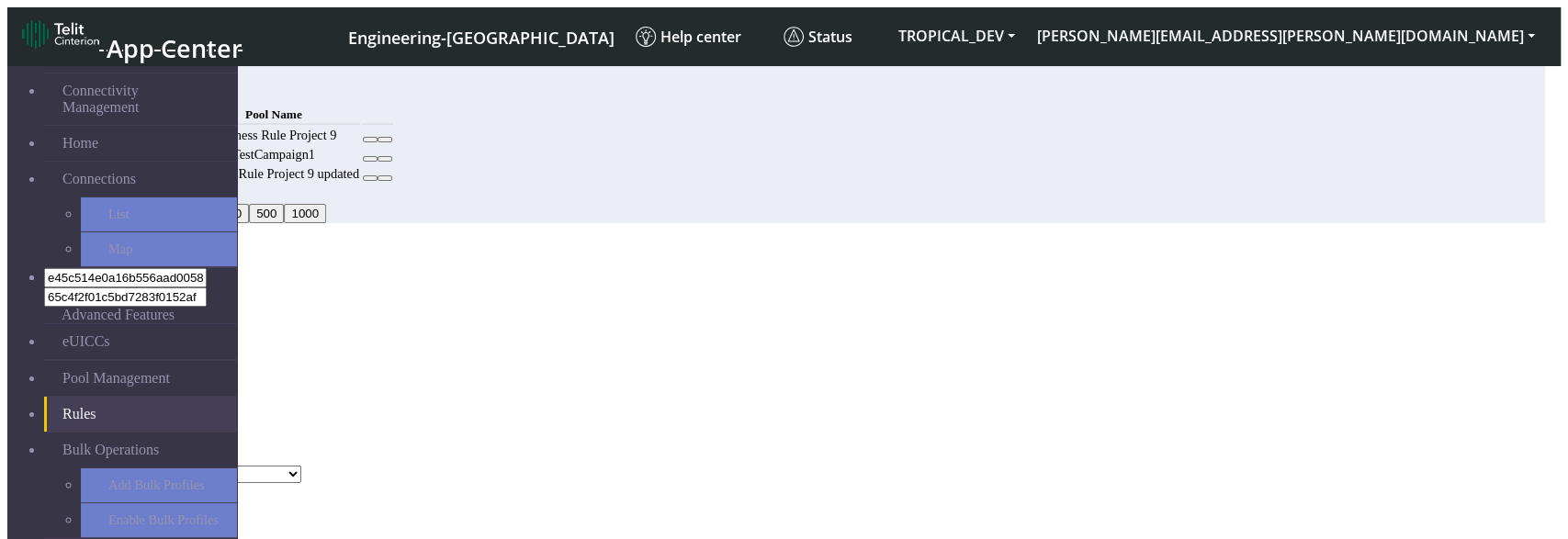
click at [116, 298] on span "Select frameworks" at bounding box center [64, 305] width 101 height 13
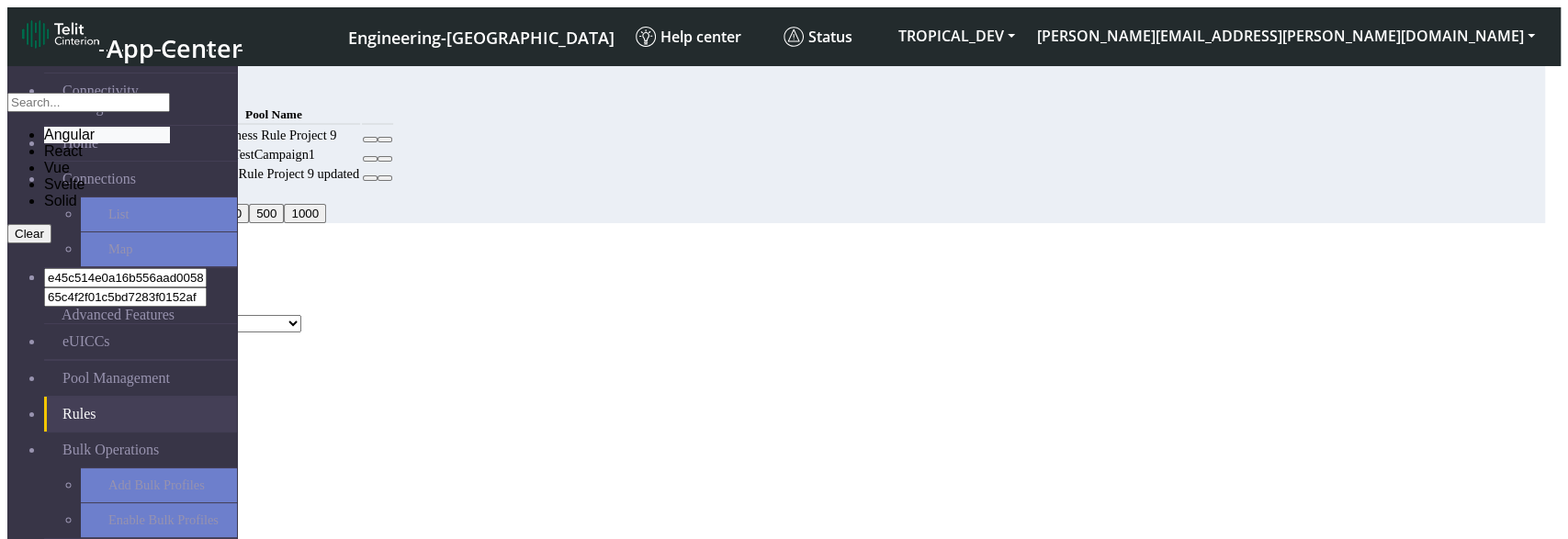
click at [170, 143] on li "Angular" at bounding box center [107, 135] width 126 height 16
click at [170, 112] on input "text" at bounding box center [89, 102] width 163 height 19
type input "wdew"
click at [841, 279] on div "MCC Code Angular wdew Clear Pool Name DNLD_TPP-test-test-1 DNLD_TPP-testing-[DA…" at bounding box center [777, 305] width 1538 height 53
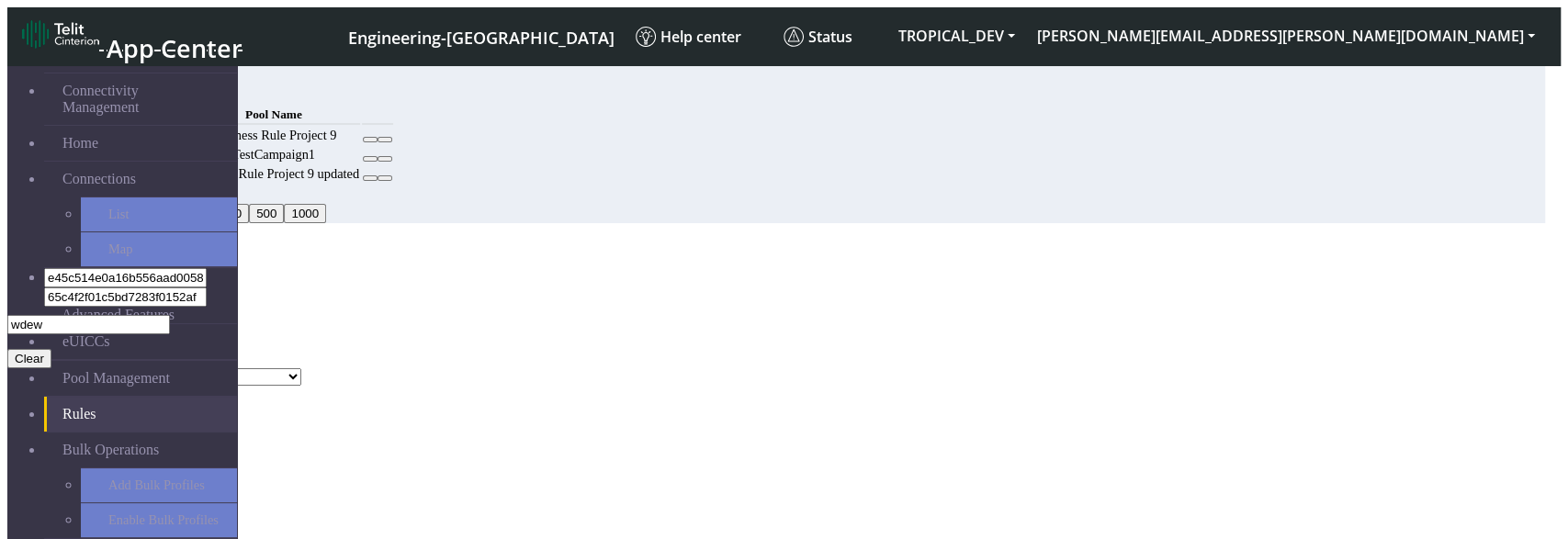
click at [64, 295] on button "Angular" at bounding box center [36, 305] width 57 height 19
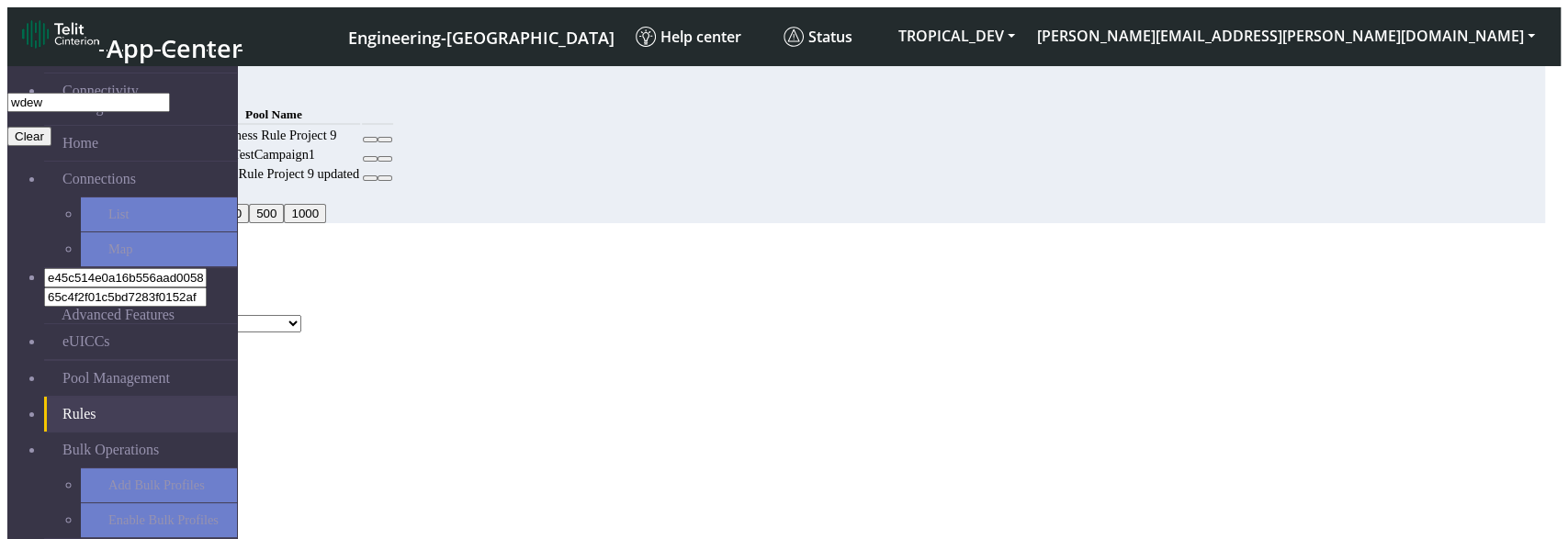
click at [51, 146] on button "Clear" at bounding box center [30, 137] width 44 height 19
click at [170, 112] on input "wdew" at bounding box center [89, 102] width 163 height 19
drag, startPoint x: 536, startPoint y: 246, endPoint x: 400, endPoint y: 234, distance: 136.5
click at [401, 243] on ngb-modal-window "Add Rule MCC Code Select frameworks wdew Clear Pool Name DNLD_TPP-test-test-1 D…" at bounding box center [777, 297] width 1538 height 110
click at [170, 192] on li "Svelte" at bounding box center [107, 184] width 126 height 16
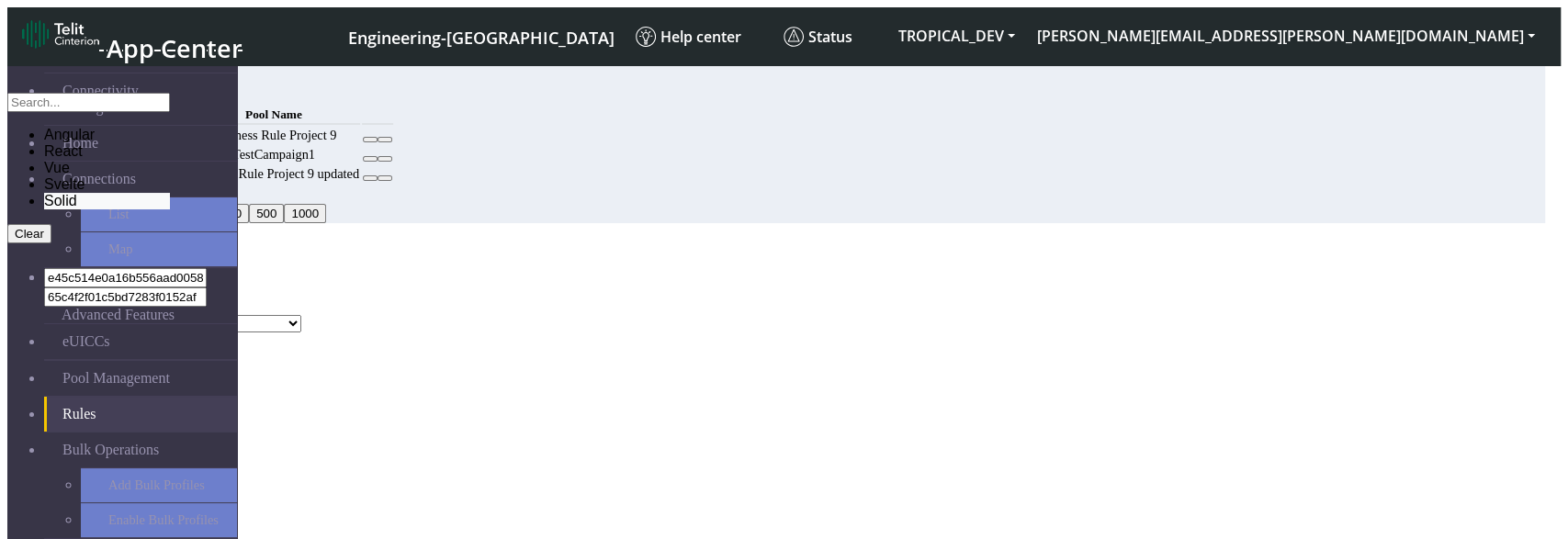
click at [170, 210] on li "Solid" at bounding box center [107, 200] width 126 height 16
click at [170, 244] on div "Angular React Vue Svelte Solid Clear" at bounding box center [89, 167] width 163 height 151
click at [14, 241] on icon at bounding box center [14, 234] width 0 height 13
click at [170, 112] on input "text" at bounding box center [89, 102] width 163 height 19
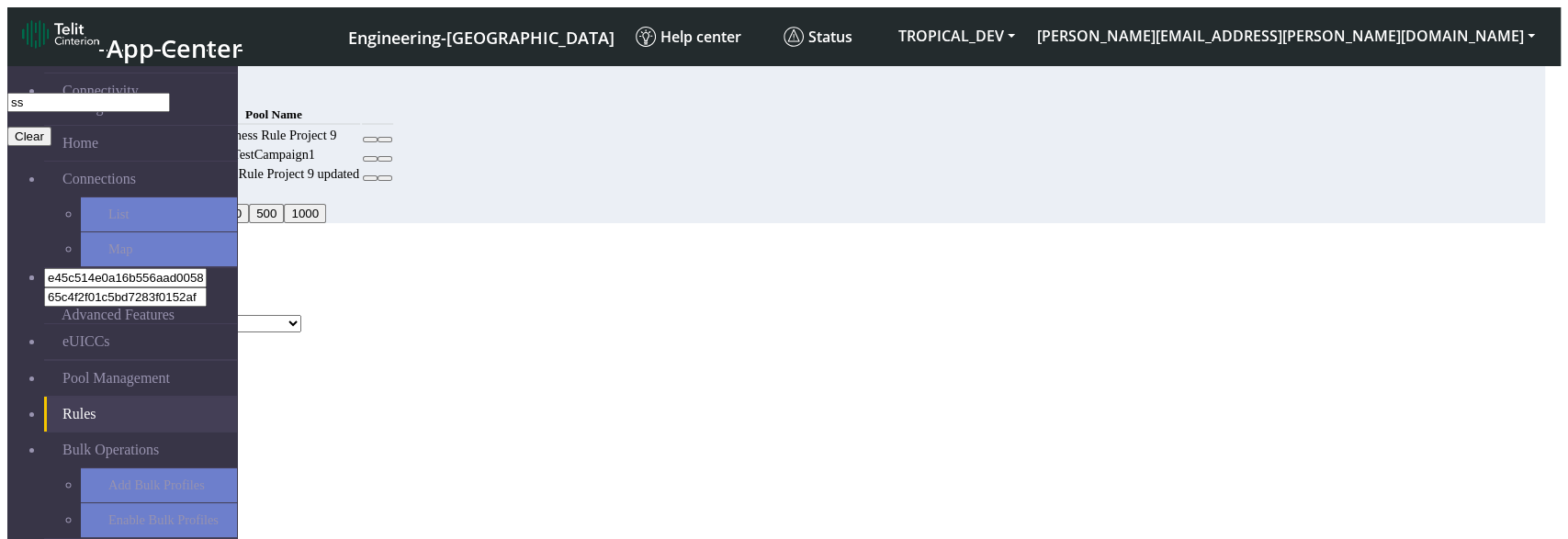
type input "ss"
click at [170, 146] on div "ss Clear" at bounding box center [89, 118] width 163 height 53
click at [51, 146] on button "Clear" at bounding box center [30, 137] width 44 height 19
drag, startPoint x: 512, startPoint y: 258, endPoint x: 386, endPoint y: 254, distance: 126.1
click at [390, 258] on ngb-modal-window "Add Rule MCC Code Select frameworks ss Clear Pool Name DNLD_TPP-test-test-1 DNL…" at bounding box center [777, 297] width 1538 height 110
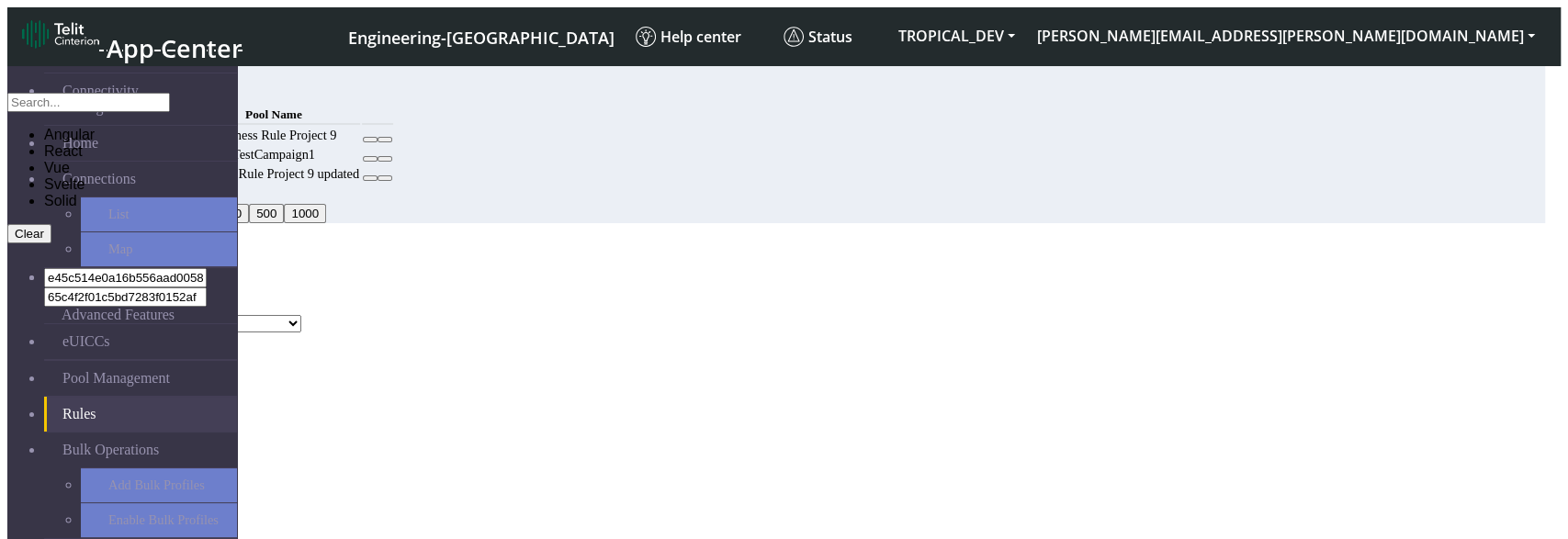
click at [1120, 243] on div "Add Rule" at bounding box center [777, 250] width 1538 height 16
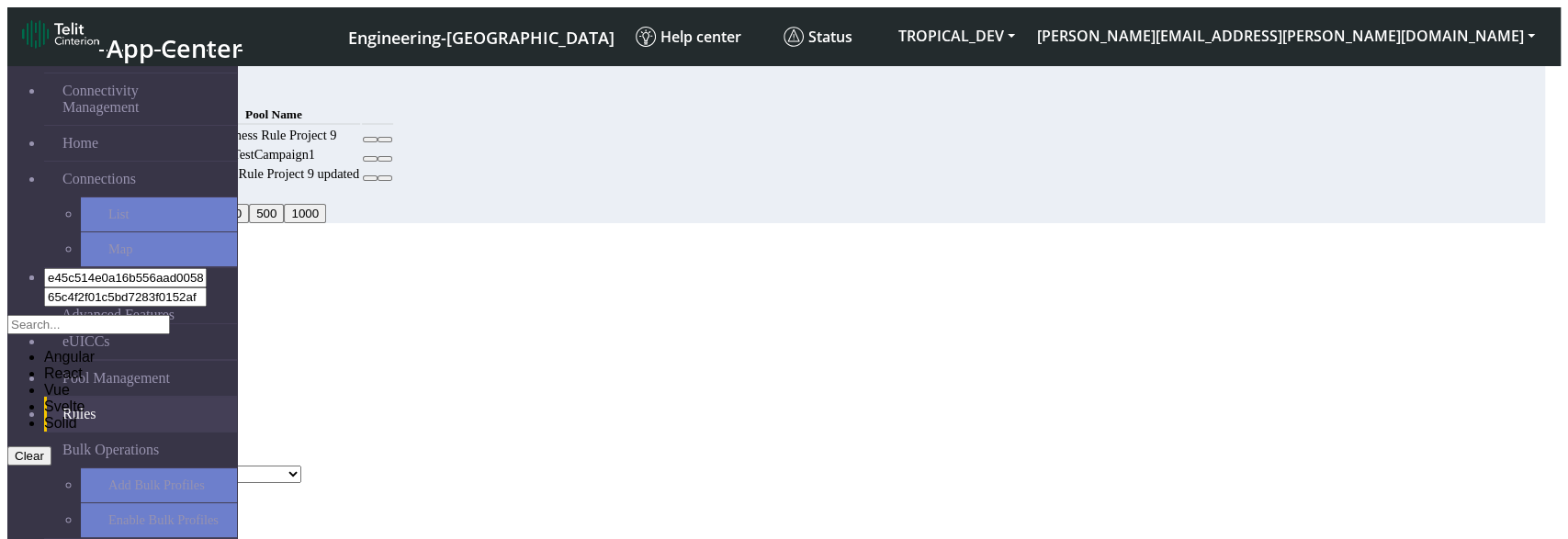
click at [97, 484] on button "Cancel" at bounding box center [70, 494] width 53 height 19
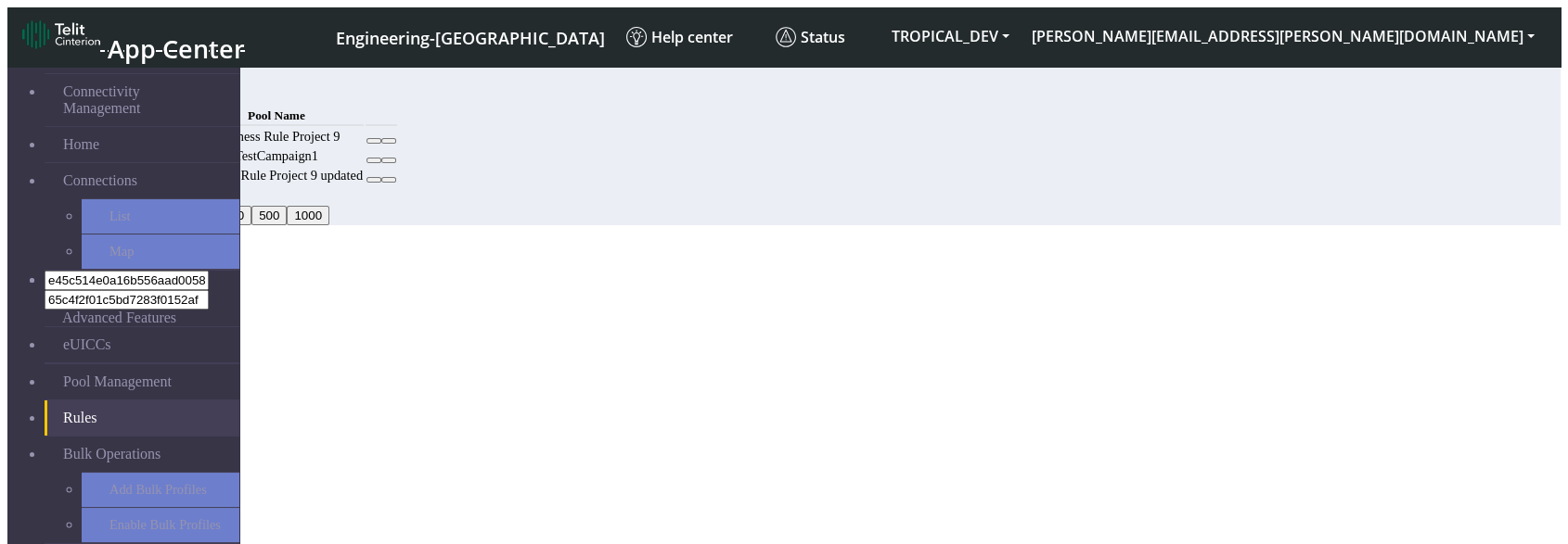
click at [475, 187] on div "MCC Code Pool Name 222 Business Rule Project 9 TestCampaign1 222 Business Rule …" at bounding box center [726, 145] width 1205 height 83
click at [160, 91] on button "Add" at bounding box center [142, 94] width 37 height 19
select select
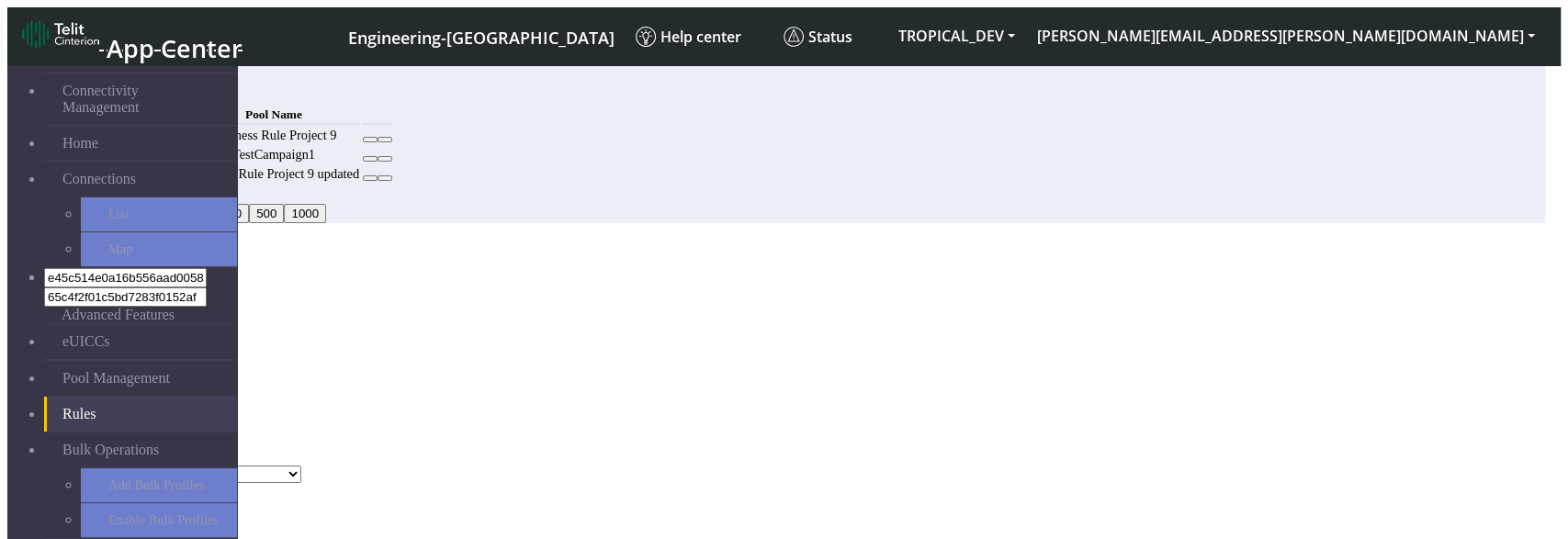
click at [123, 295] on button "Select frameworks" at bounding box center [65, 305] width 116 height 19
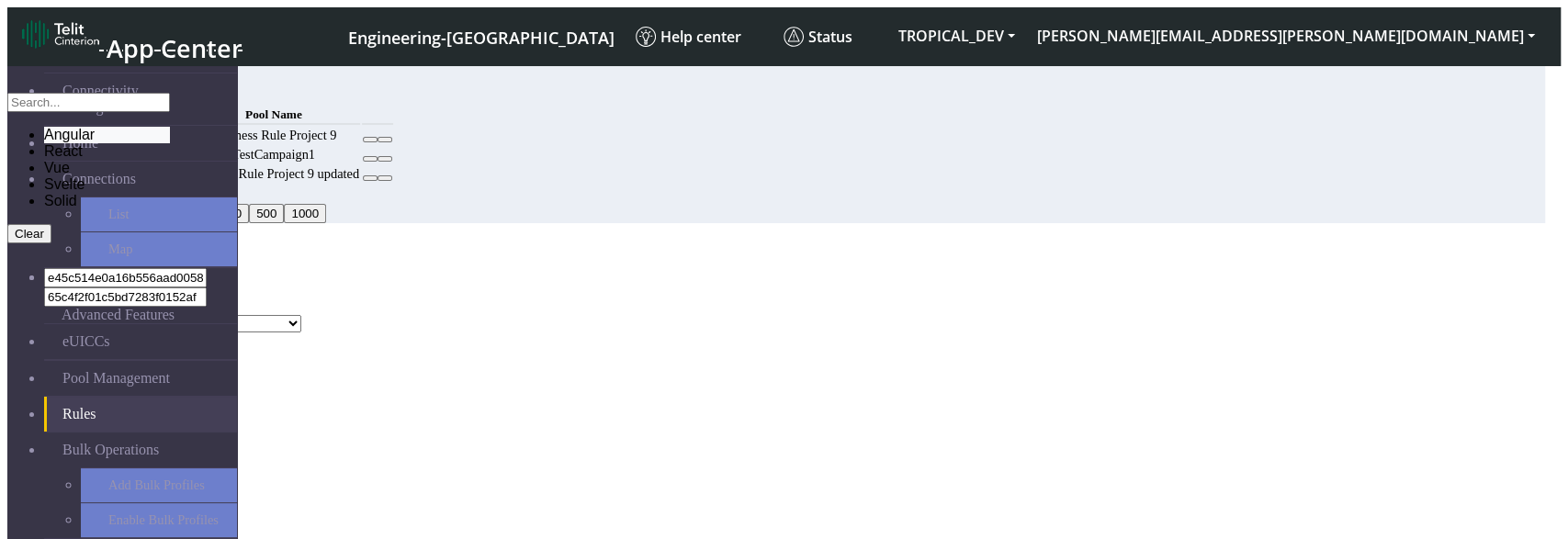
click at [170, 143] on li "Angular" at bounding box center [107, 135] width 126 height 16
click at [170, 176] on li "Vue" at bounding box center [107, 167] width 126 height 16
click at [51, 244] on button "Clear" at bounding box center [30, 234] width 44 height 19
click at [170, 160] on li "React" at bounding box center [107, 151] width 126 height 16
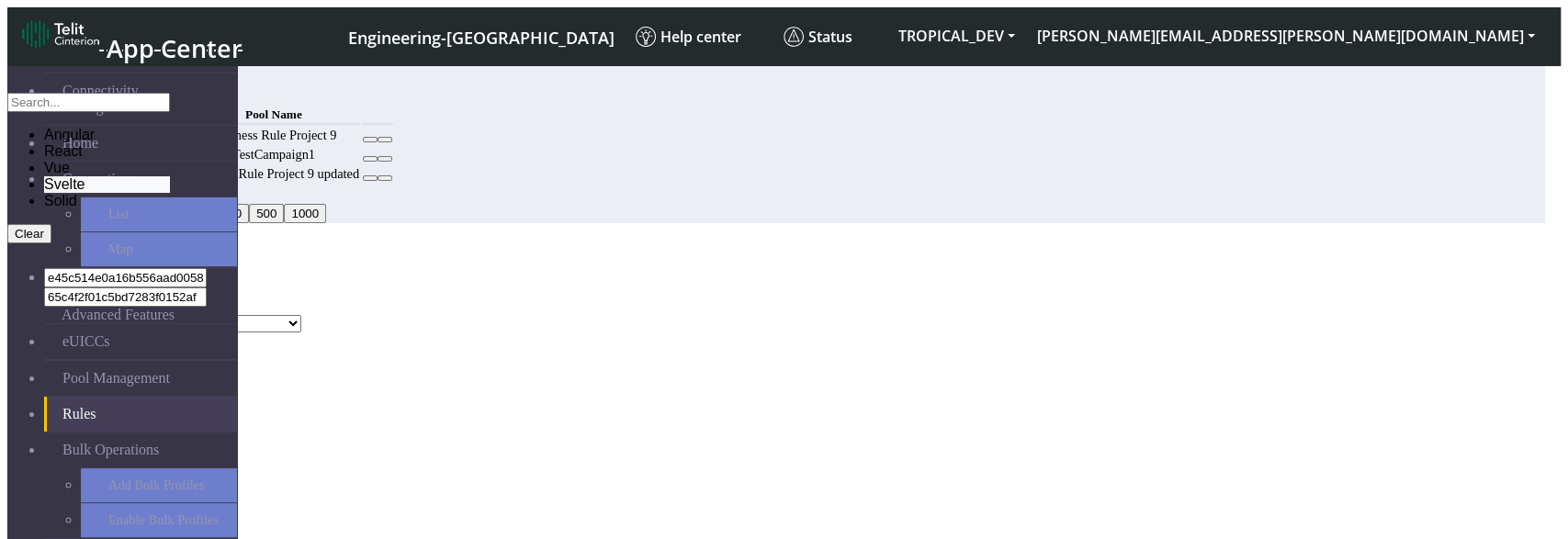
click at [170, 192] on li "Svelte" at bounding box center [107, 184] width 126 height 16
click at [51, 244] on button "Clear" at bounding box center [30, 234] width 44 height 19
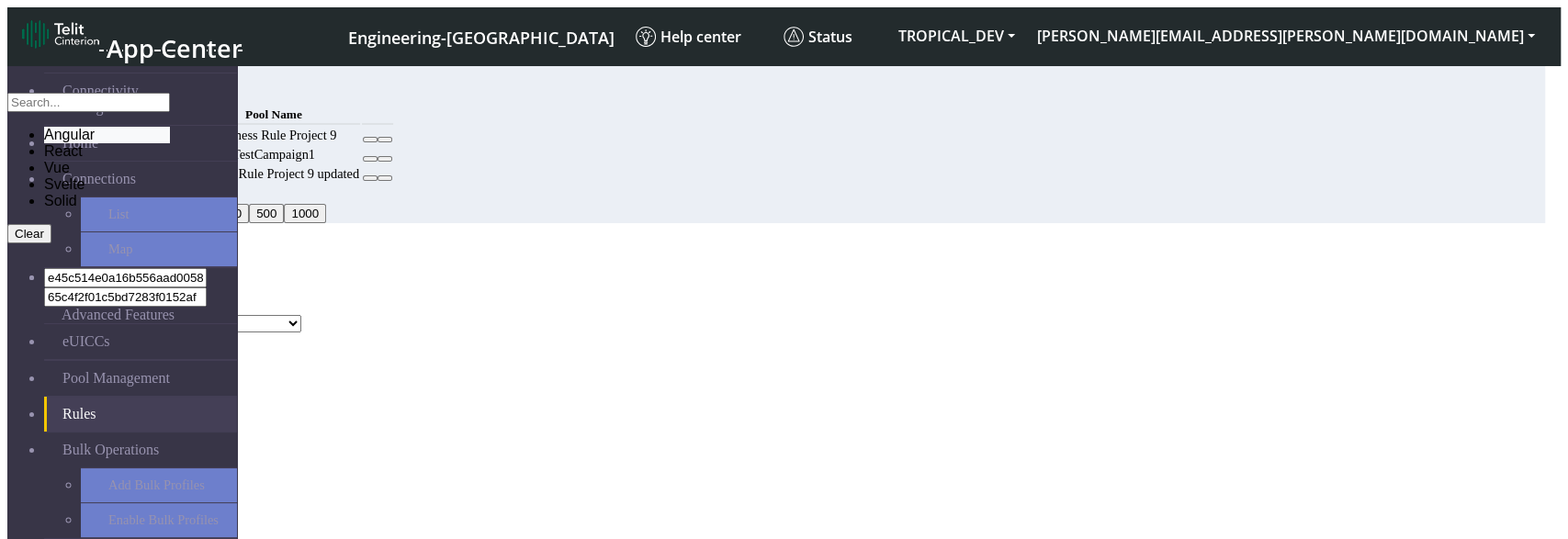
click at [44, 142] on icon at bounding box center [44, 135] width 0 height 15
click at [170, 160] on li "React" at bounding box center [107, 151] width 126 height 16
click at [170, 176] on li "Vue" at bounding box center [107, 167] width 126 height 16
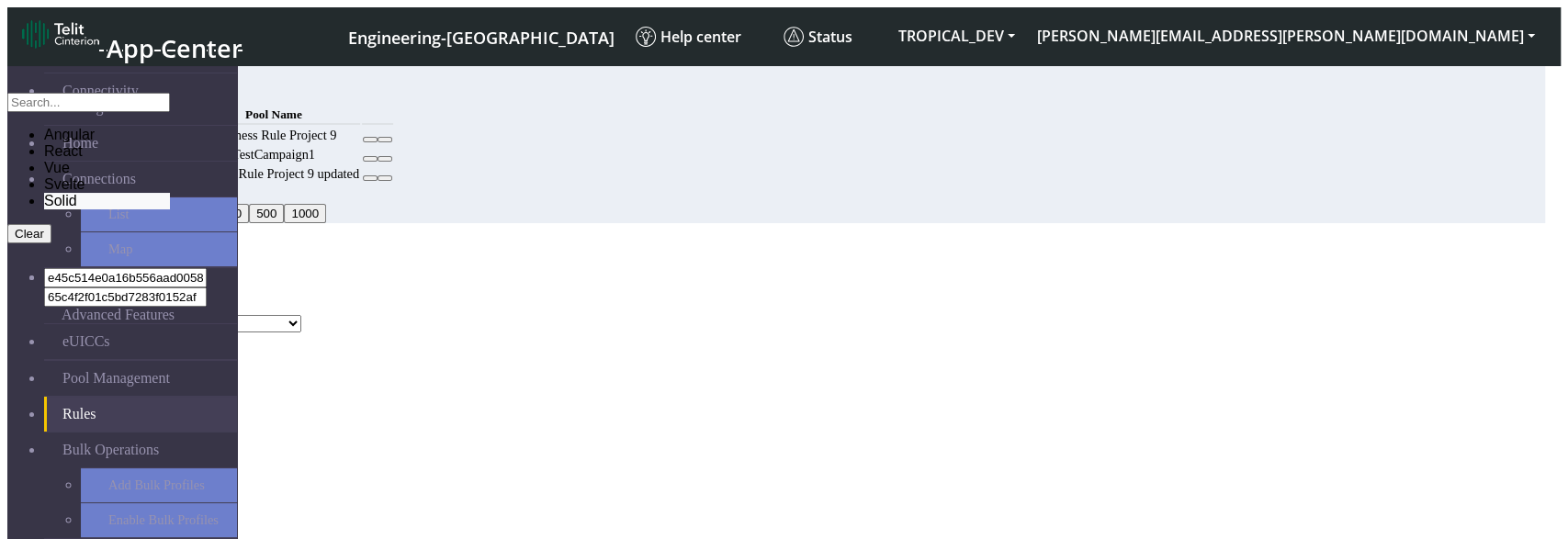
click at [170, 210] on li "Solid" at bounding box center [107, 200] width 126 height 16
click at [170, 192] on li "Svelte" at bounding box center [107, 184] width 126 height 16
click at [170, 112] on input "text" at bounding box center [89, 102] width 163 height 19
click at [741, 279] on div "MCC Code Angular, React, Vue, Solid, Svelte Angular React Vue Svelte Solid Clea…" at bounding box center [777, 305] width 1538 height 53
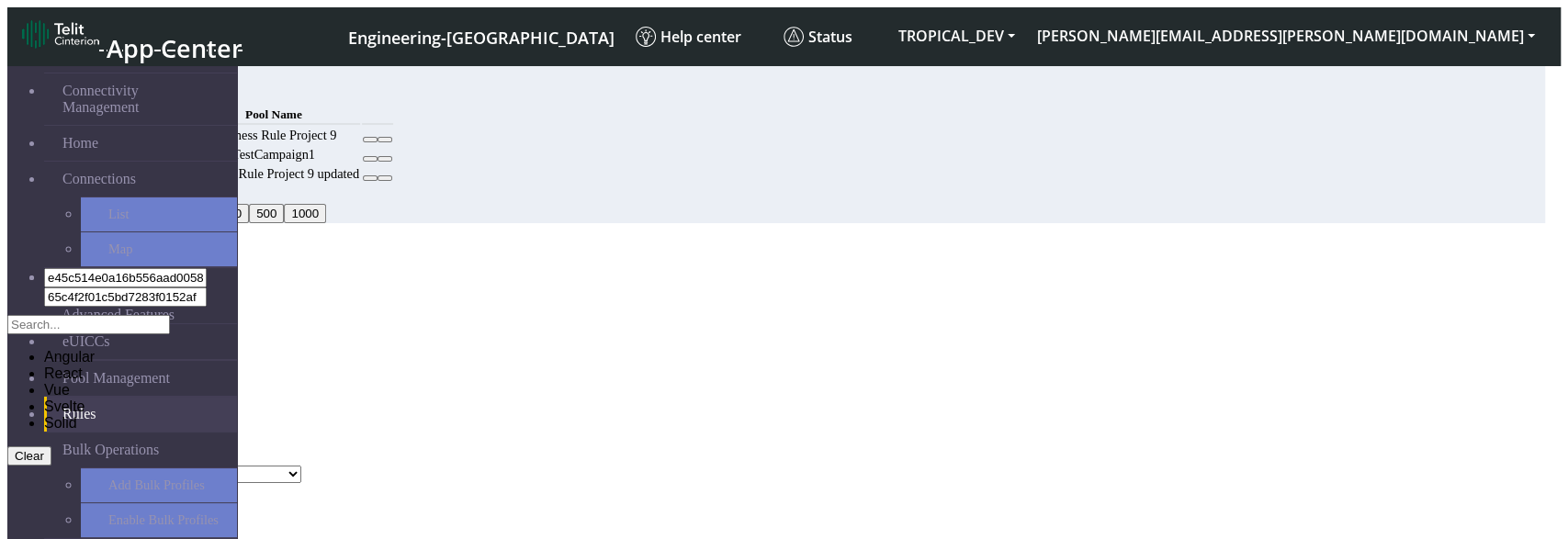
click at [206, 295] on button "Angular, React, Vue, Solid, Svelte" at bounding box center [107, 305] width 198 height 19
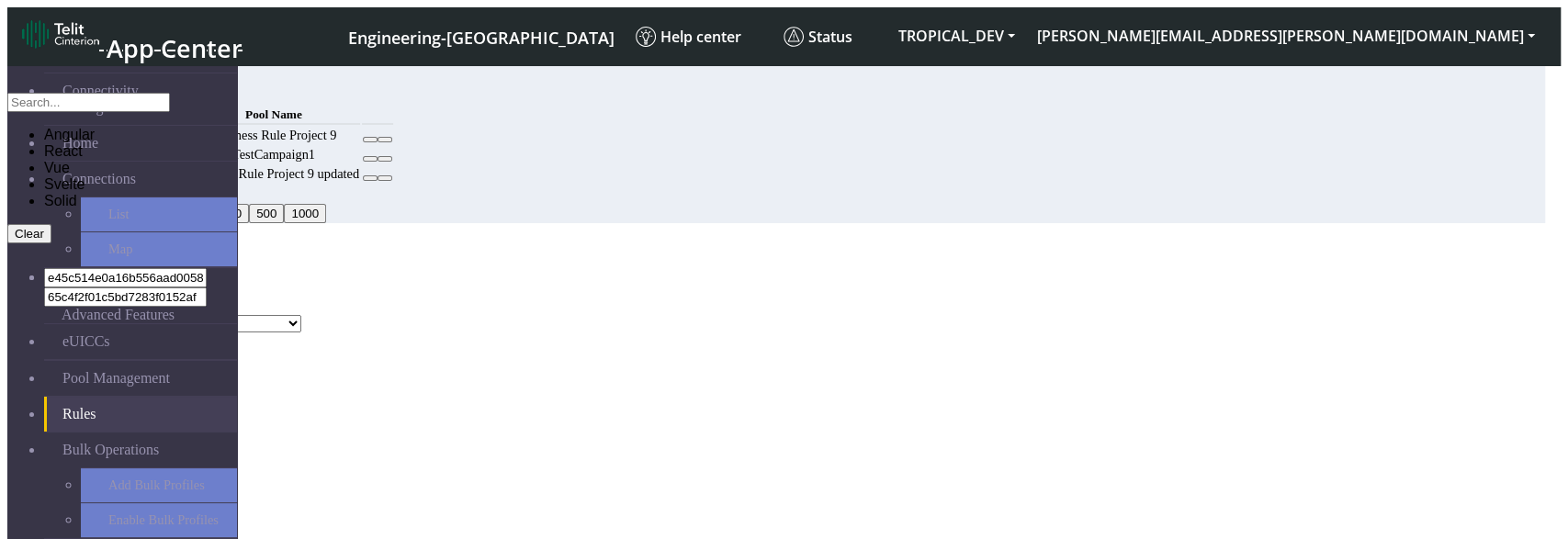
click at [1223, 243] on ngb-modal-window "Add Rule MCC Code Angular, React, Vue, Solid, Svelte Angular React Vue Svelte S…" at bounding box center [777, 297] width 1538 height 110
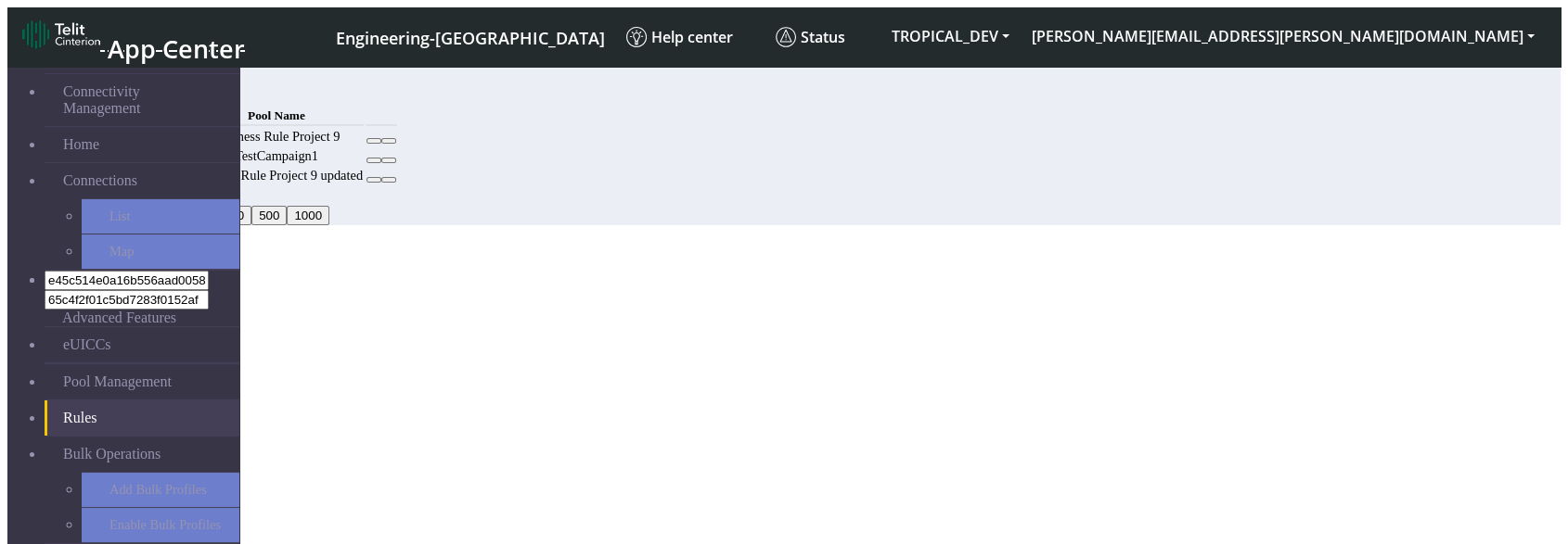
click at [160, 92] on button "Add" at bounding box center [142, 94] width 37 height 19
select select
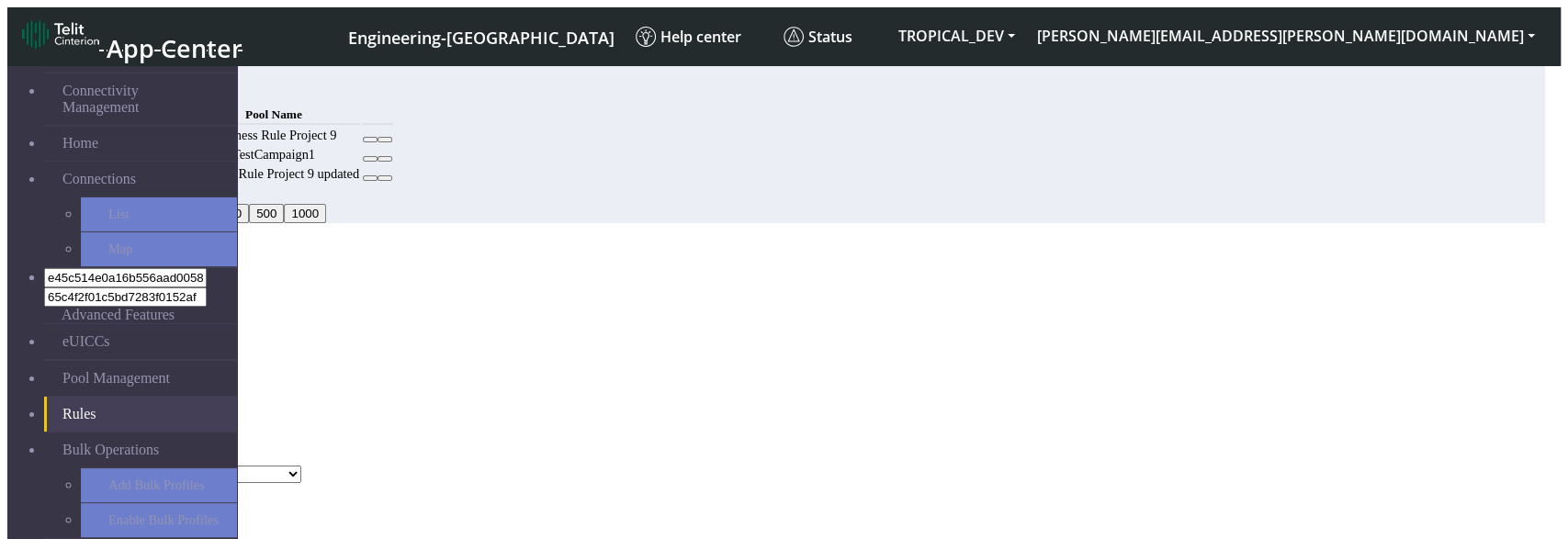
click at [123, 295] on button "Select frameworks" at bounding box center [65, 305] width 116 height 19
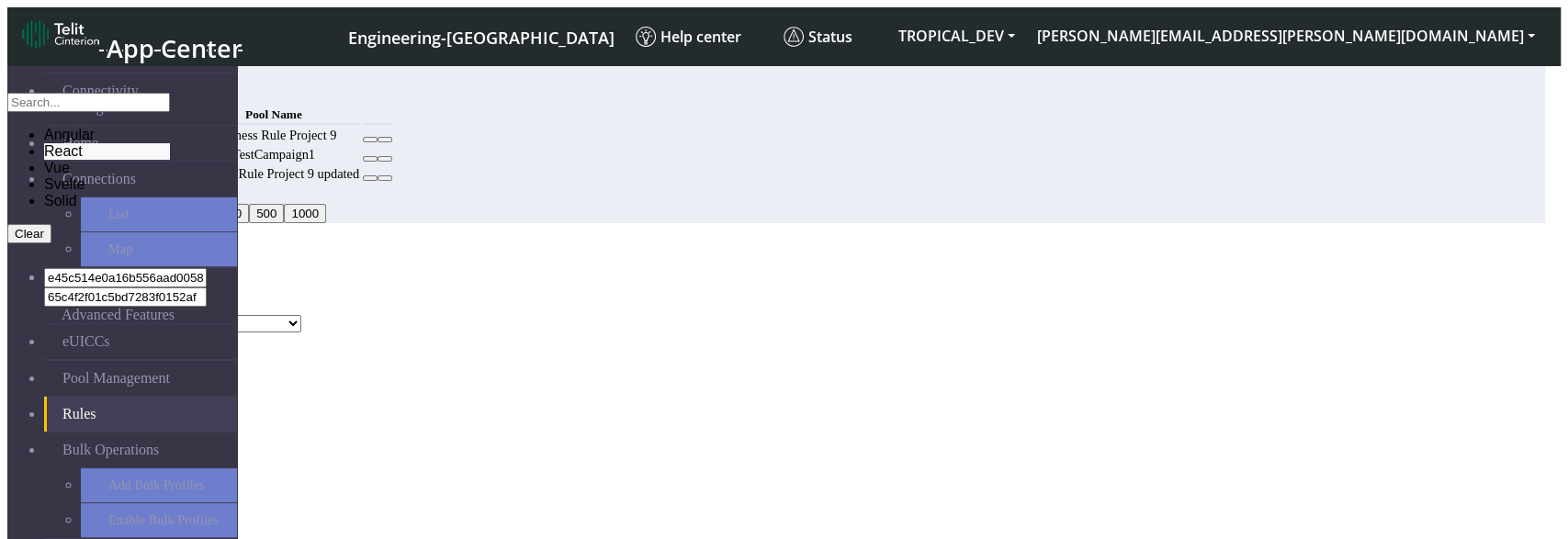
click at [170, 160] on li "React" at bounding box center [107, 151] width 126 height 16
click at [170, 143] on li "Angular" at bounding box center [107, 135] width 126 height 16
click at [711, 279] on div "MCC Code React, Angular Angular React Vue Svelte Solid Clear Pool Name DNLD_TPP…" at bounding box center [777, 305] width 1538 height 53
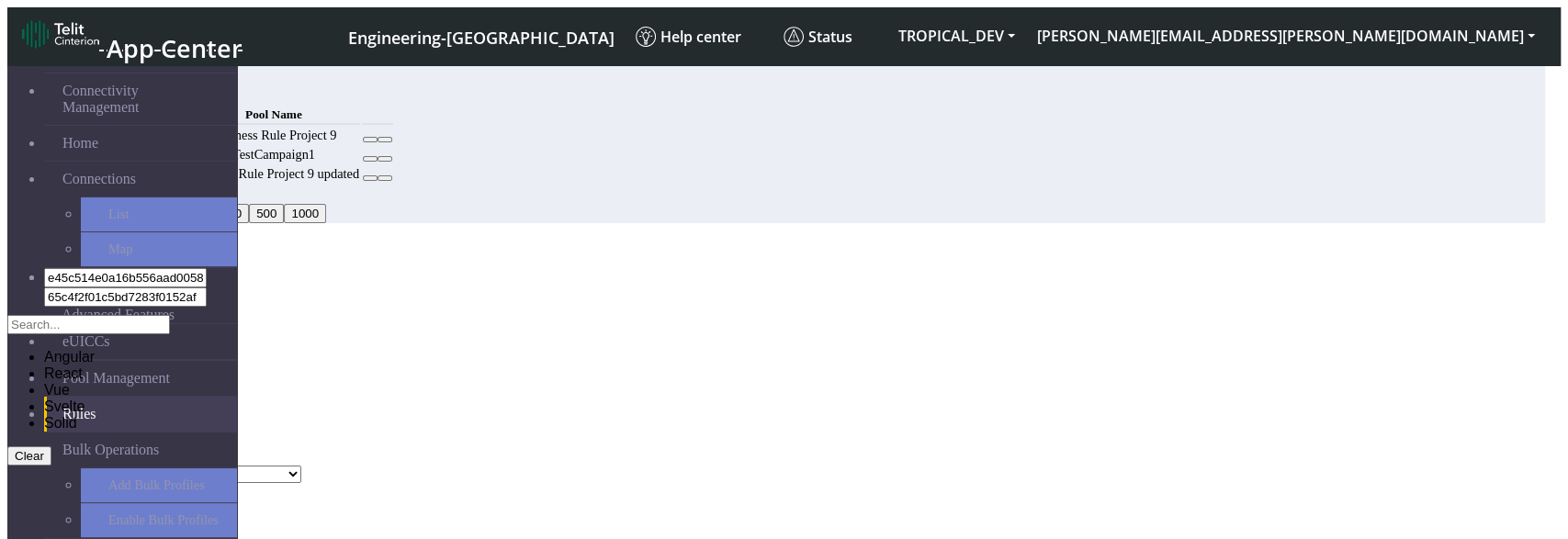
click at [696, 442] on ngb-modal-window "Add Rule MCC Code React, Angular Angular React Vue Svelte Solid Clear Pool Name…" at bounding box center [777, 372] width 1538 height 260
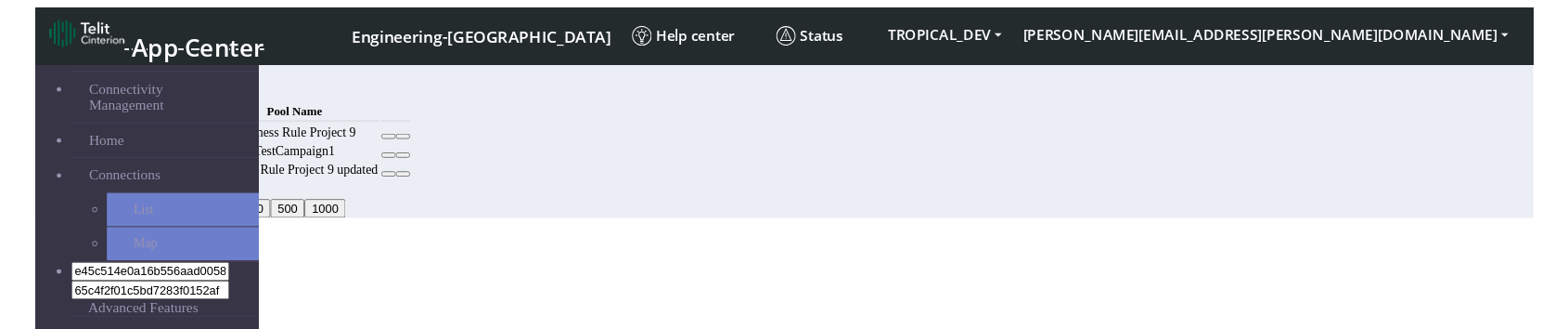
scroll to position [58, 0]
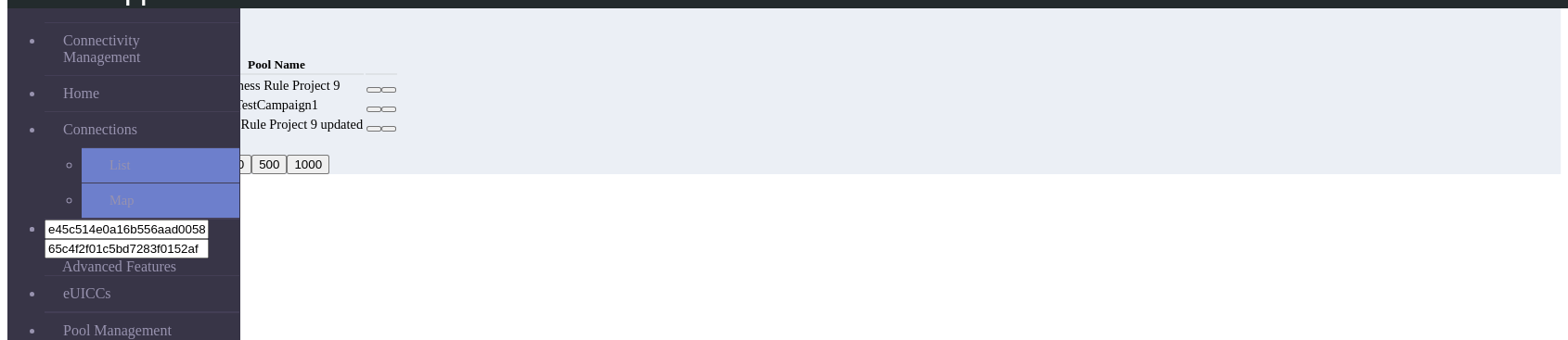
click at [108, 314] on link "Pool Management" at bounding box center [142, 331] width 194 height 35
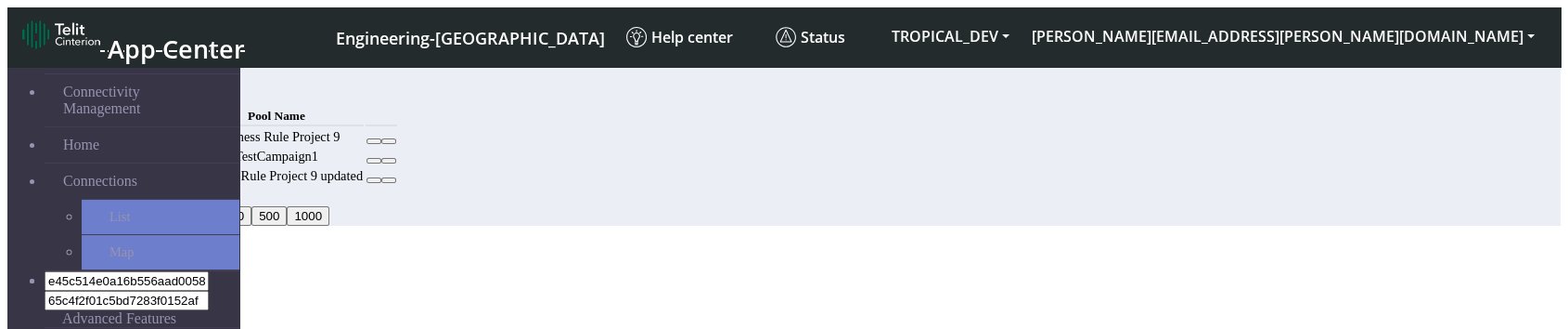
click at [160, 88] on button "Add" at bounding box center [142, 94] width 37 height 19
select select
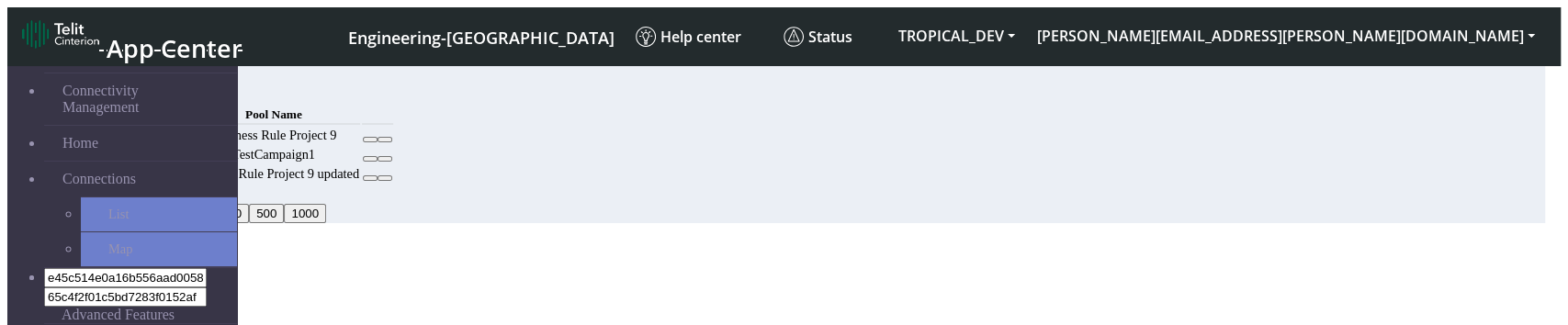
click at [123, 295] on button "Select frameworks" at bounding box center [65, 305] width 116 height 19
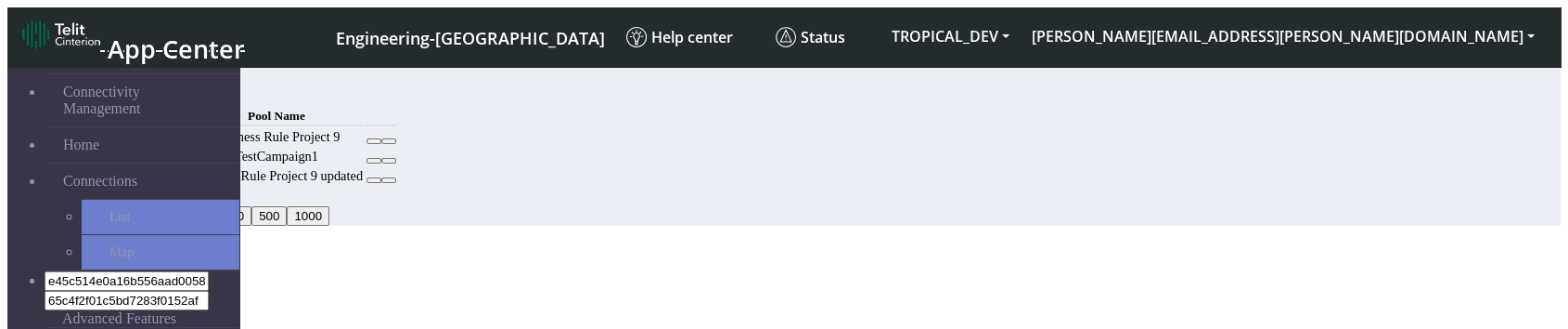
click at [160, 91] on button "Add" at bounding box center [142, 94] width 37 height 19
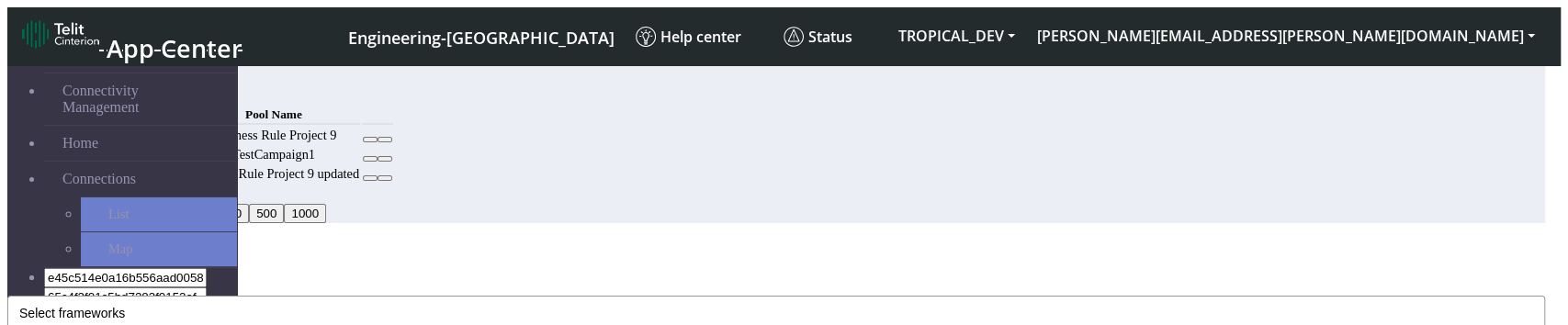
click at [632, 295] on button "Select frameworks" at bounding box center [777, 312] width 1538 height 35
click at [851, 242] on div "Add Rule" at bounding box center [777, 250] width 1538 height 16
click at [784, 295] on button "Angular" at bounding box center [777, 312] width 1538 height 35
click at [709, 279] on div "MCC Code Angular Angular React Vue Svelte Solid Clear Pool Name" at bounding box center [777, 313] width 1538 height 69
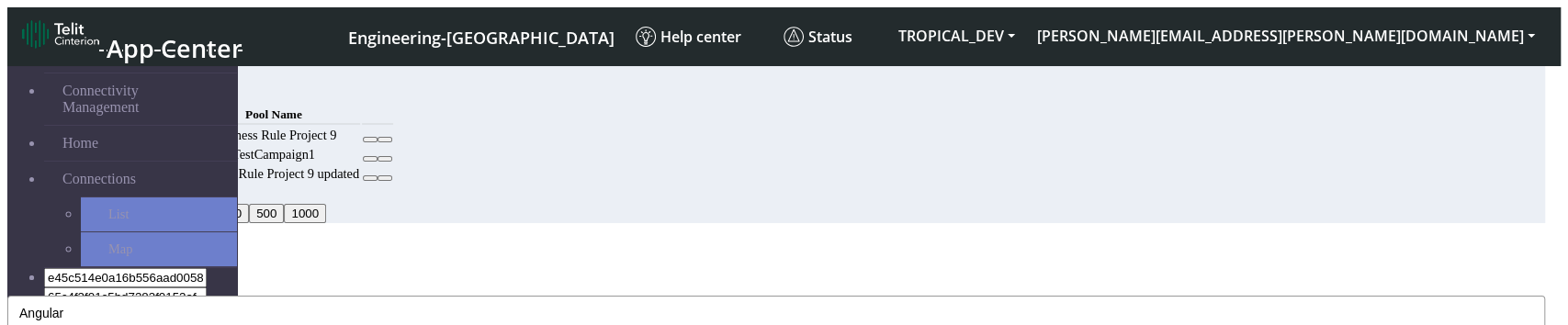
click at [856, 295] on button "Angular" at bounding box center [777, 312] width 1538 height 35
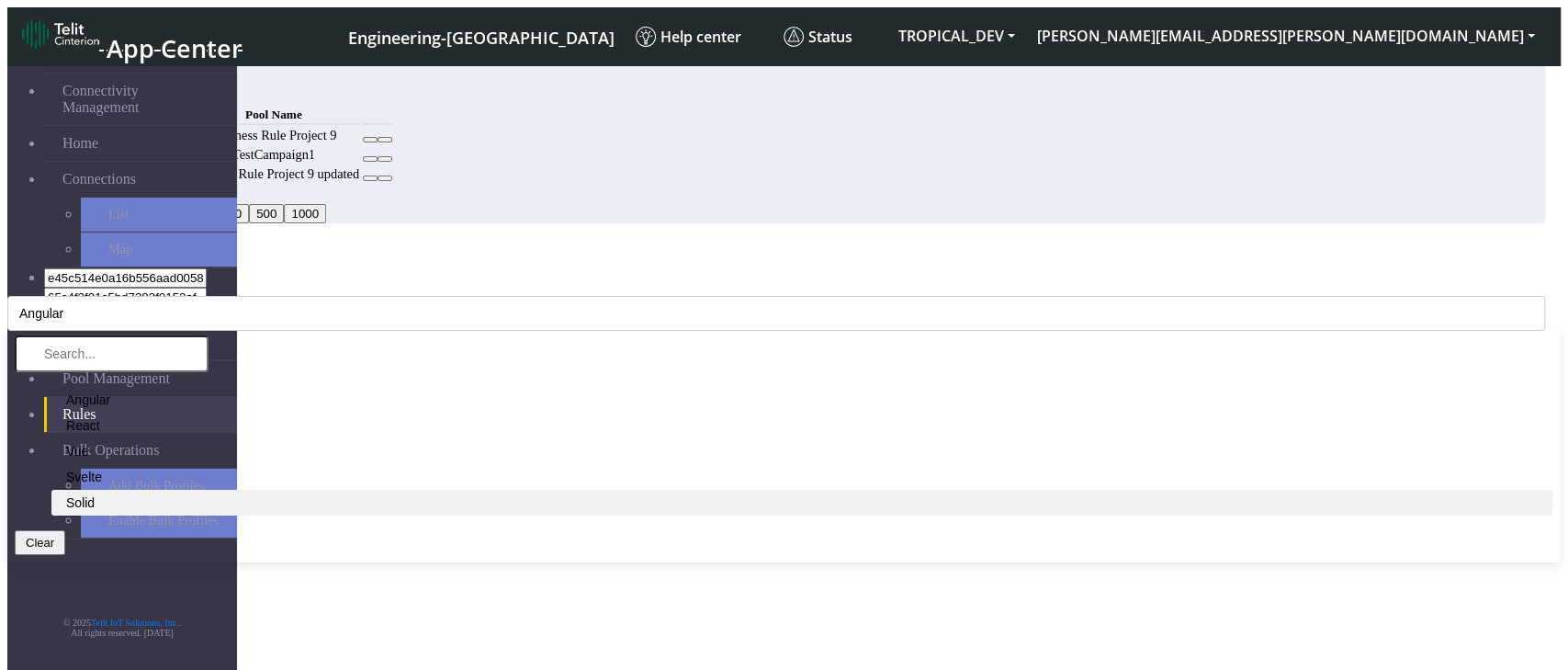
click at [501, 324] on li "Solid" at bounding box center [802, 502] width 1502 height 26
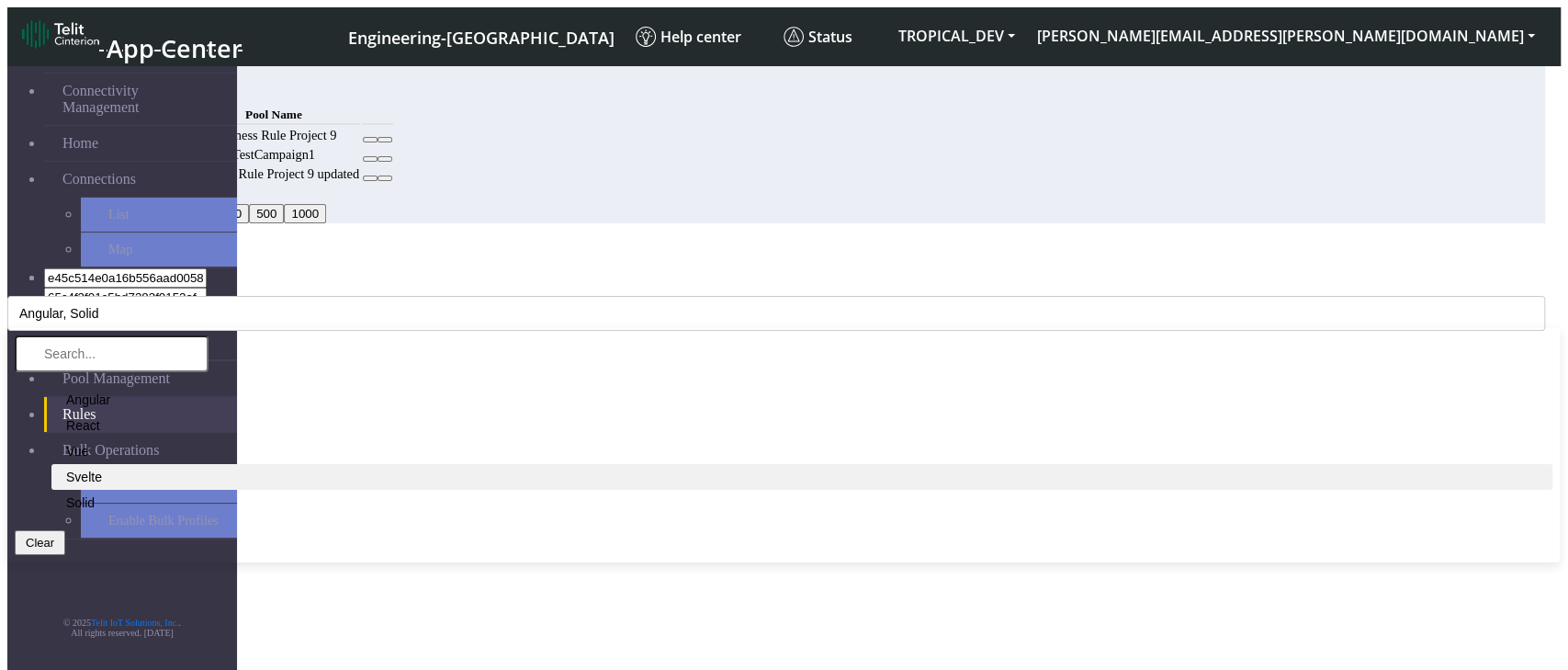
click at [500, 324] on li "Svelte" at bounding box center [802, 477] width 1502 height 26
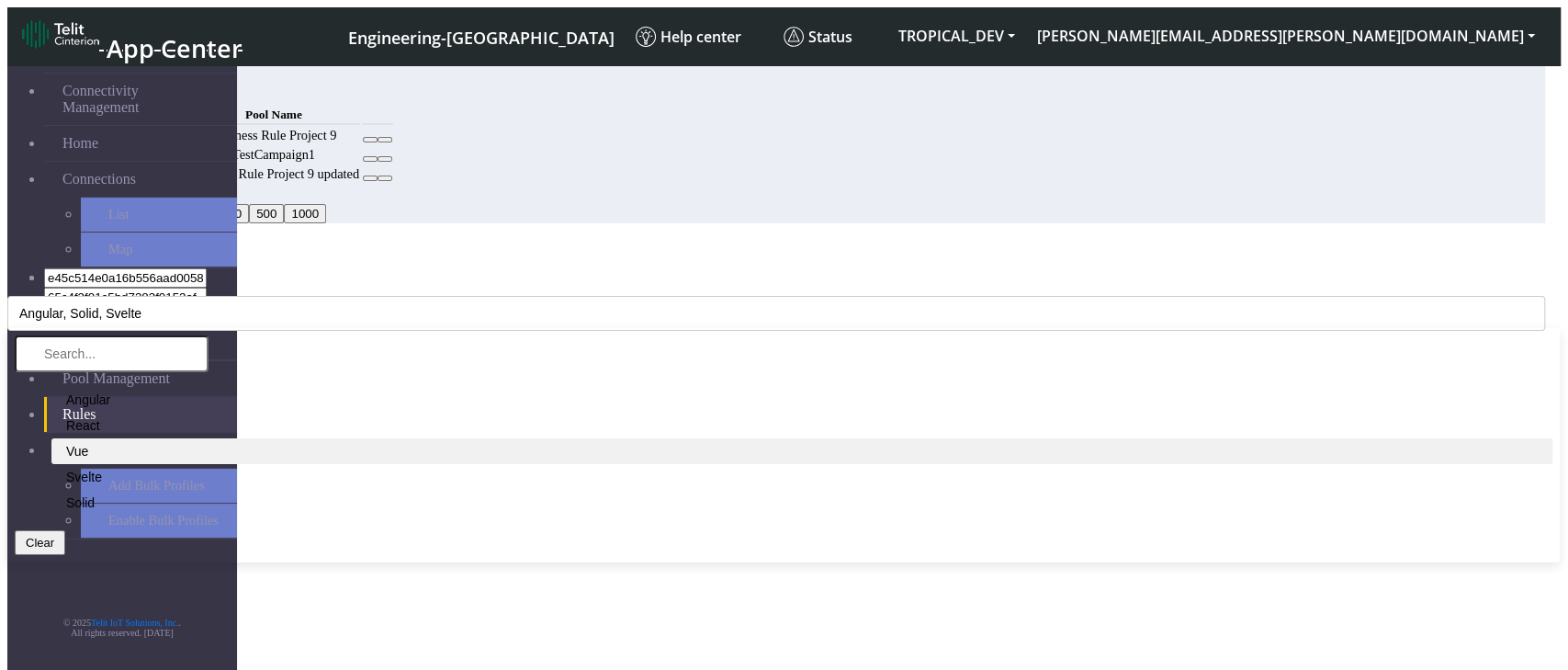
click at [492, 324] on li "Vue" at bounding box center [802, 451] width 1502 height 26
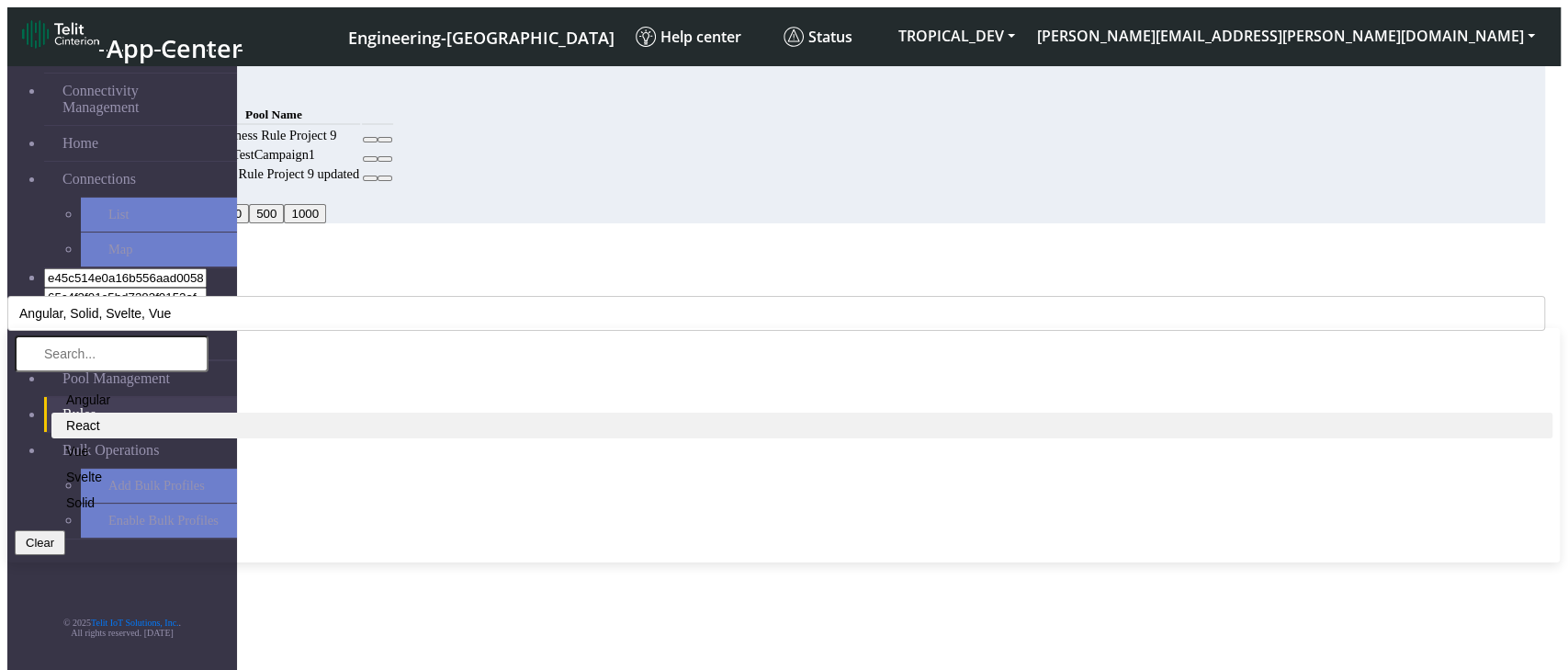
click at [488, 324] on li "React" at bounding box center [802, 425] width 1502 height 26
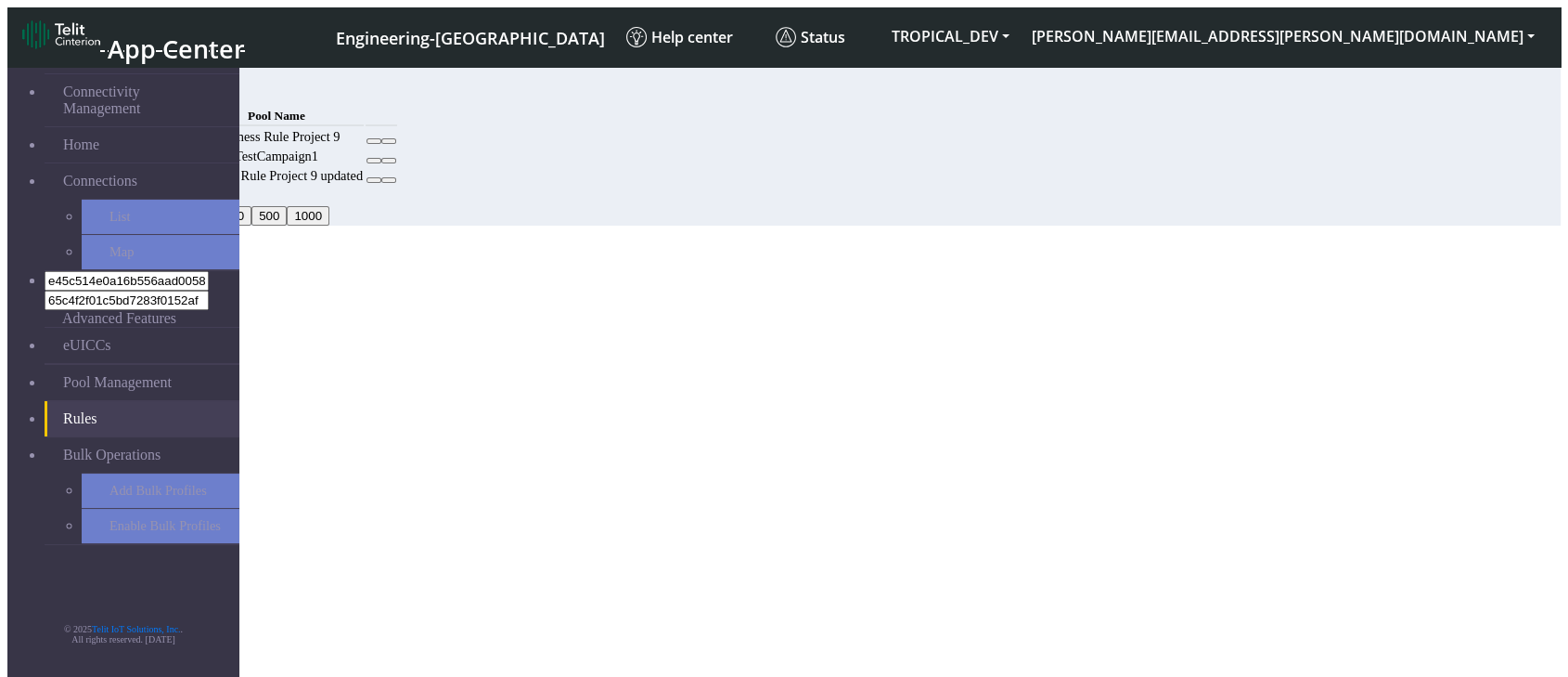
click at [160, 93] on button "Add" at bounding box center [142, 94] width 37 height 19
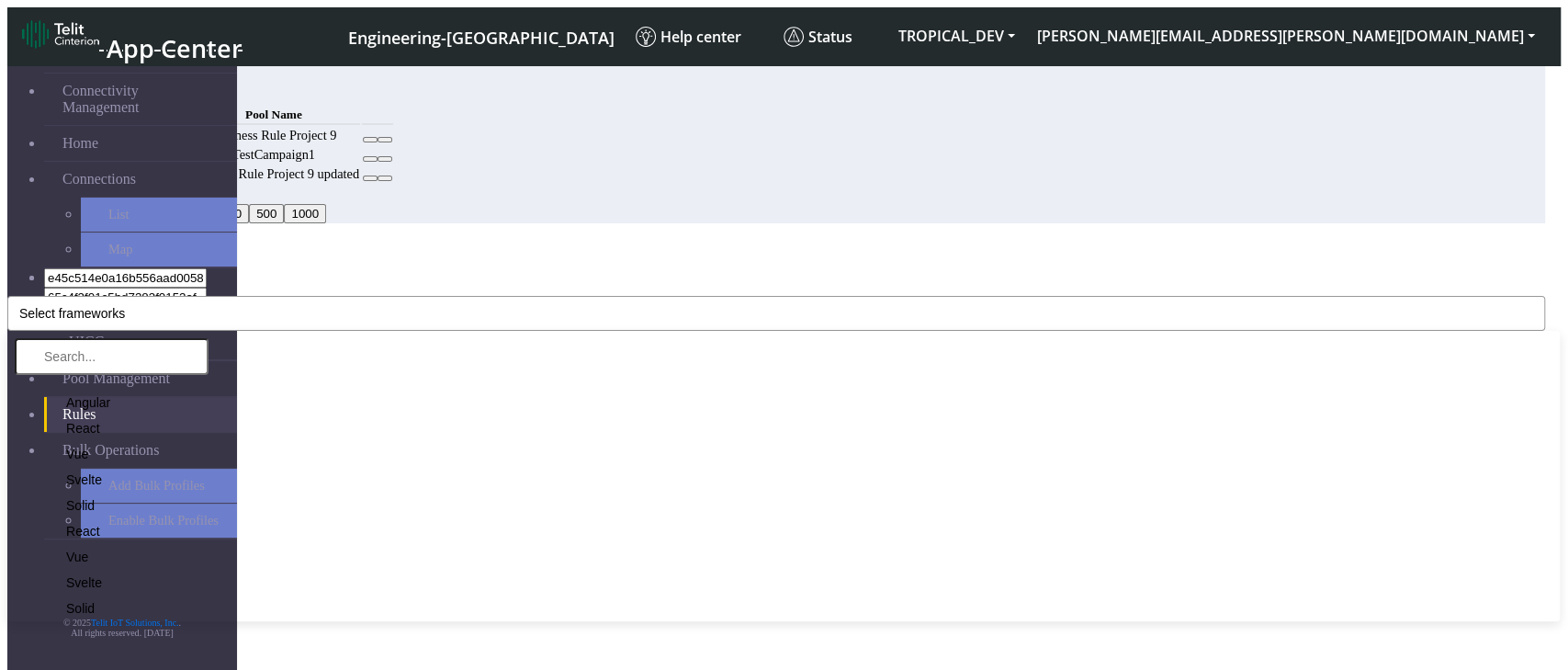
click at [749, 296] on button "Select frameworks" at bounding box center [777, 313] width 1538 height 35
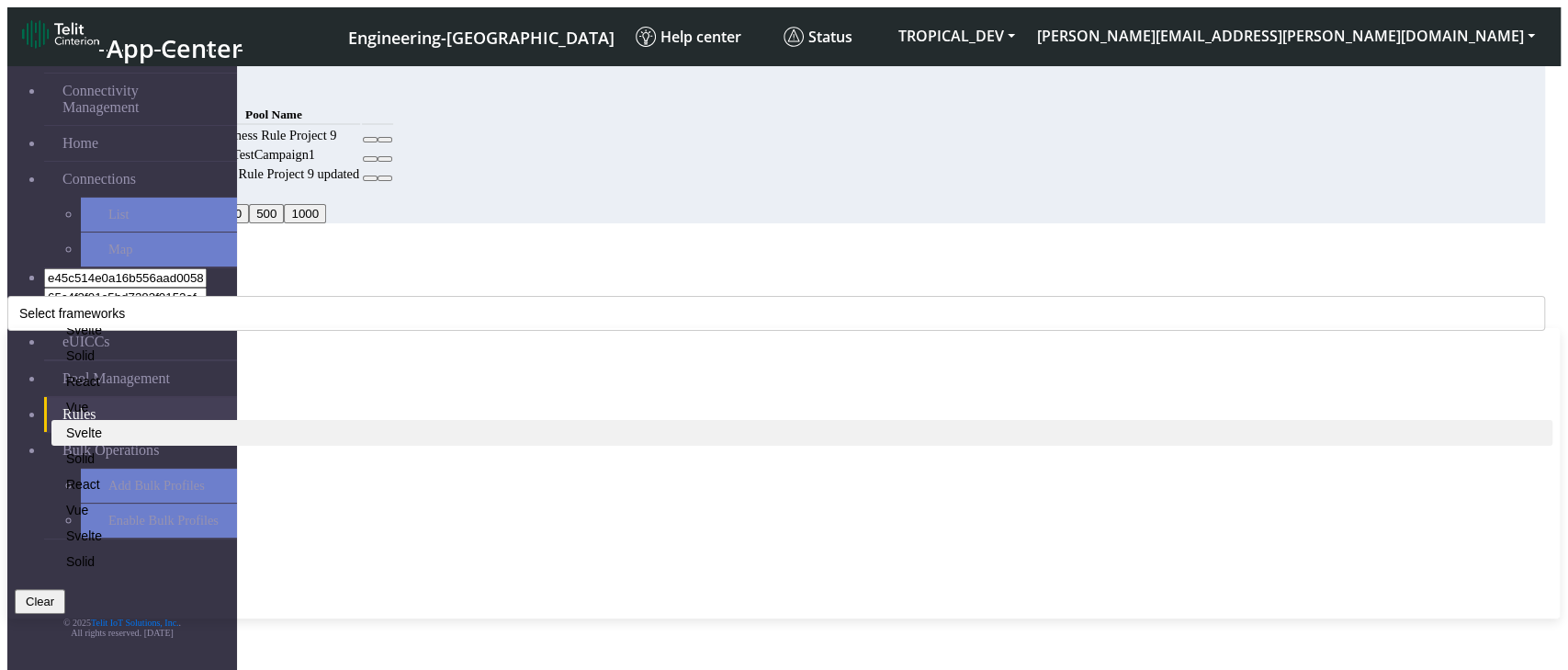
scroll to position [478, 0]
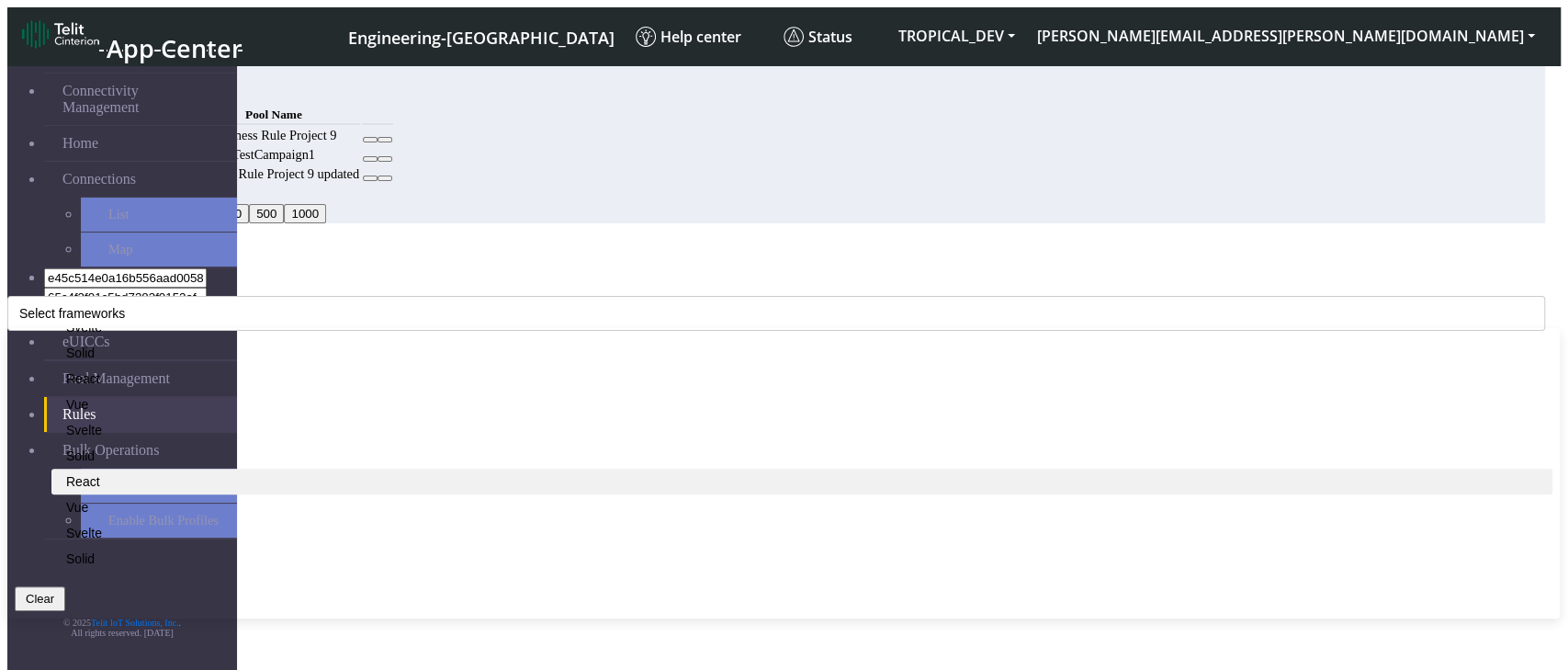
click at [59, 481] on icon at bounding box center [59, 481] width 0 height 0
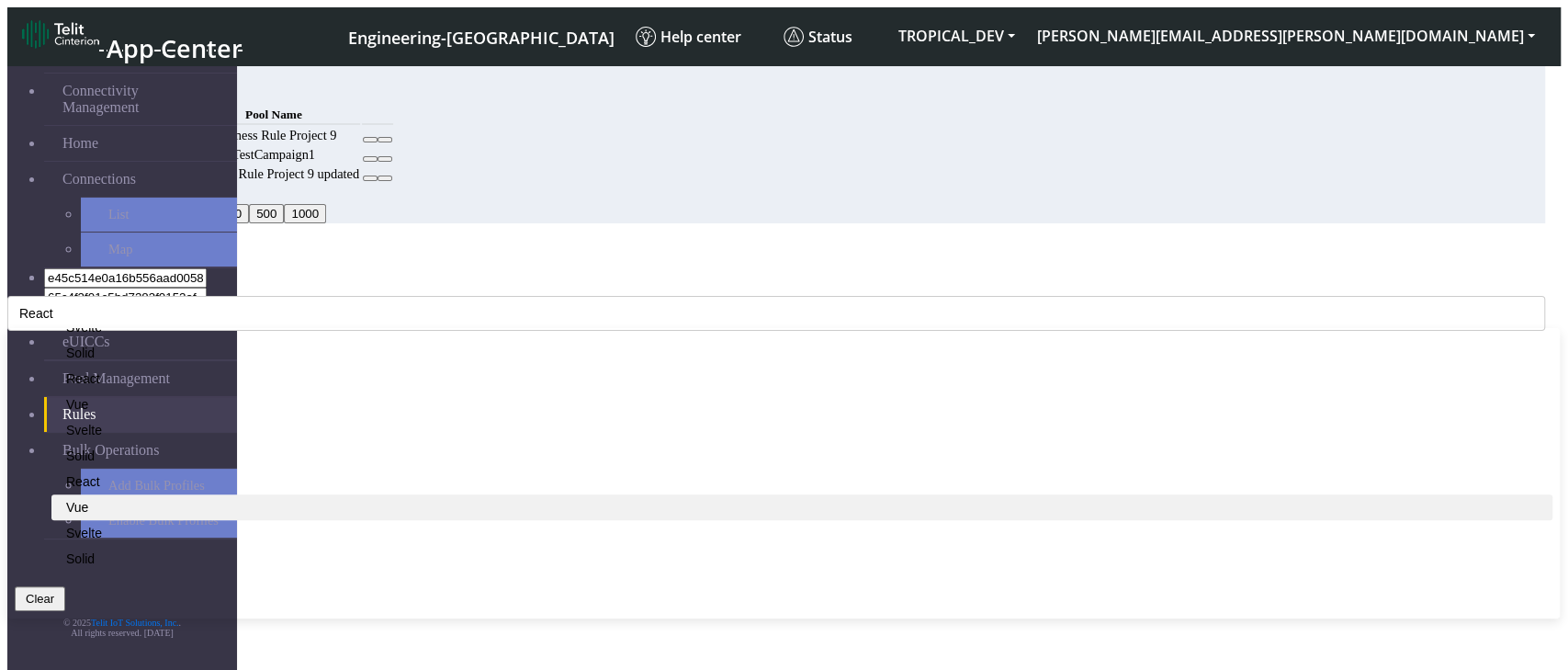
click at [479, 495] on li "Vue" at bounding box center [802, 507] width 1502 height 26
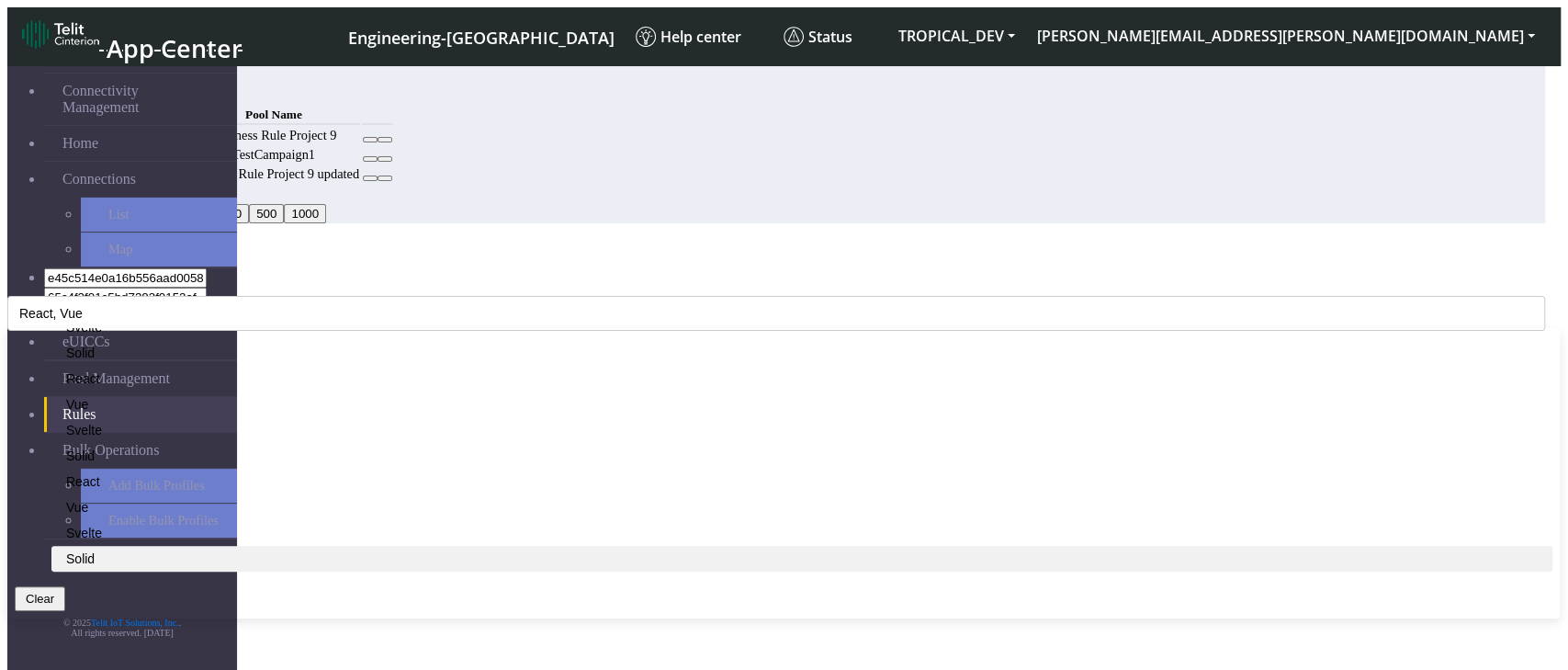
click at [495, 546] on li "Solid" at bounding box center [802, 558] width 1502 height 26
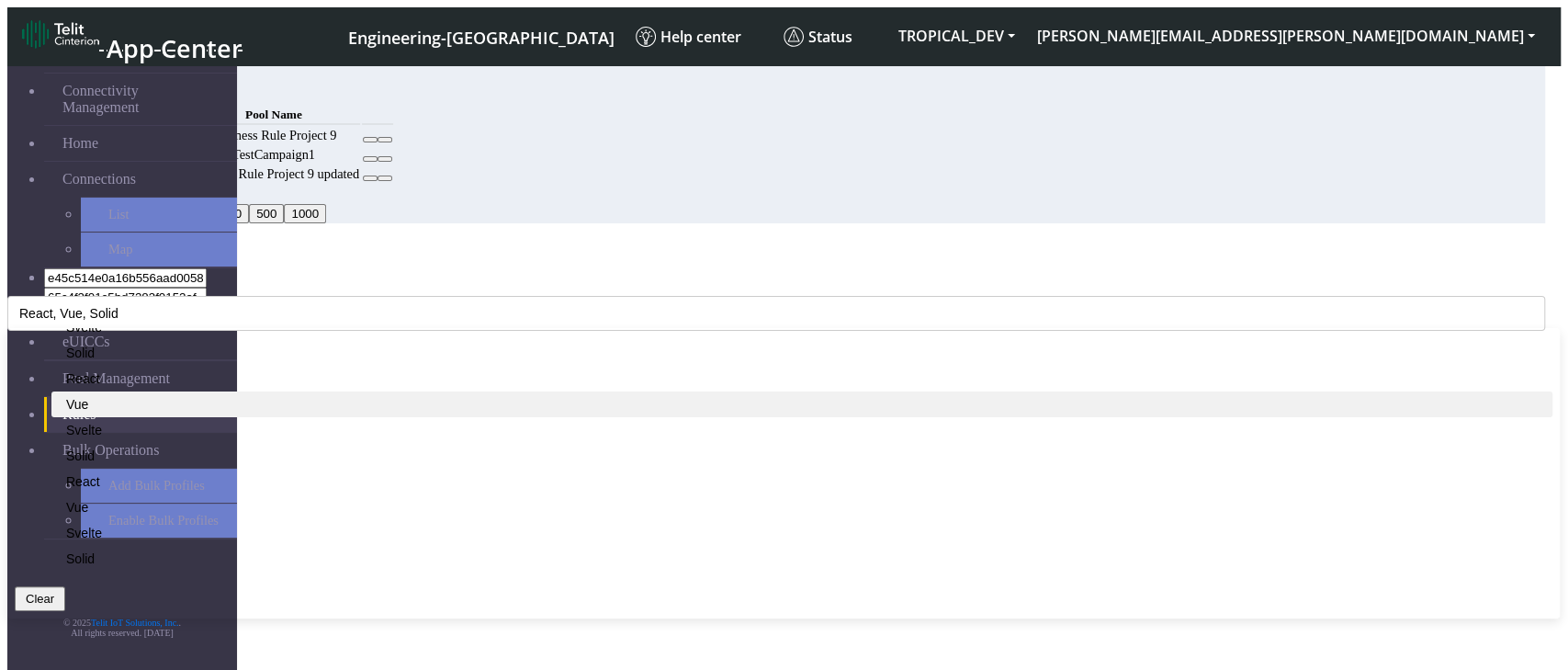
scroll to position [274, 0]
click at [513, 395] on li "Svelte" at bounding box center [802, 407] width 1502 height 26
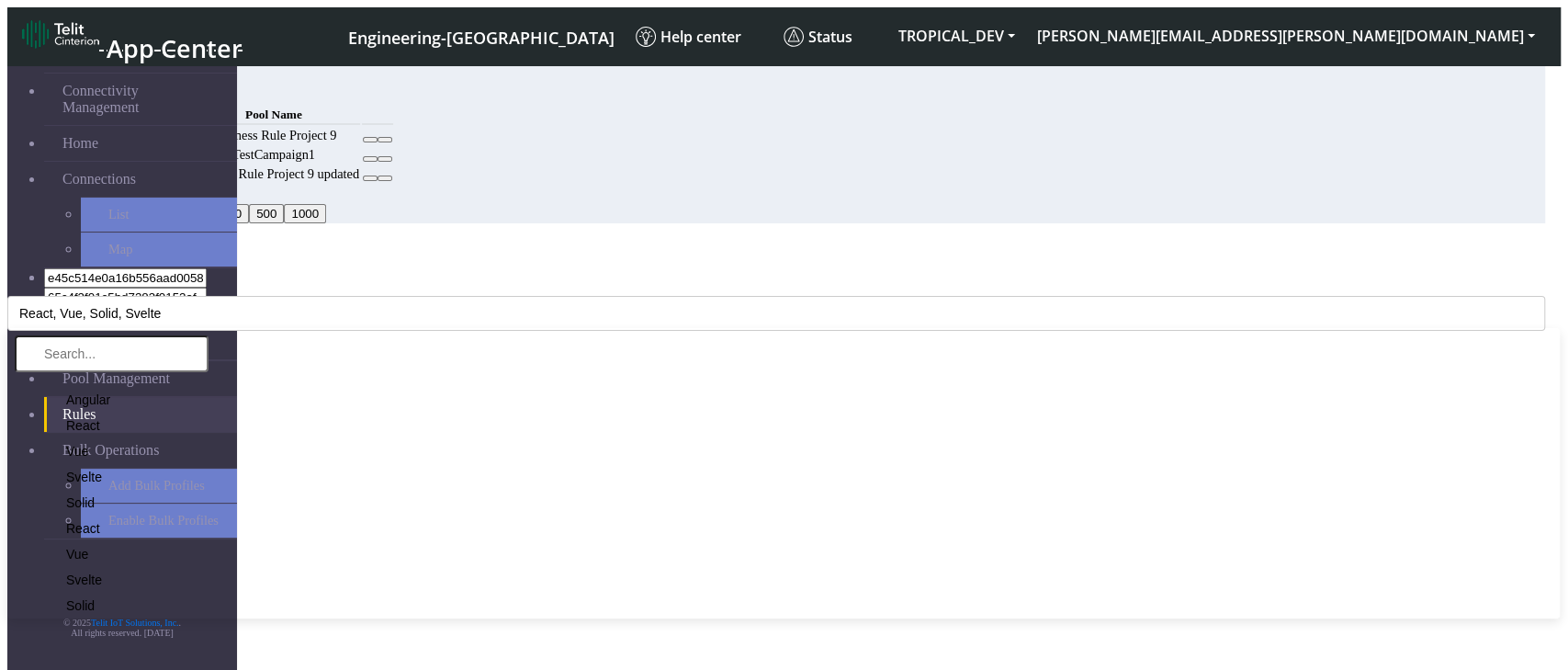
scroll to position [478, 0]
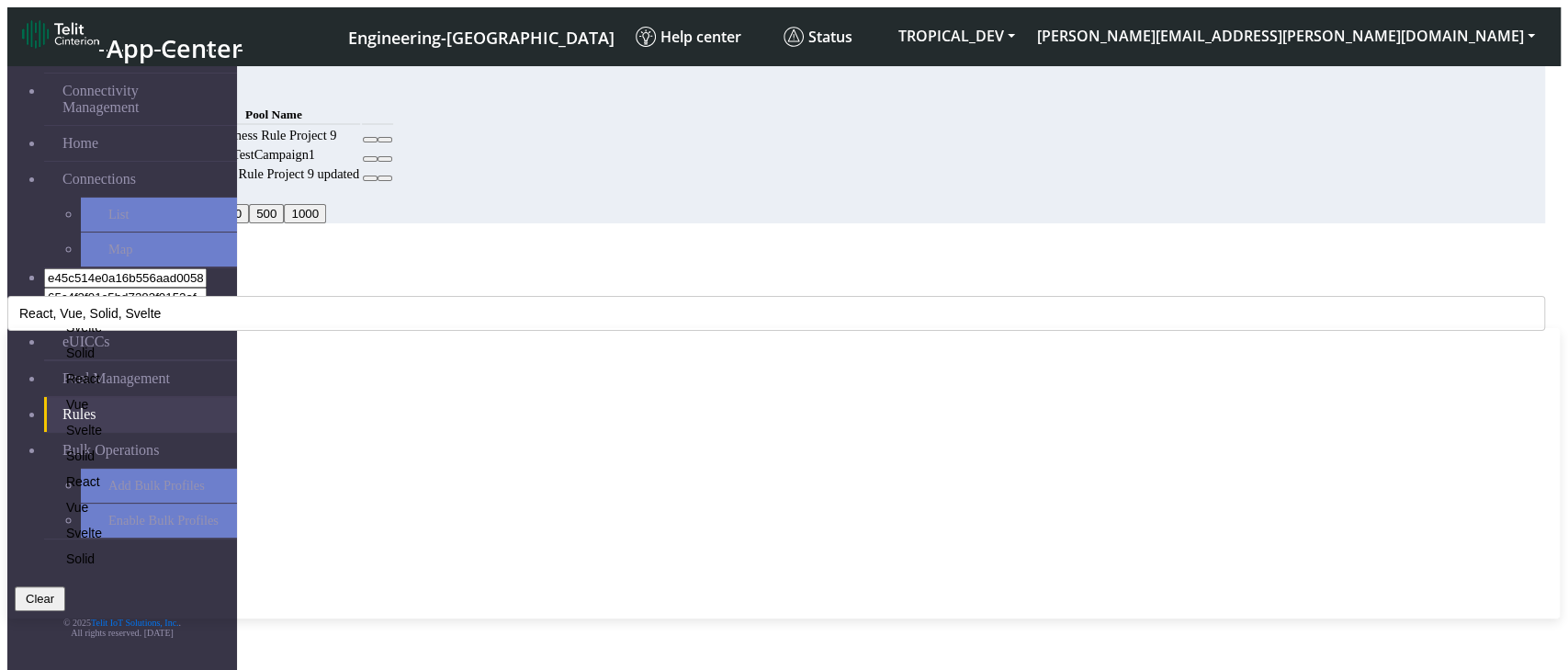
click at [65, 586] on button "Clear" at bounding box center [39, 599] width 50 height 25
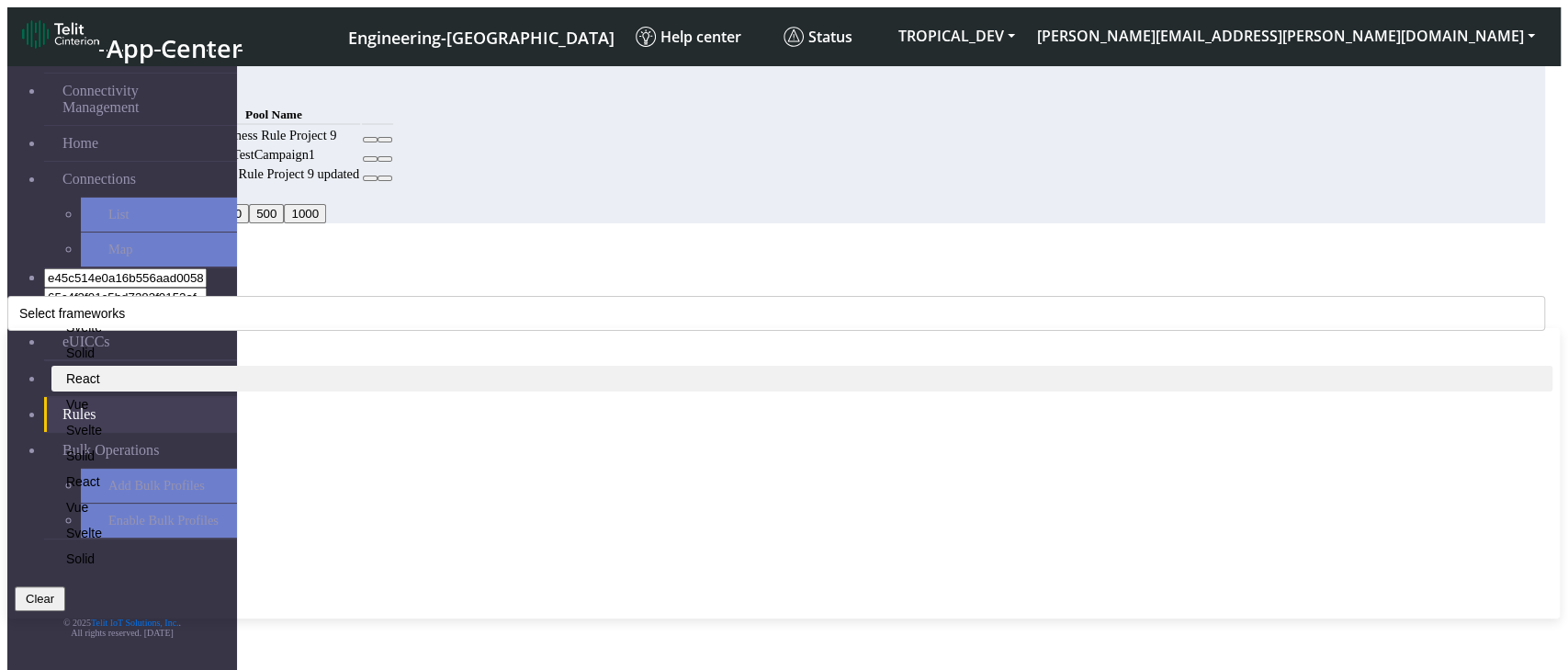
click at [590, 366] on li "React" at bounding box center [802, 378] width 1502 height 26
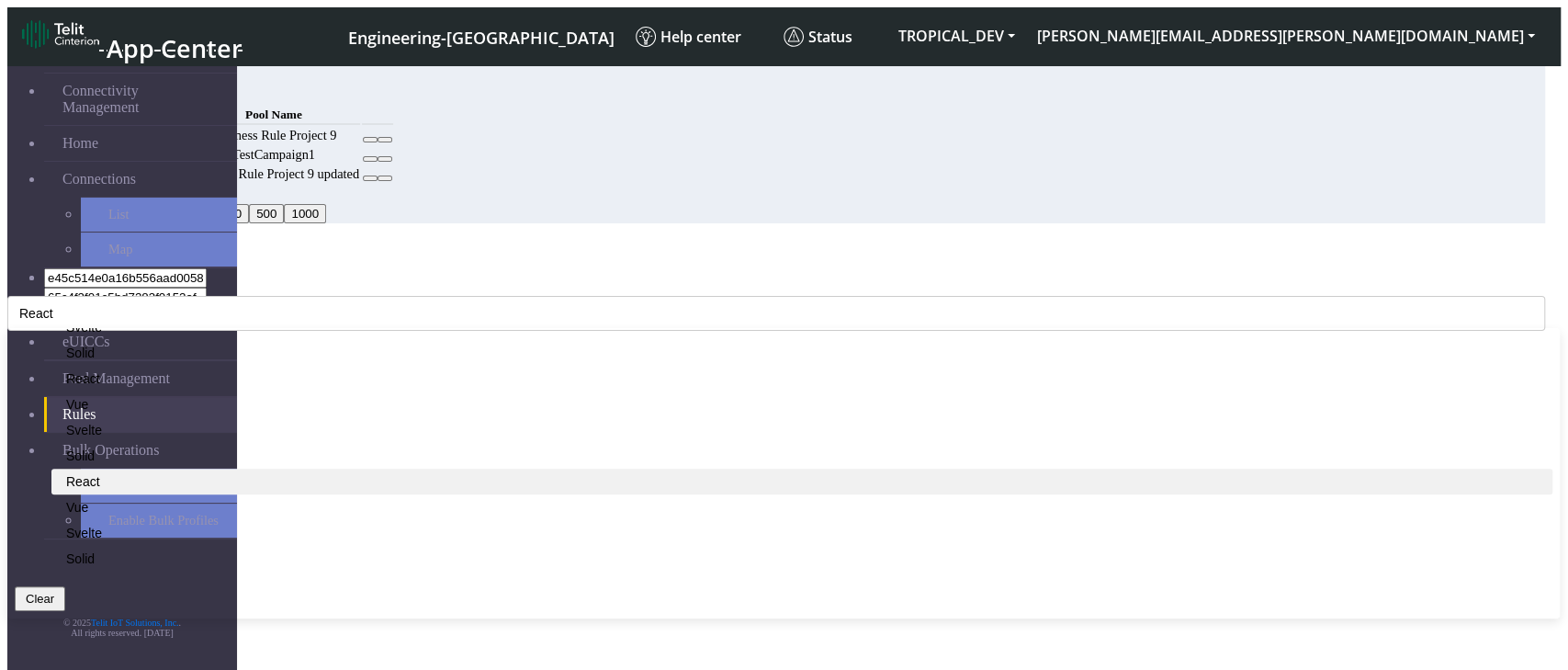
click at [559, 469] on li "React" at bounding box center [802, 481] width 1502 height 26
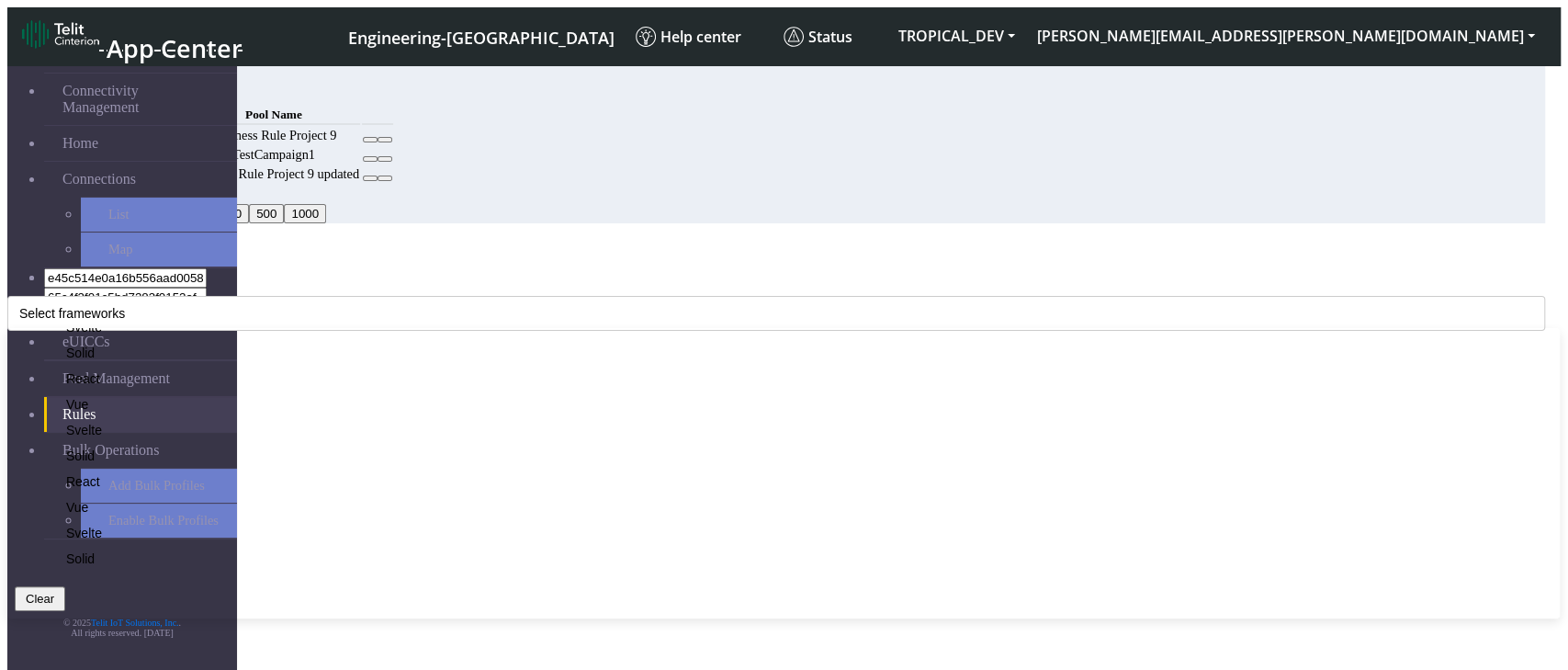
click at [600, 279] on div "MCC Code Select frameworks Angular React Vue Svelte Solid React Vue Svelte Soli…" at bounding box center [777, 304] width 1538 height 51
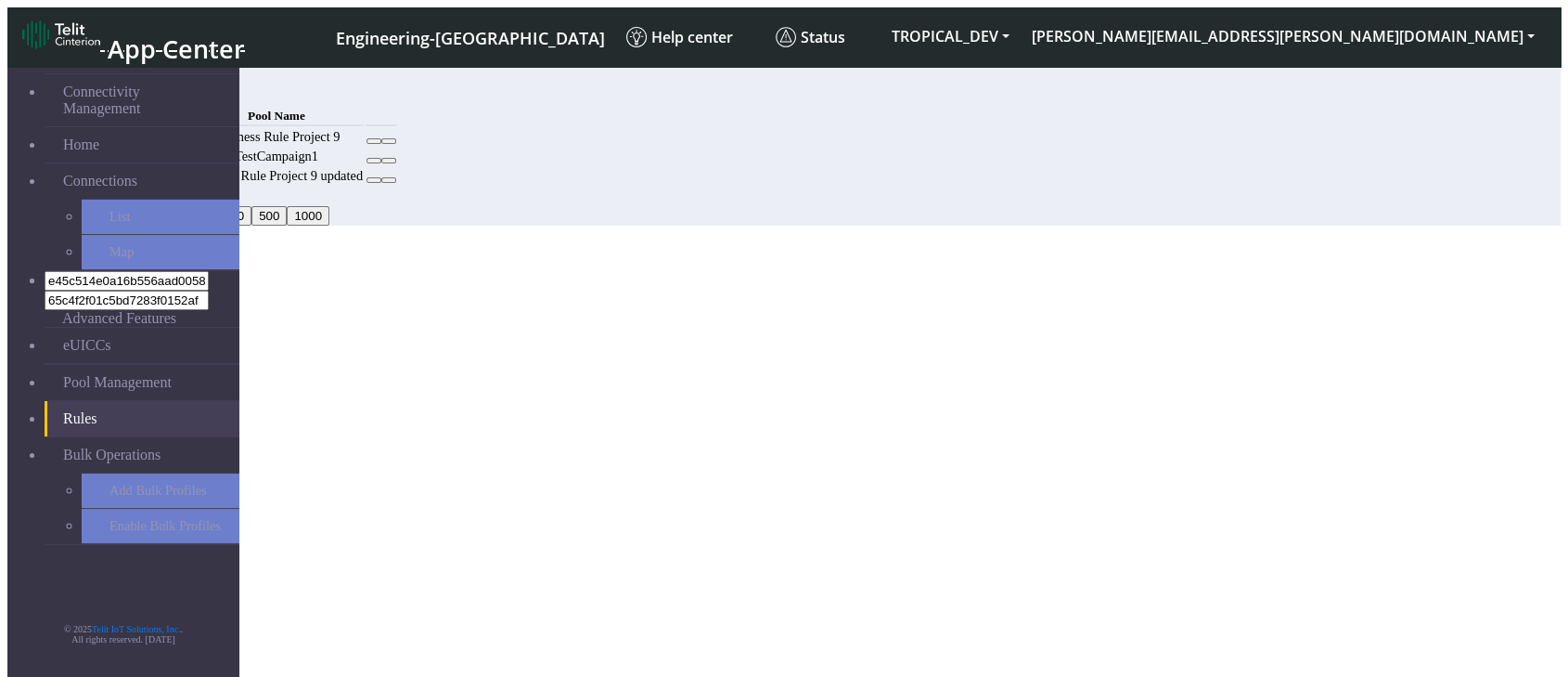
click at [160, 91] on button "Add" at bounding box center [142, 94] width 37 height 19
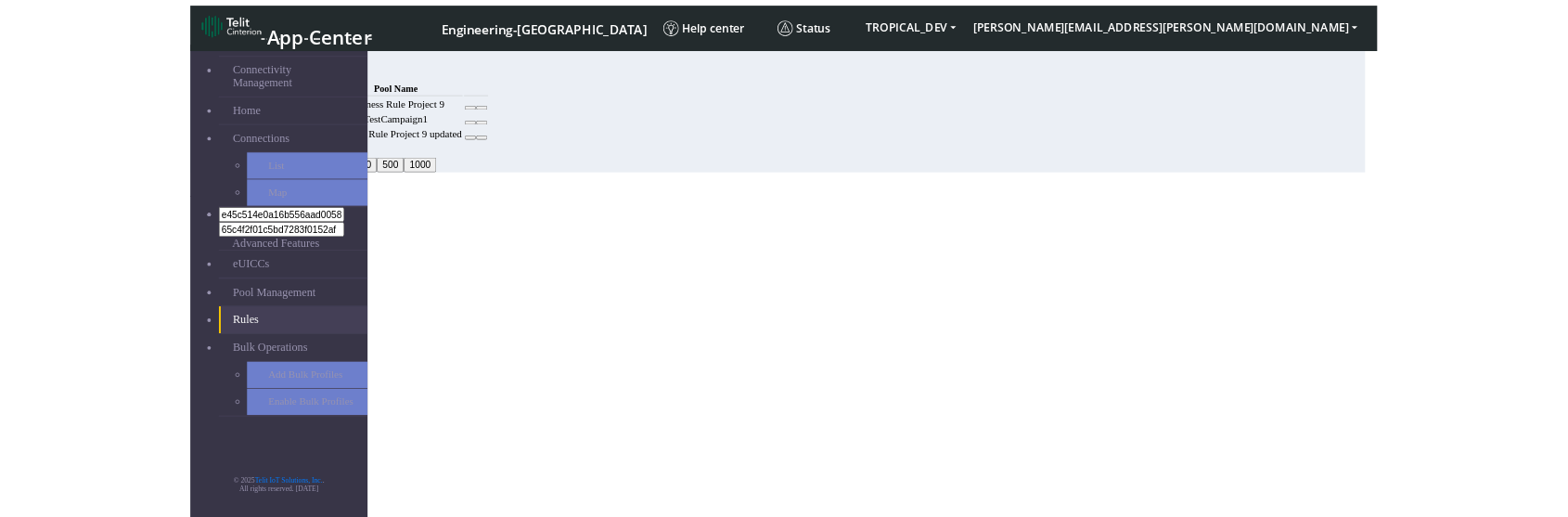
scroll to position [7, 0]
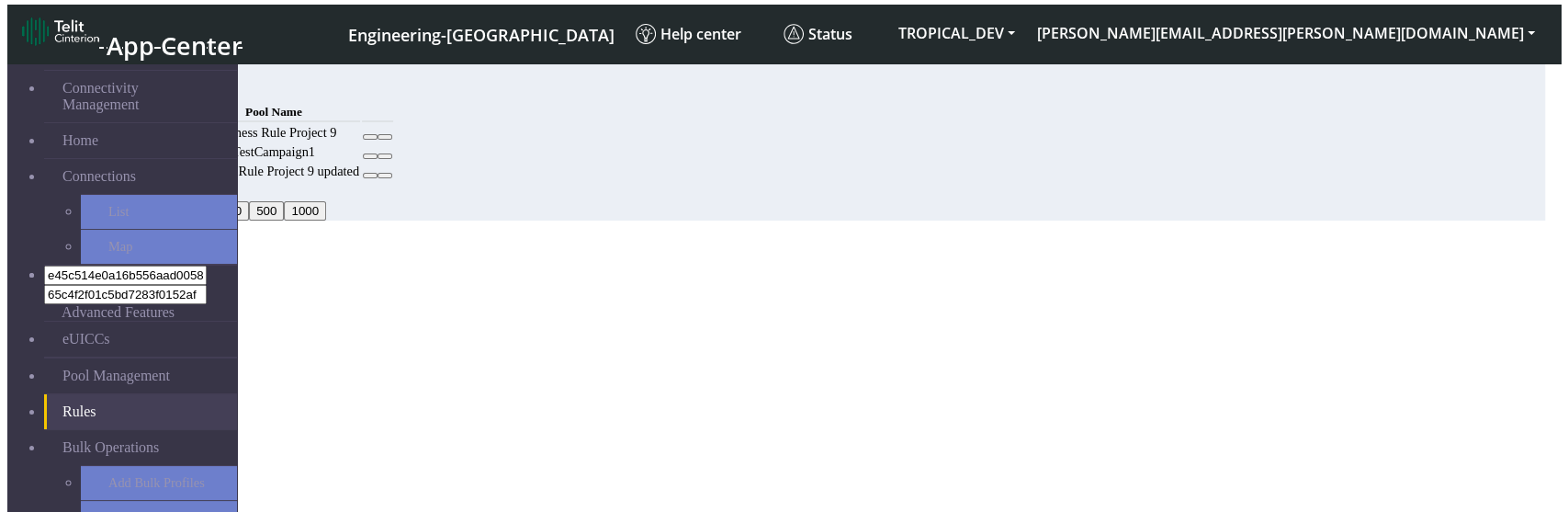
click at [755, 256] on ngb-modal-window "Add Rule" at bounding box center [777, 247] width 1538 height 16
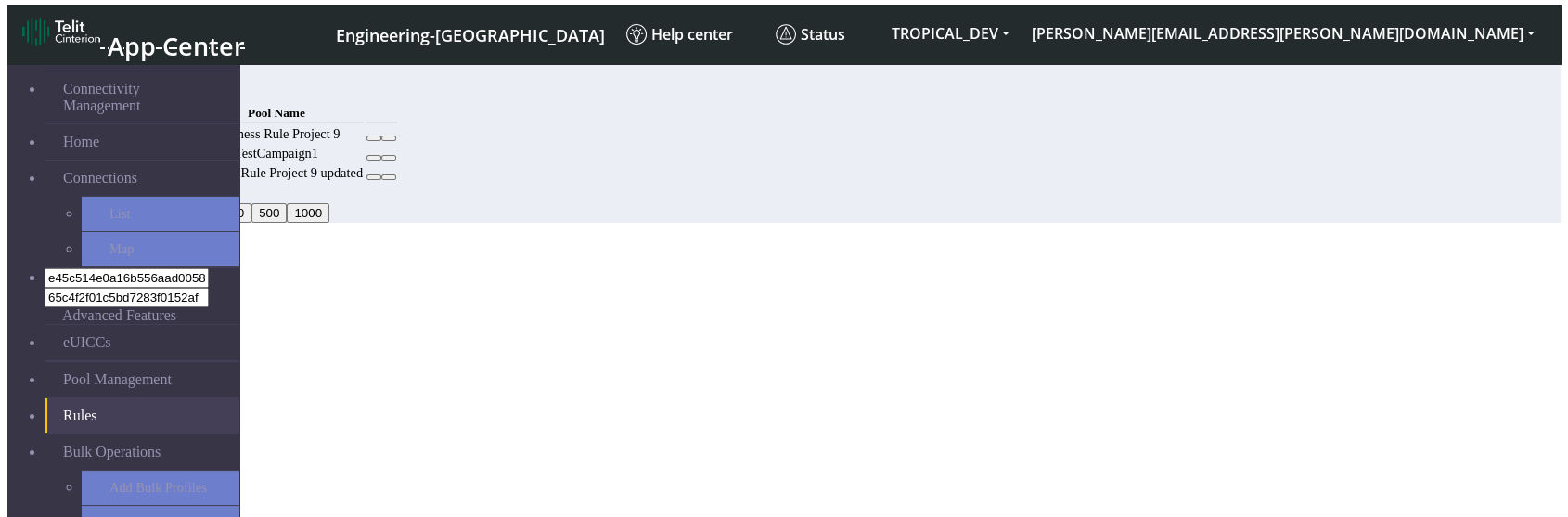
click at [1329, 82] on div "Add" at bounding box center [726, 91] width 1205 height 19
click at [160, 82] on button "Add" at bounding box center [142, 91] width 37 height 19
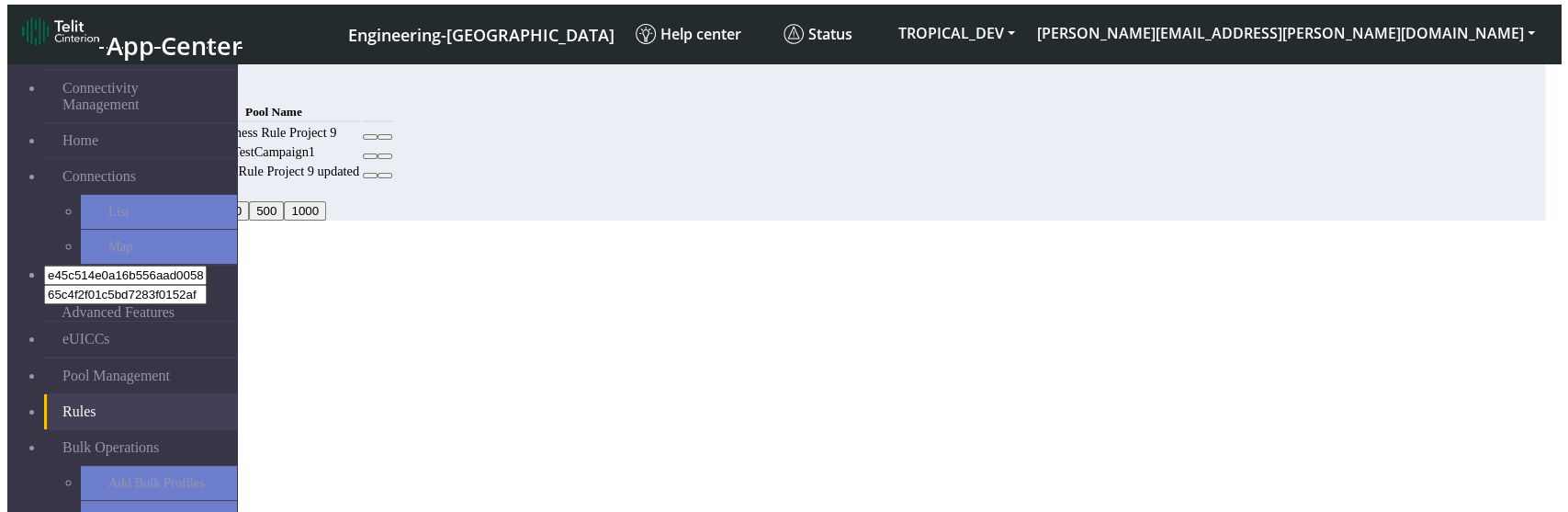
click at [581, 256] on ngb-modal-window "Add Rule" at bounding box center [777, 247] width 1538 height 16
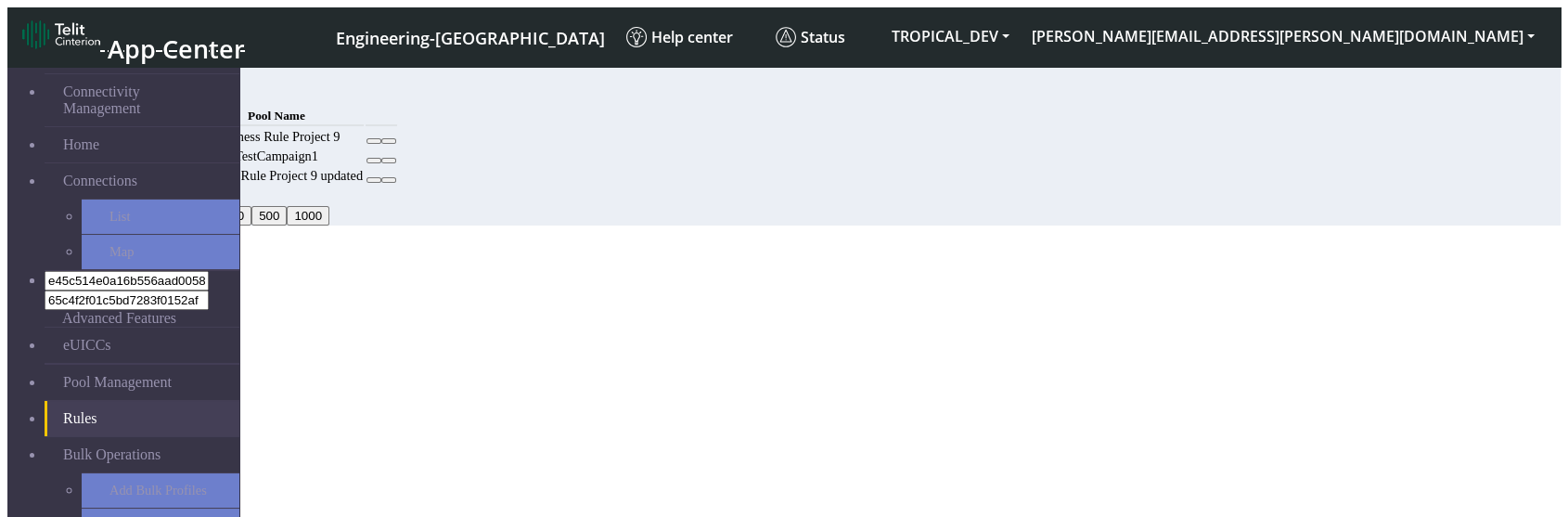
click at [160, 89] on button "Add" at bounding box center [142, 94] width 37 height 19
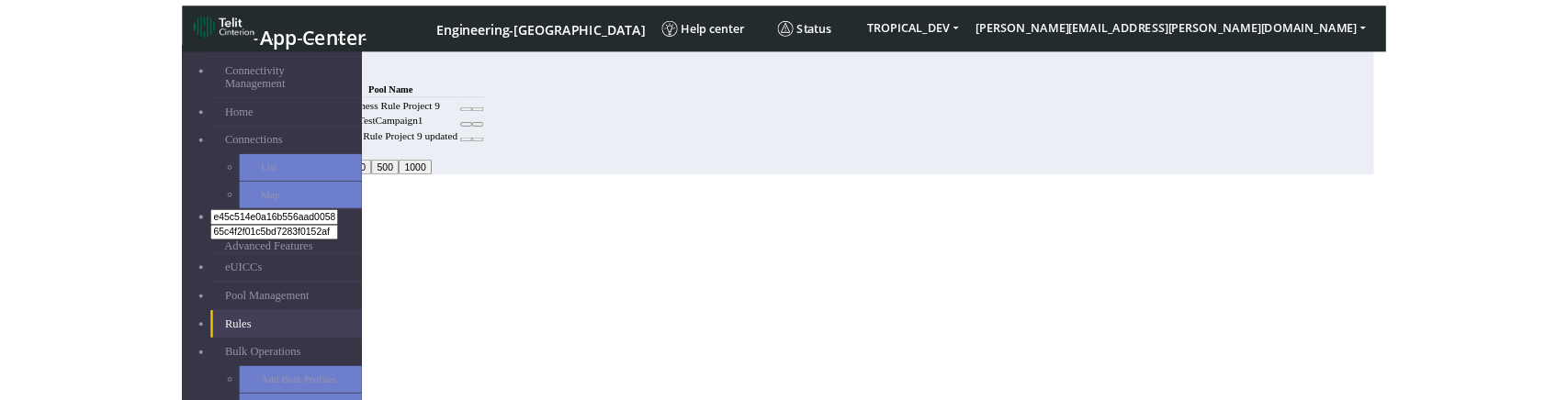
scroll to position [7, 0]
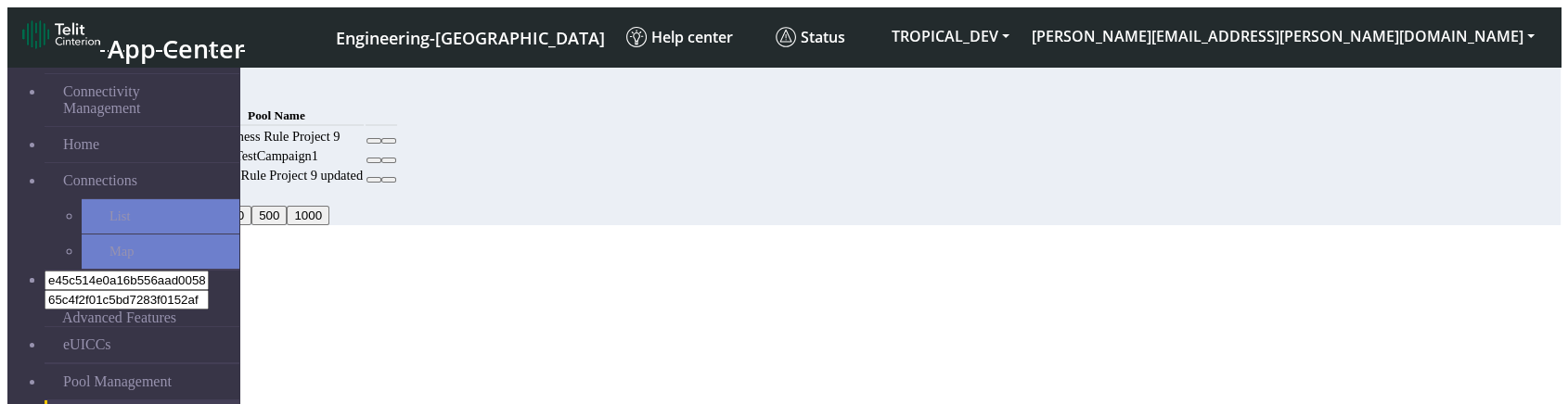
click at [160, 91] on button "Add" at bounding box center [142, 94] width 37 height 19
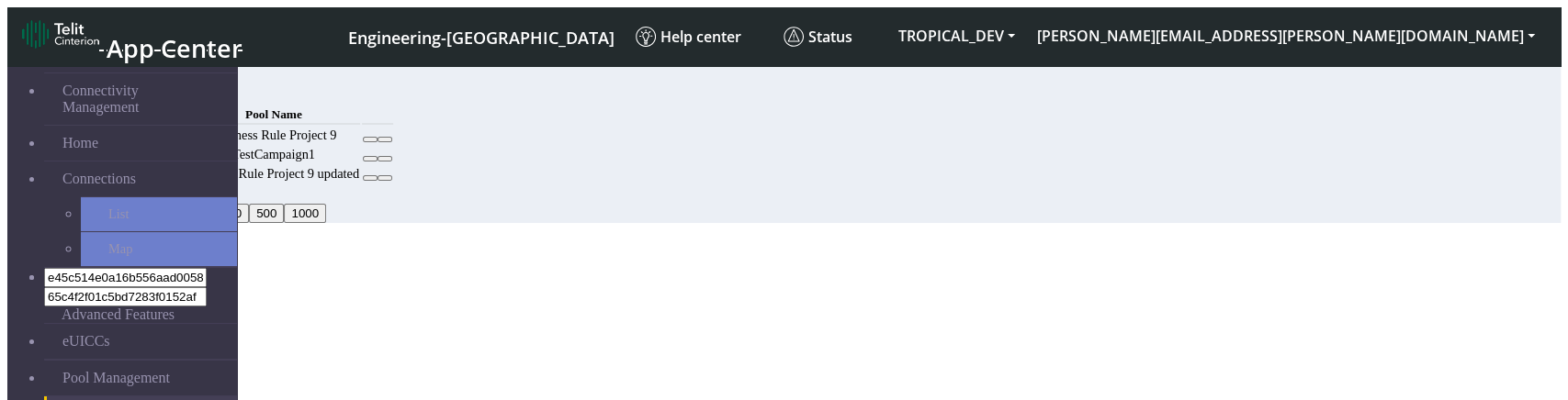
select select
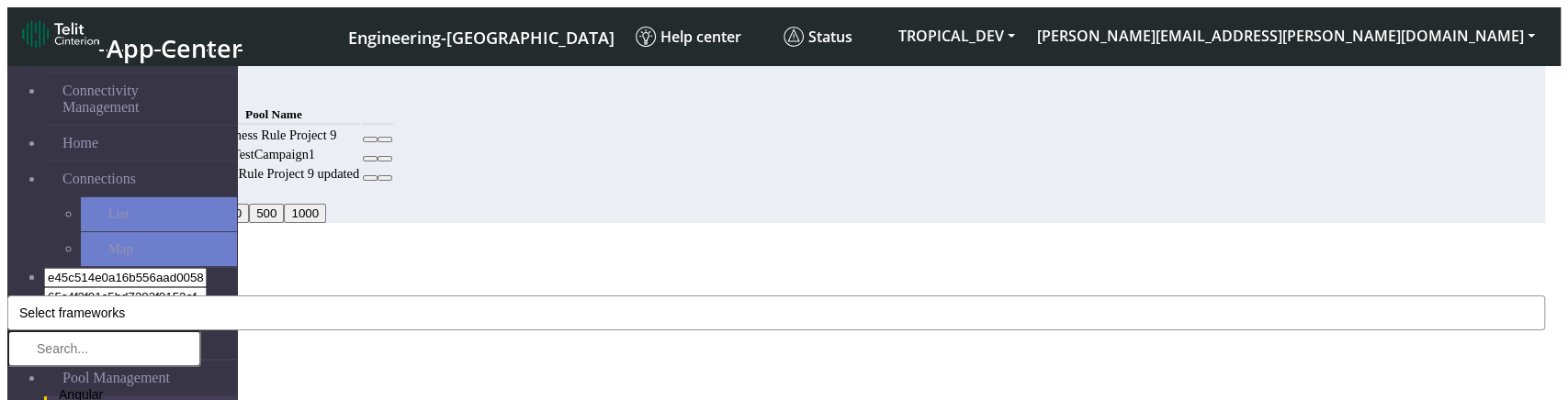
click at [816, 295] on button "Select frameworks" at bounding box center [777, 312] width 1538 height 35
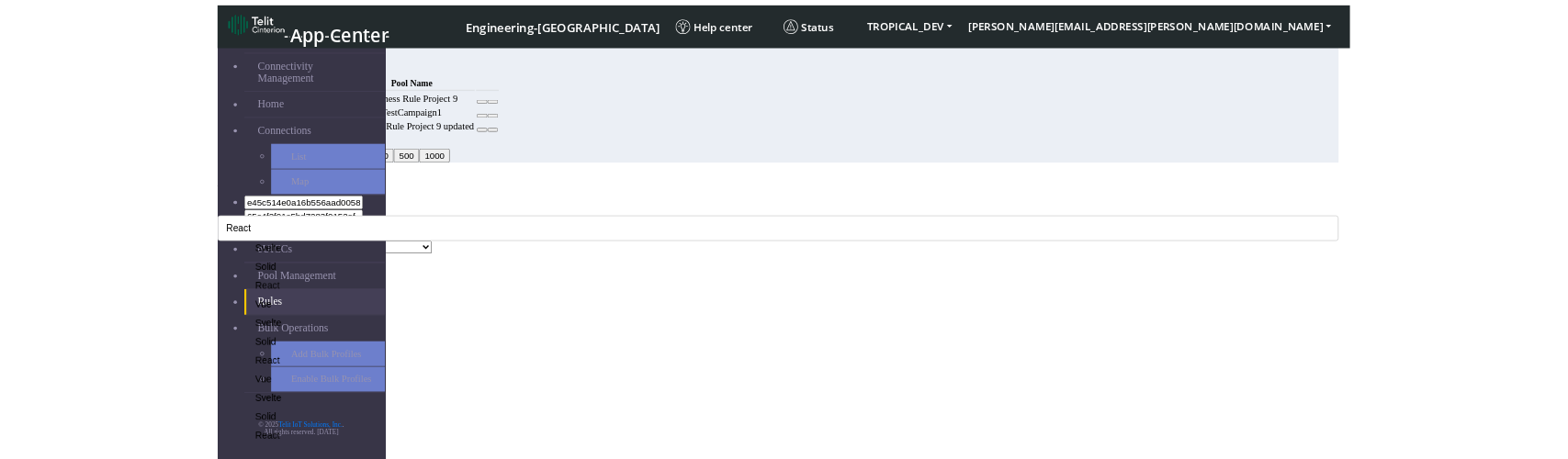
scroll to position [480, 0]
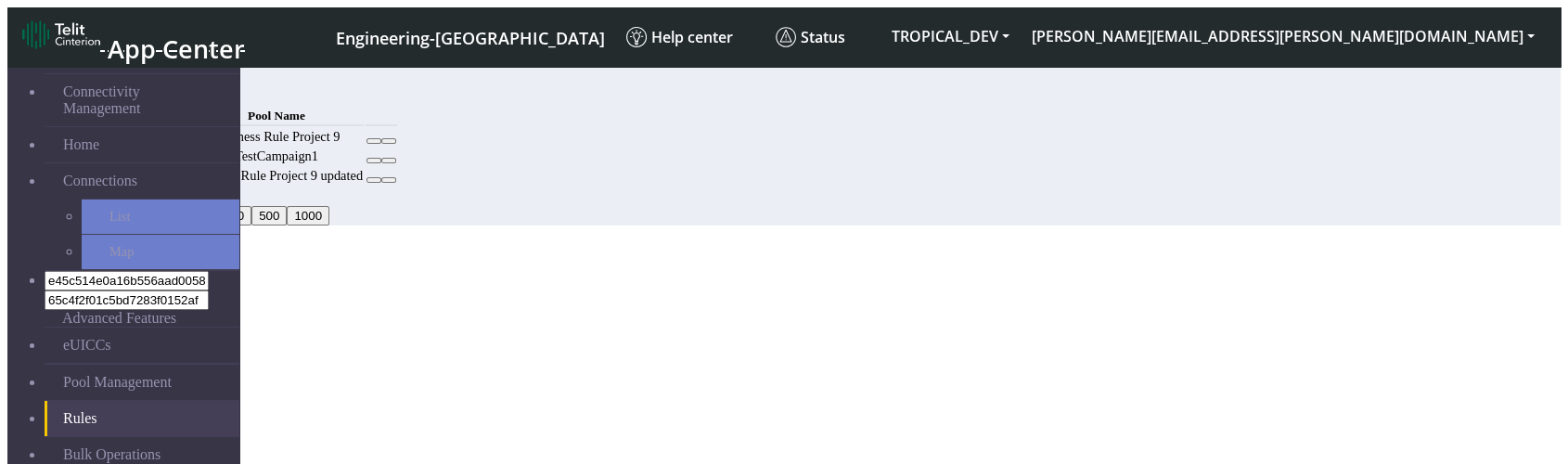
click at [160, 88] on button "Add" at bounding box center [142, 94] width 37 height 19
select select
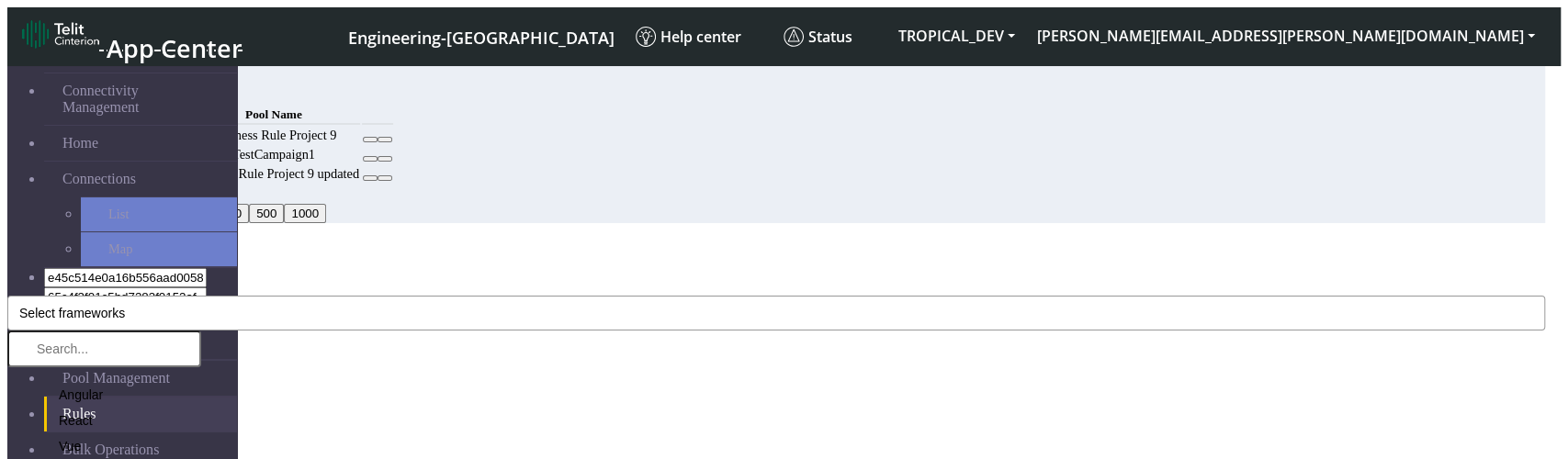
click at [625, 295] on button "Select frameworks" at bounding box center [777, 313] width 1538 height 35
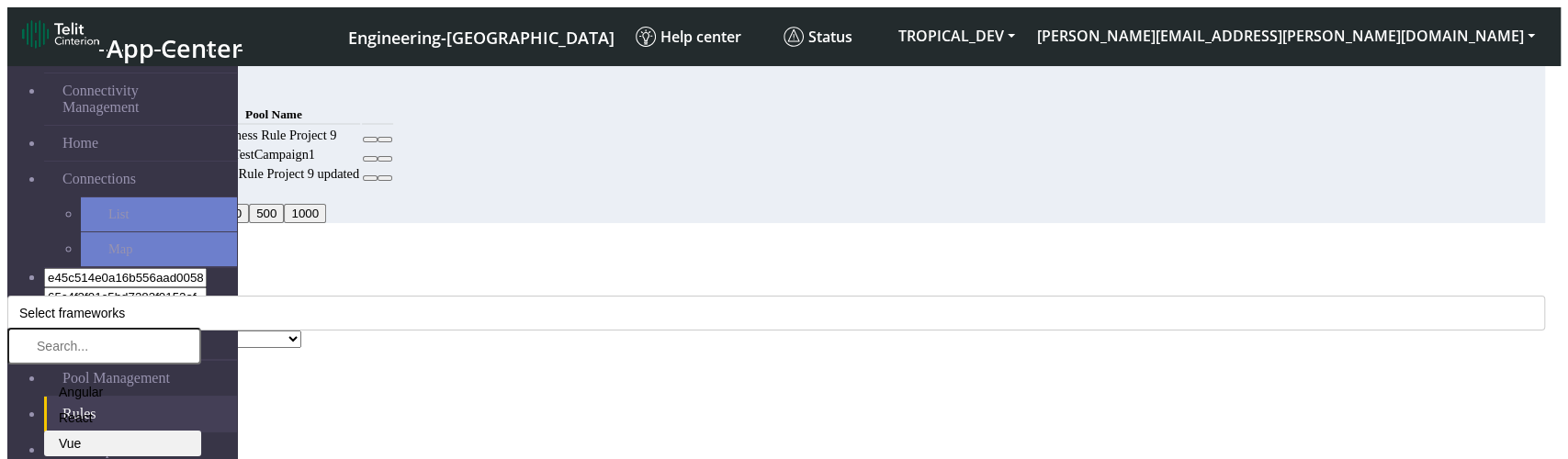
click at [201, 431] on li "Vue" at bounding box center [122, 444] width 157 height 26
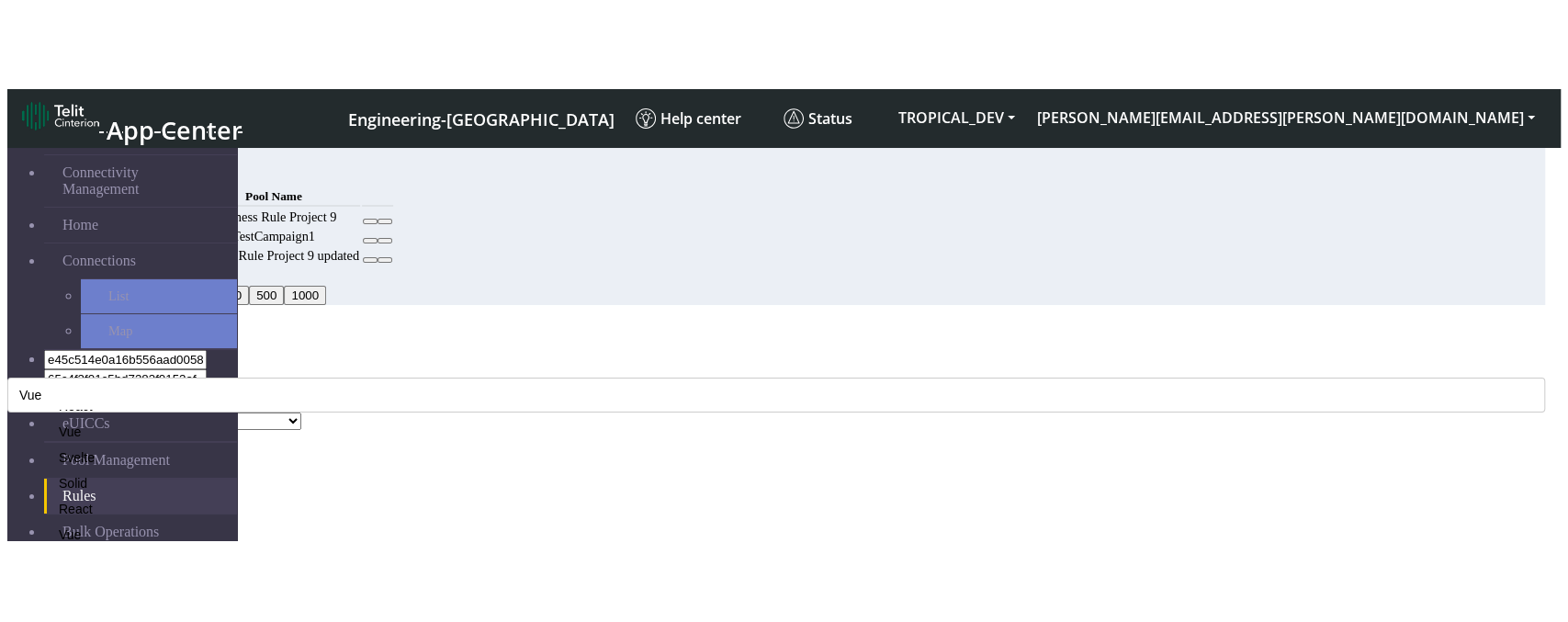
scroll to position [480, 0]
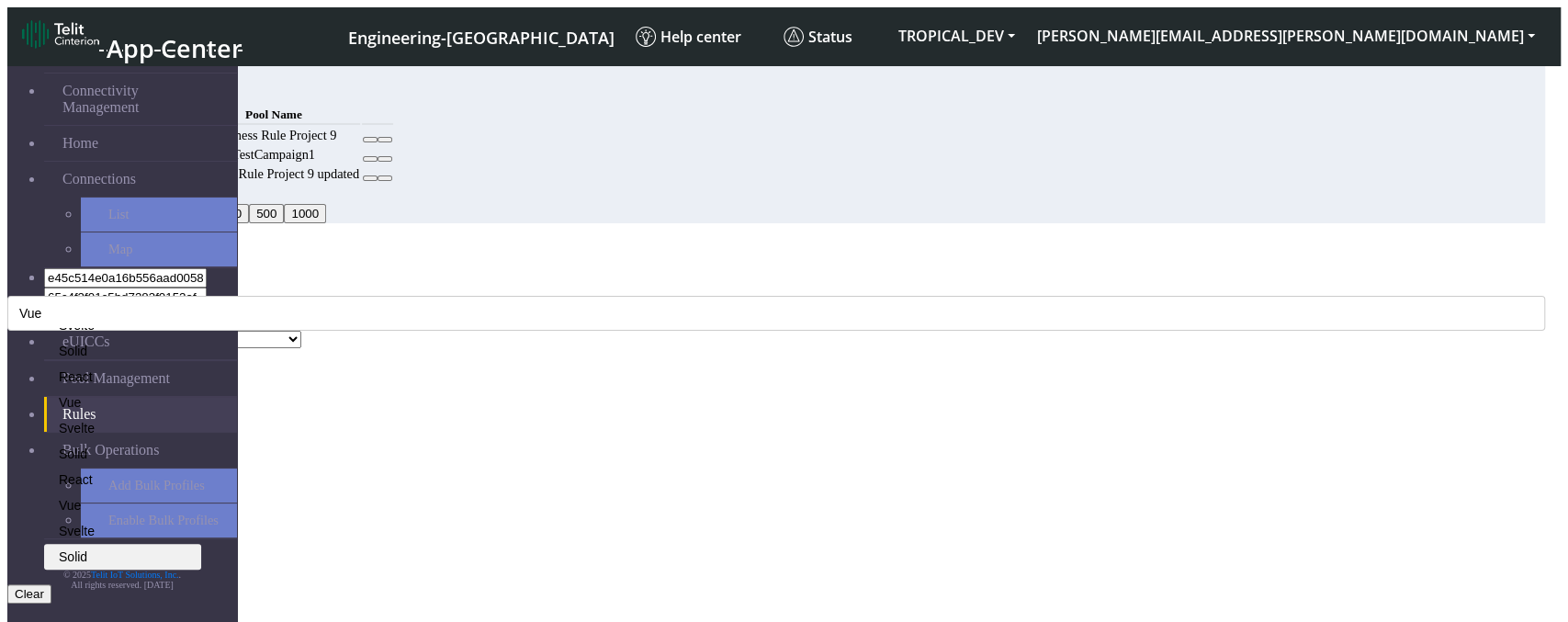
click at [201, 458] on li "Solid" at bounding box center [122, 557] width 157 height 26
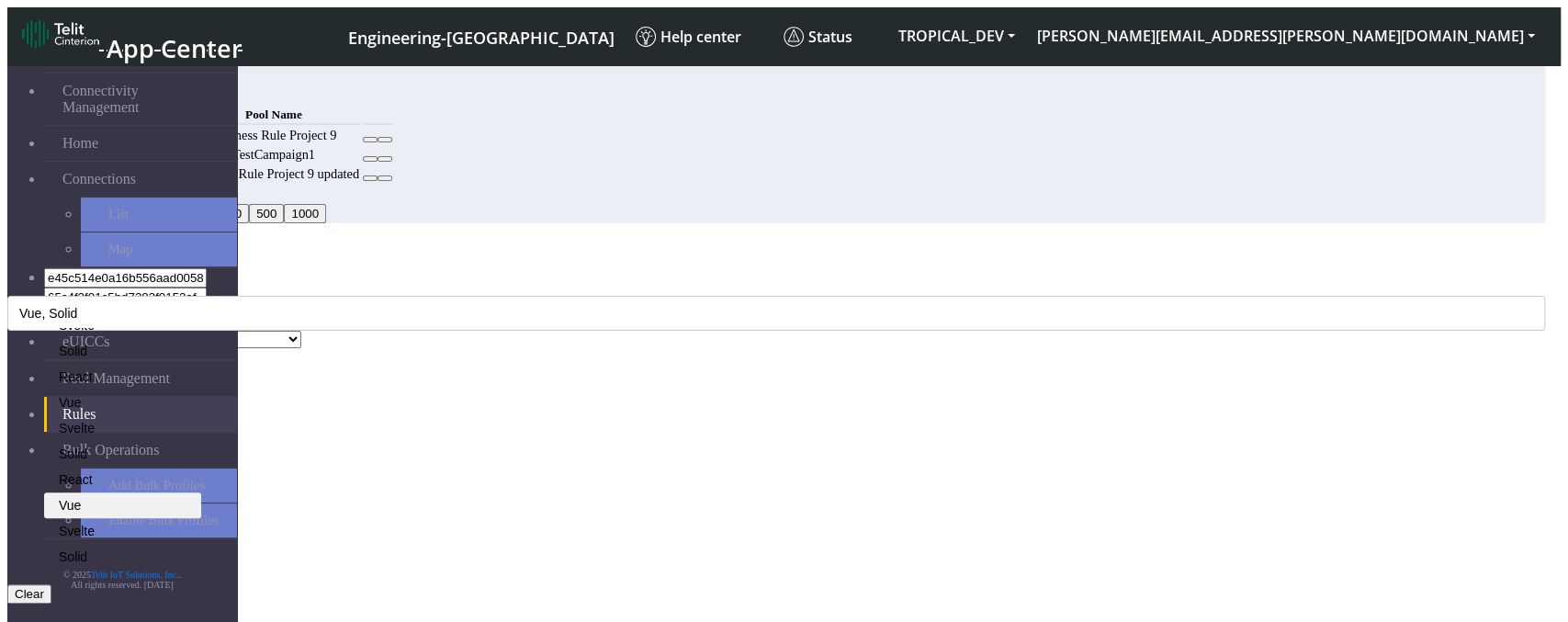
click at [201, 458] on li "Vue" at bounding box center [122, 505] width 157 height 26
click at [51, 458] on button "Clear" at bounding box center [30, 594] width 44 height 19
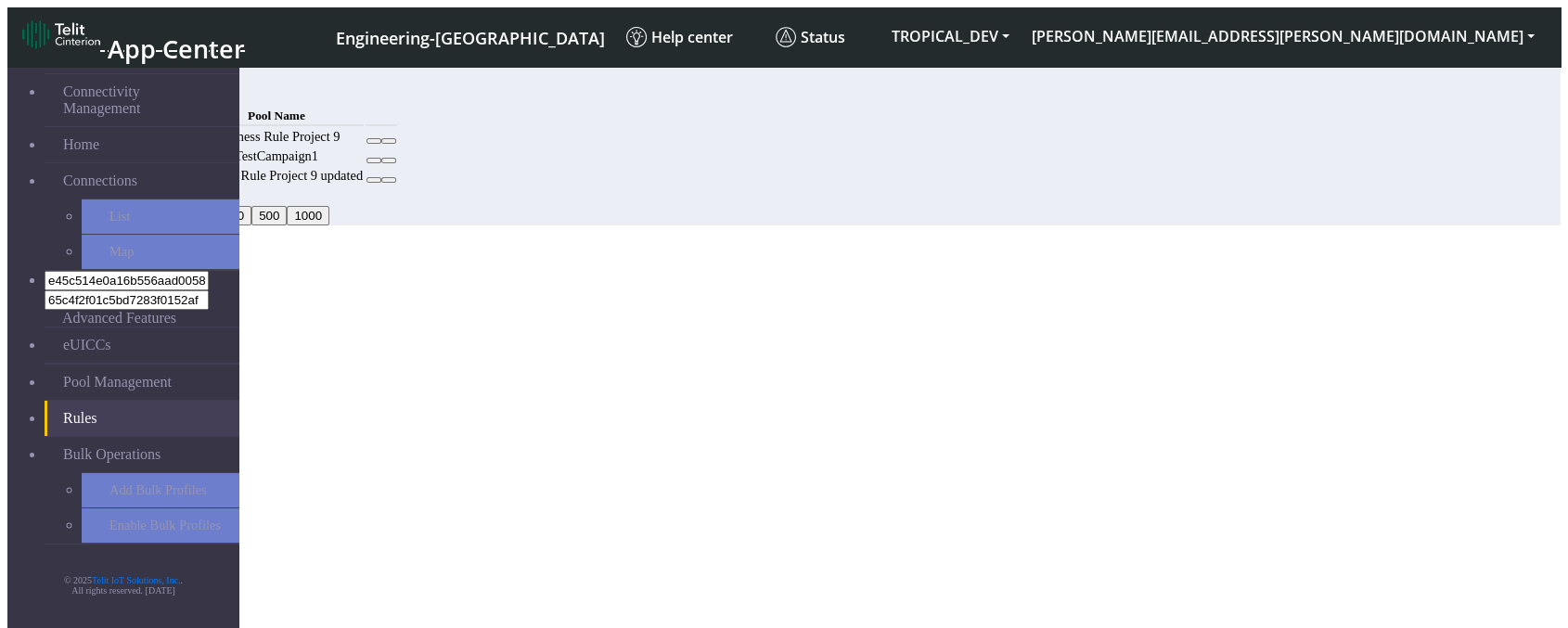
click at [160, 93] on button "Add" at bounding box center [142, 94] width 37 height 19
select select
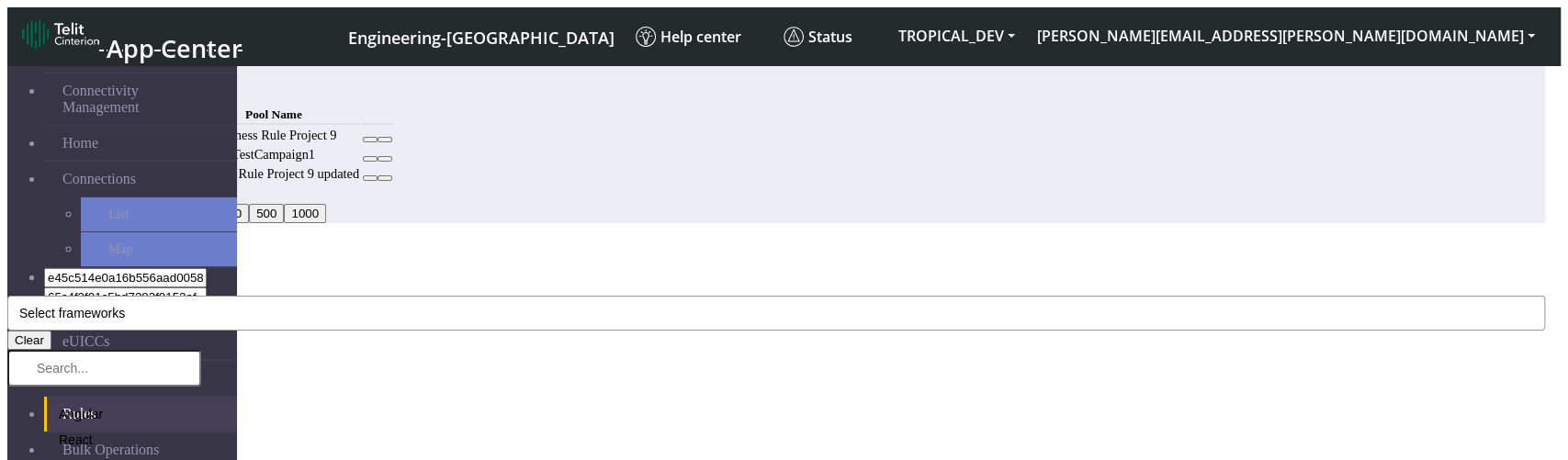
click at [599, 295] on button "Select frameworks" at bounding box center [777, 313] width 1538 height 35
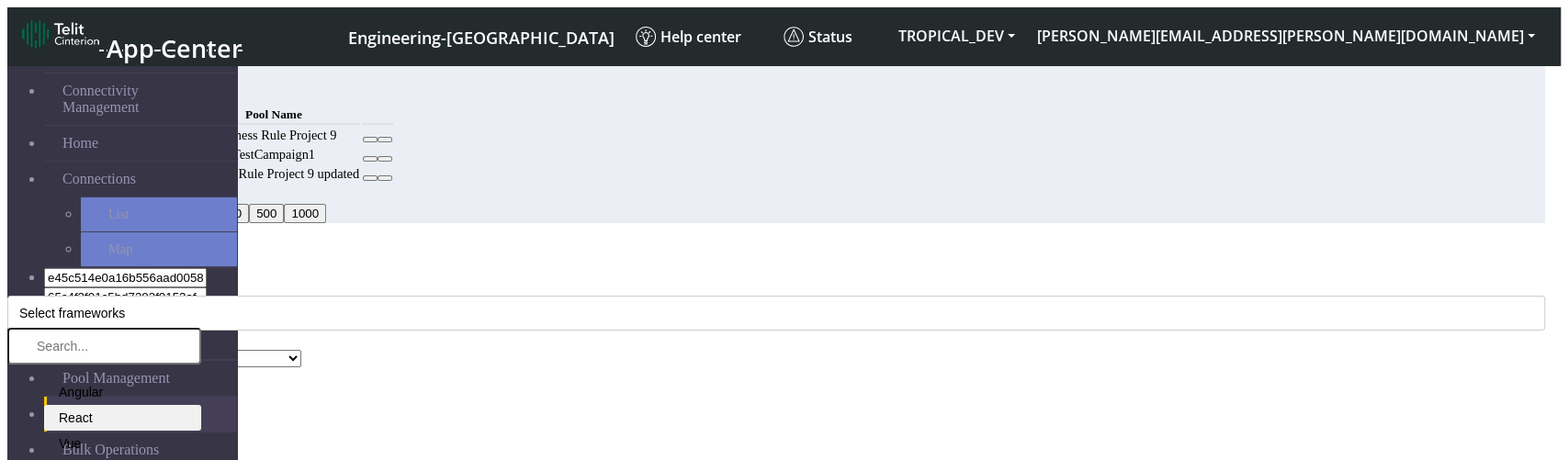
click at [201, 405] on li "React" at bounding box center [122, 418] width 157 height 26
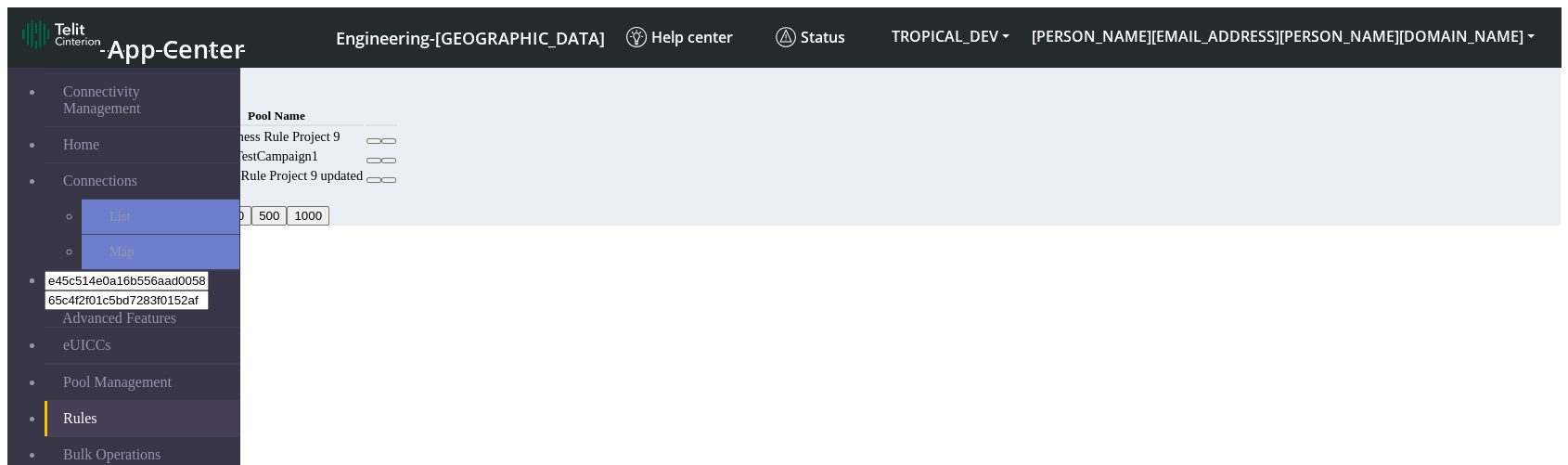
click at [160, 92] on button "Add" at bounding box center [142, 94] width 37 height 19
select select
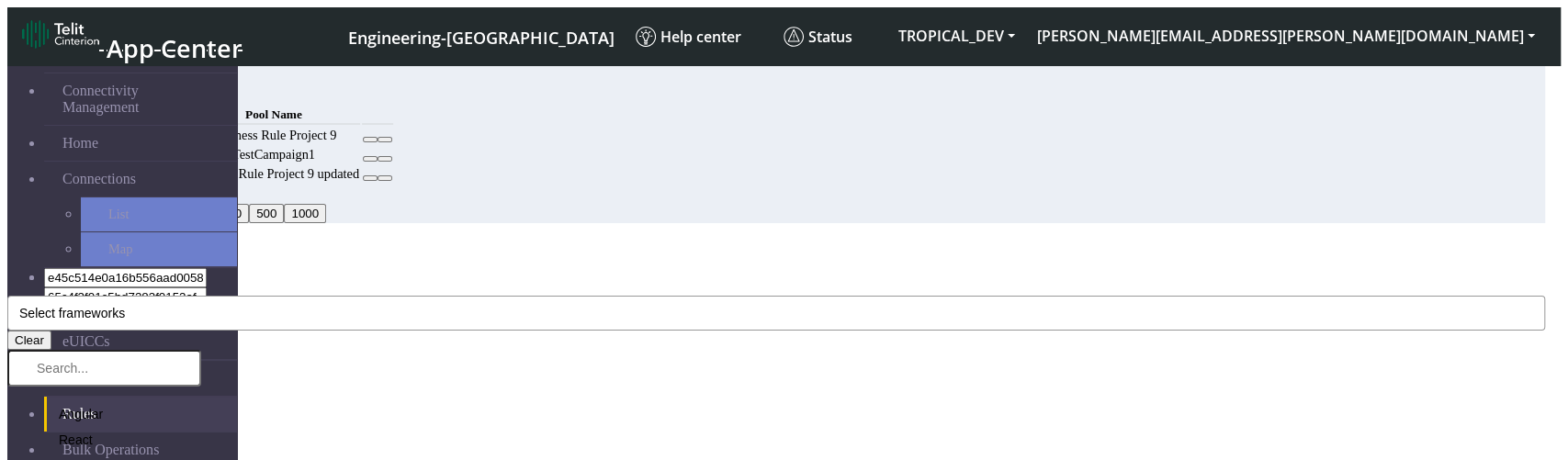
click at [704, 295] on button "Select frameworks" at bounding box center [777, 313] width 1538 height 35
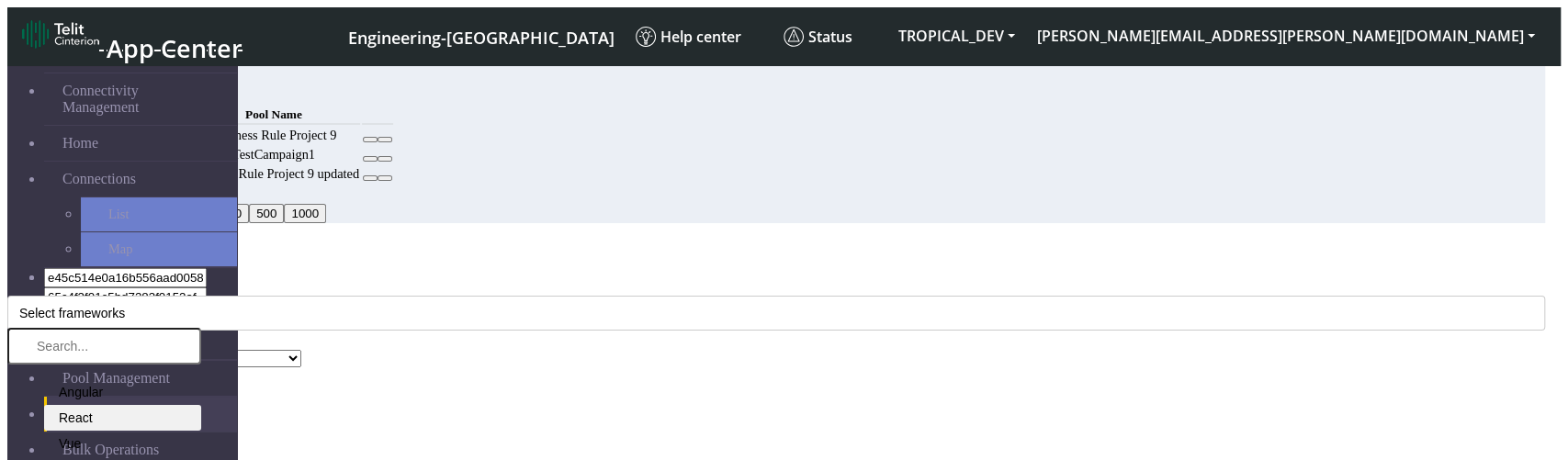
click at [201, 405] on li "React" at bounding box center [122, 418] width 157 height 26
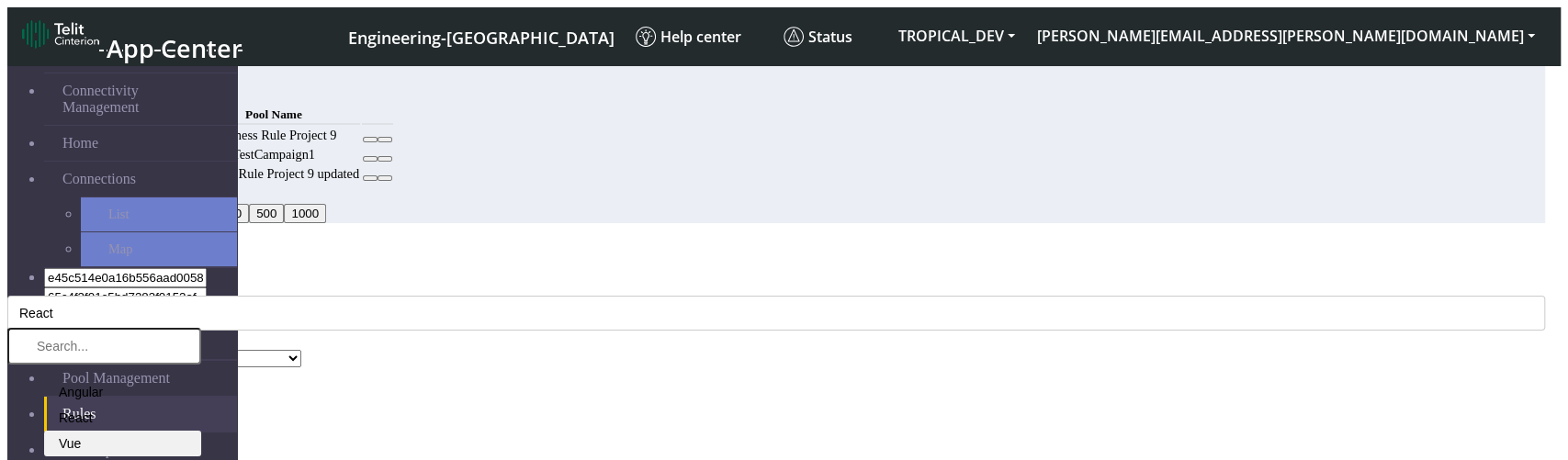
click at [201, 431] on li "Vue" at bounding box center [122, 444] width 157 height 26
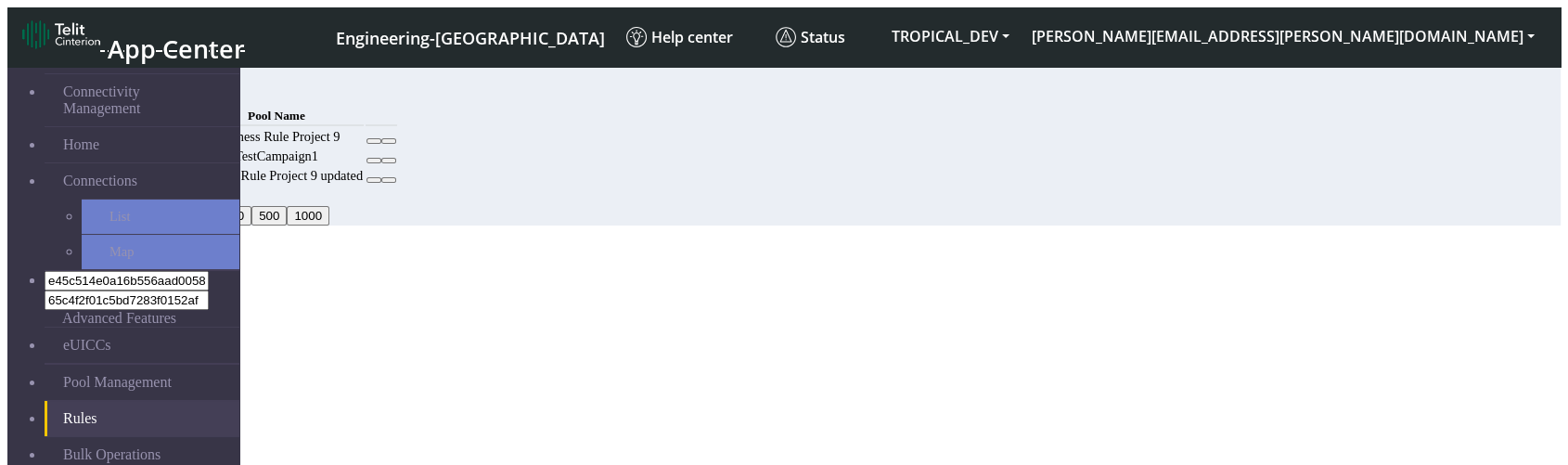
click at [160, 93] on button "Add" at bounding box center [142, 94] width 37 height 19
select select
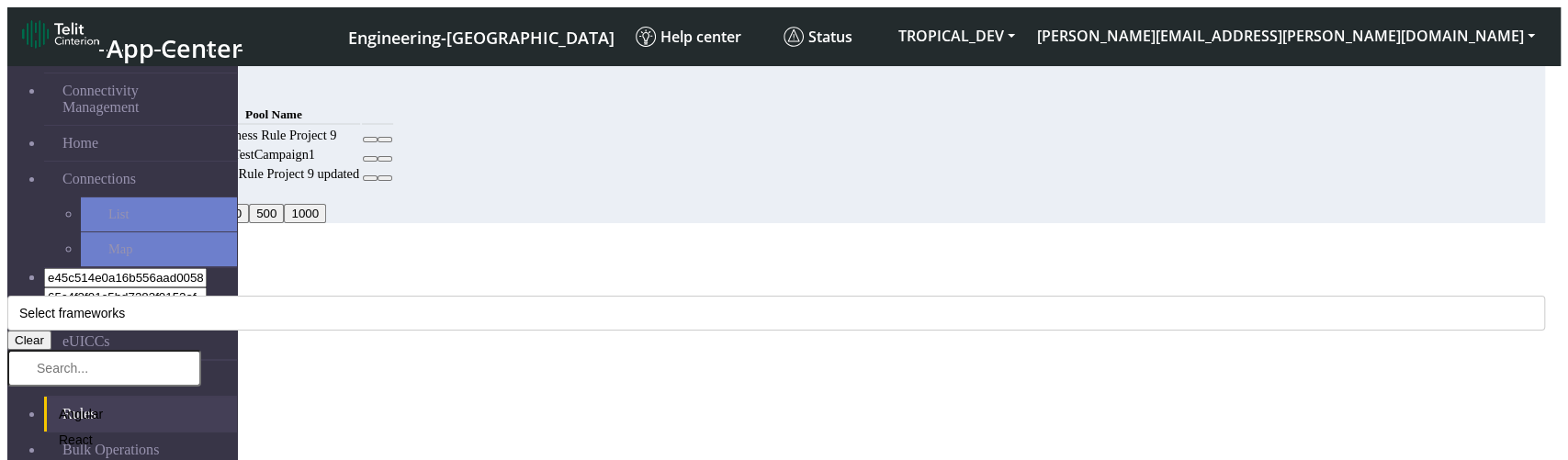
drag, startPoint x: 788, startPoint y: 192, endPoint x: 719, endPoint y: 234, distance: 80.8
click at [786, 295] on button "Select frameworks" at bounding box center [777, 313] width 1538 height 35
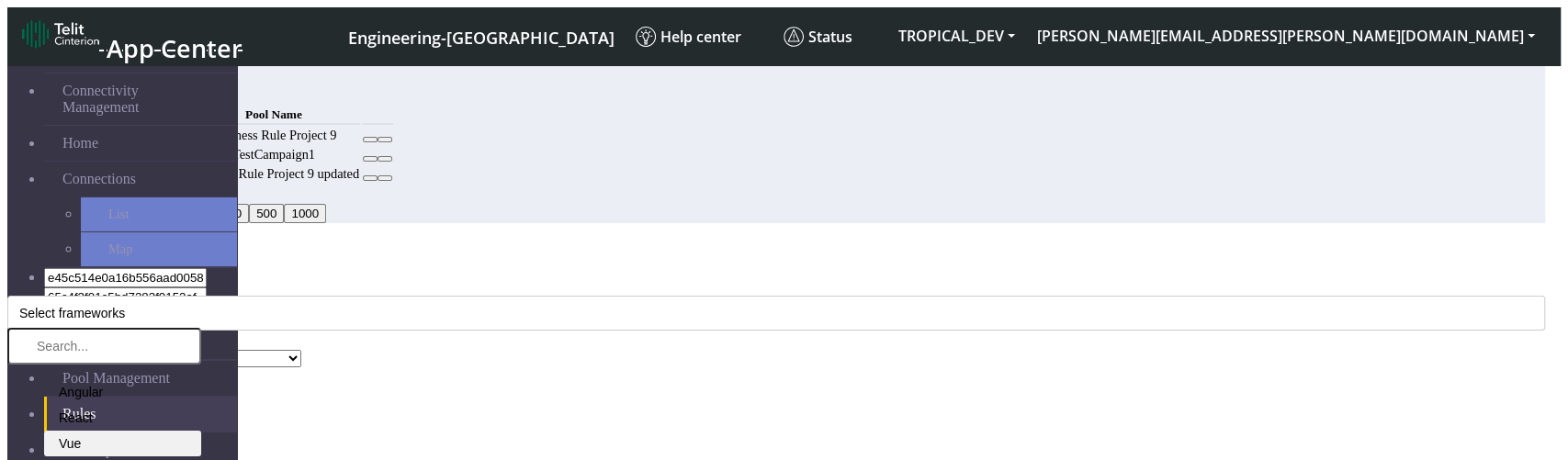
click at [201, 431] on li "Vue" at bounding box center [122, 444] width 157 height 26
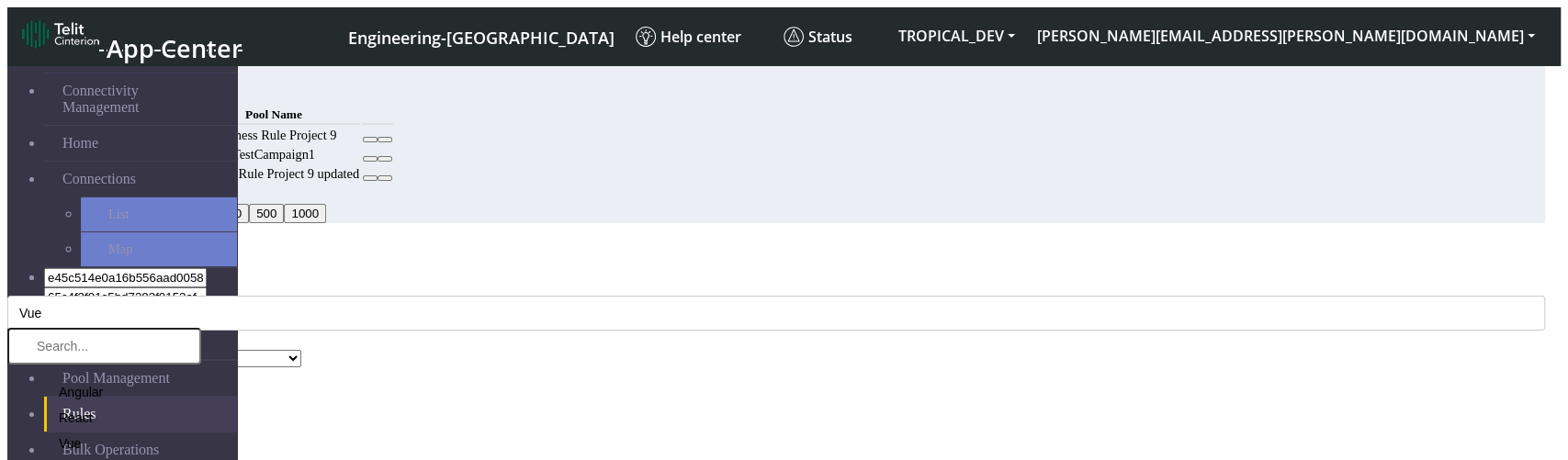
click at [691, 279] on div "MCC Code Vue, Solid Clear Angular React Vue Svelte Solid React Vue Svelte Solid…" at bounding box center [777, 323] width 1538 height 89
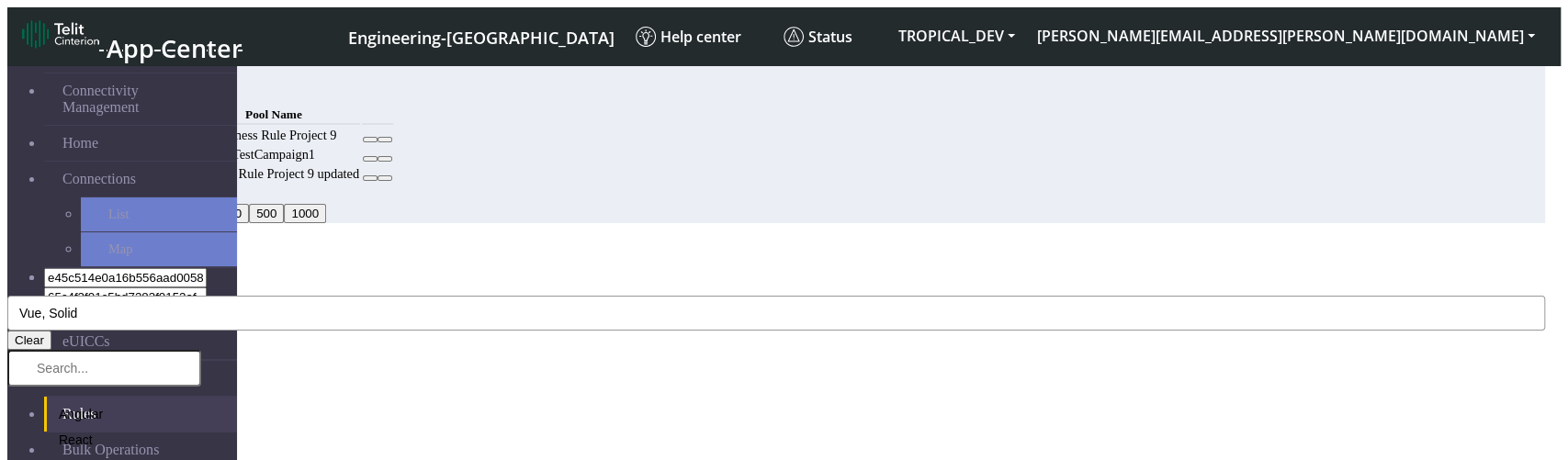
click at [617, 295] on button "Vue, Solid" at bounding box center [777, 313] width 1538 height 35
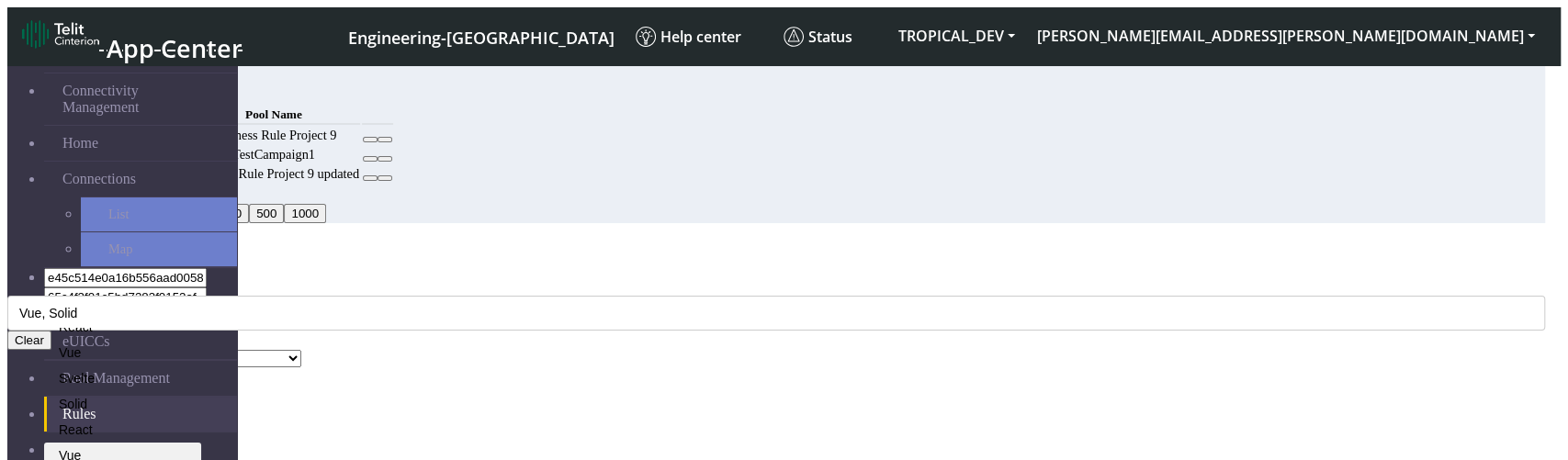
scroll to position [204, 0]
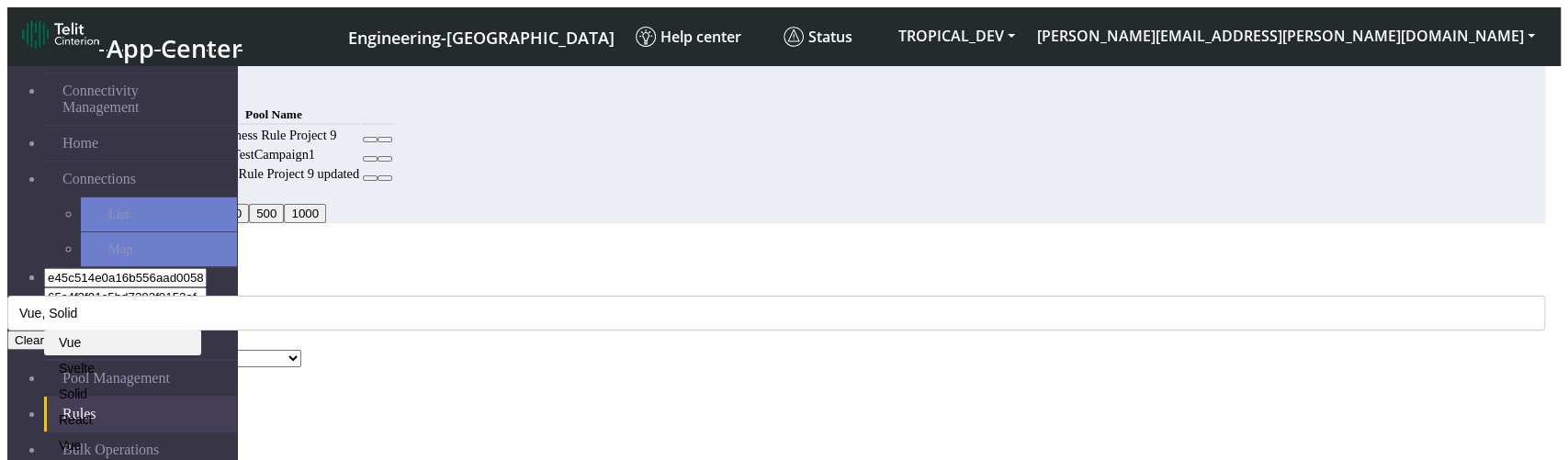
click at [201, 330] on li "Vue" at bounding box center [122, 343] width 157 height 26
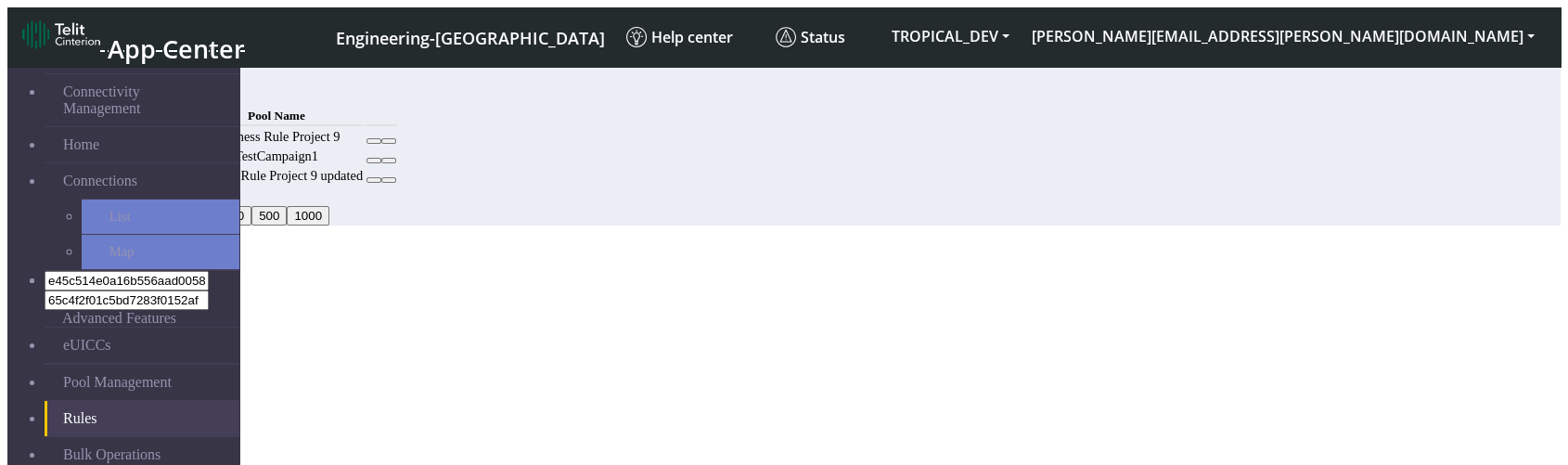
click at [1329, 104] on div "Rules Add" at bounding box center [726, 86] width 1205 height 36
click at [160, 104] on button "Add" at bounding box center [142, 94] width 37 height 19
select select
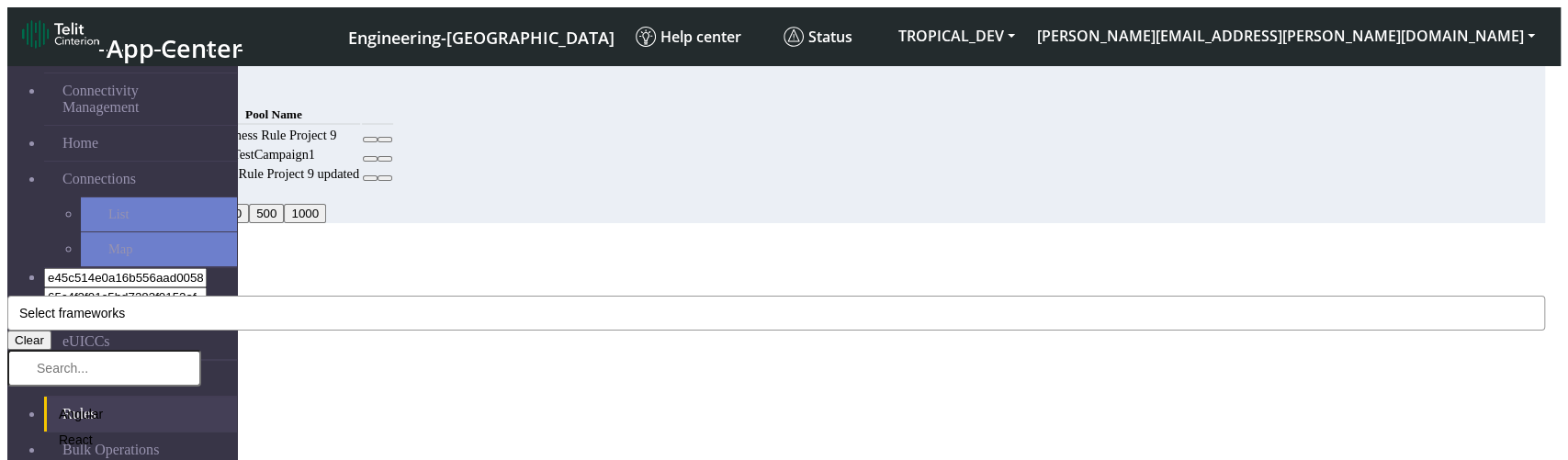
click at [534, 295] on button "Select frameworks" at bounding box center [777, 313] width 1538 height 35
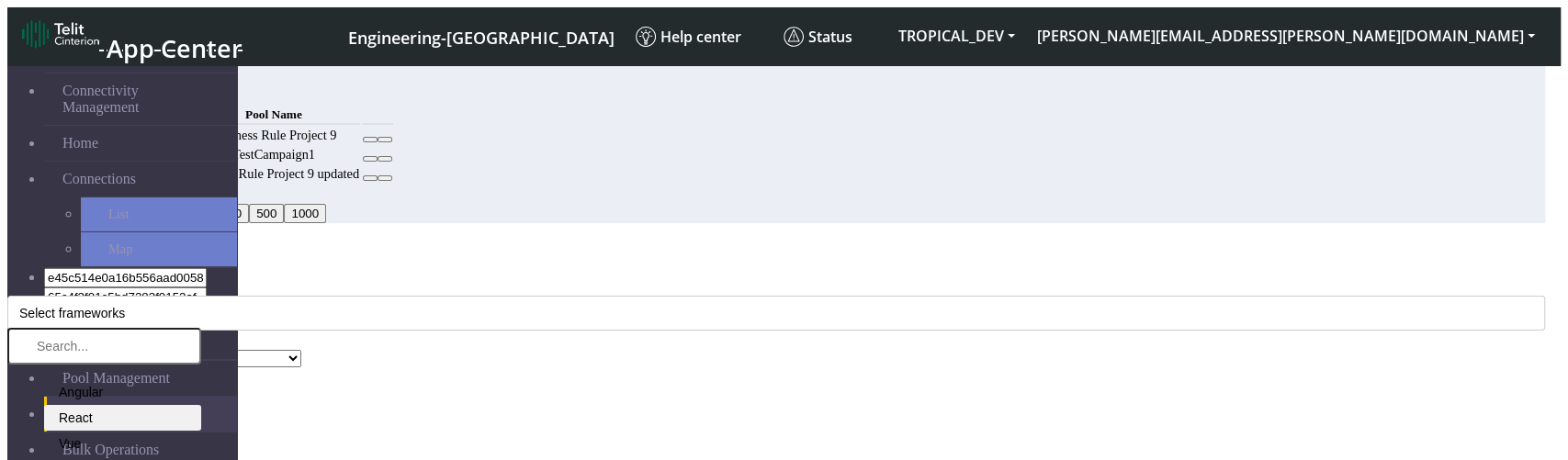
click at [201, 405] on li "React" at bounding box center [122, 418] width 157 height 26
